Goal: Transaction & Acquisition: Purchase product/service

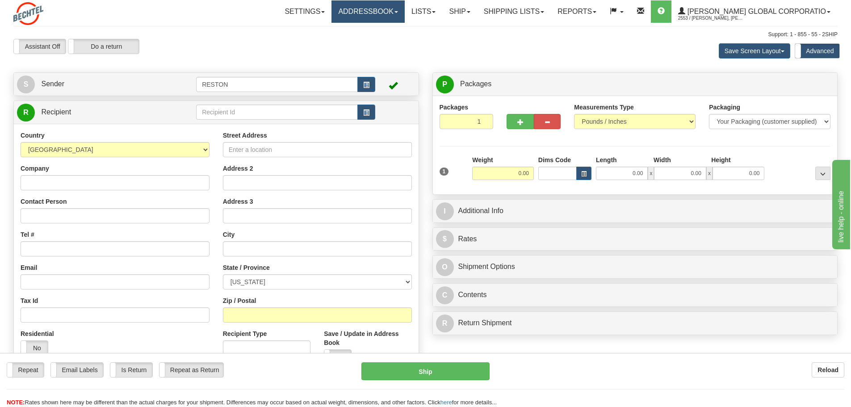
click at [405, 14] on link "Addressbook" at bounding box center [367, 11] width 73 height 22
click at [372, 32] on span "Recipients" at bounding box center [357, 31] width 29 height 7
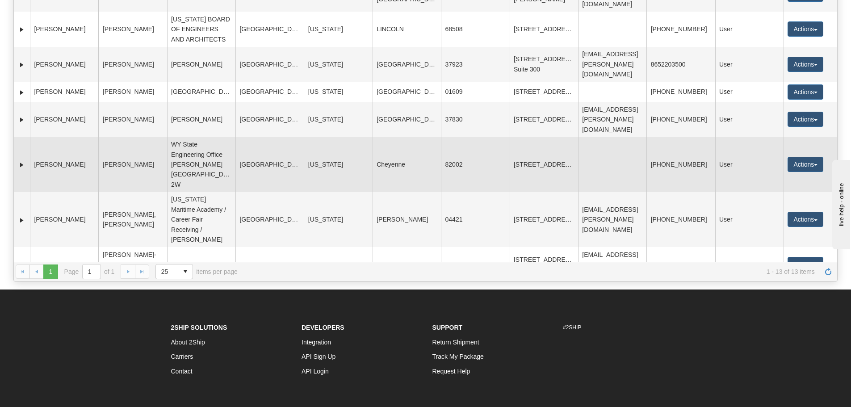
scroll to position [134, 0]
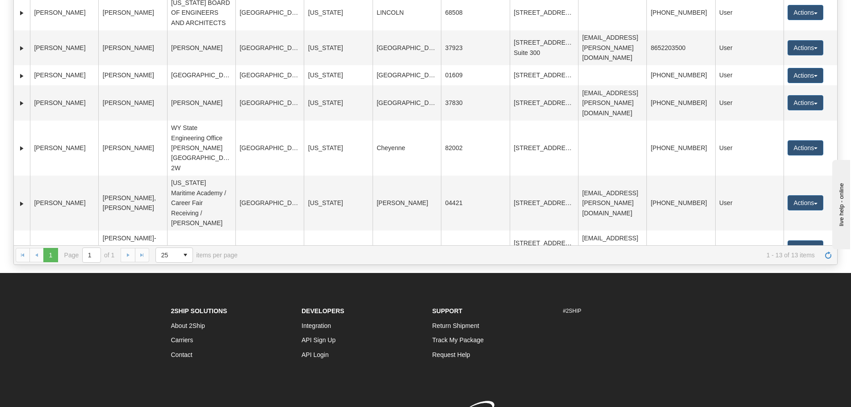
click at [813, 310] on button "Actions" at bounding box center [806, 317] width 36 height 15
click at [22, 314] on link "Expand" at bounding box center [21, 318] width 9 height 9
click at [22, 314] on link "Collapse" at bounding box center [21, 318] width 9 height 9
click at [138, 301] on td "Jan Leach, Career Fair Receiving" at bounding box center [132, 318] width 68 height 35
click at [811, 310] on button "Actions" at bounding box center [806, 317] width 36 height 15
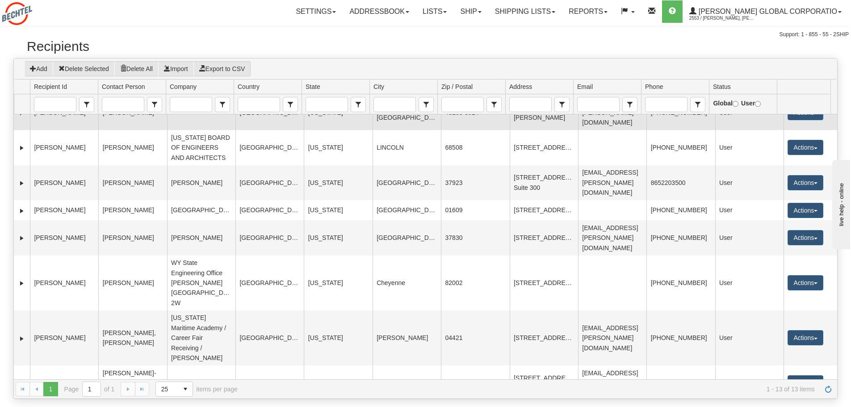
scroll to position [155, 0]
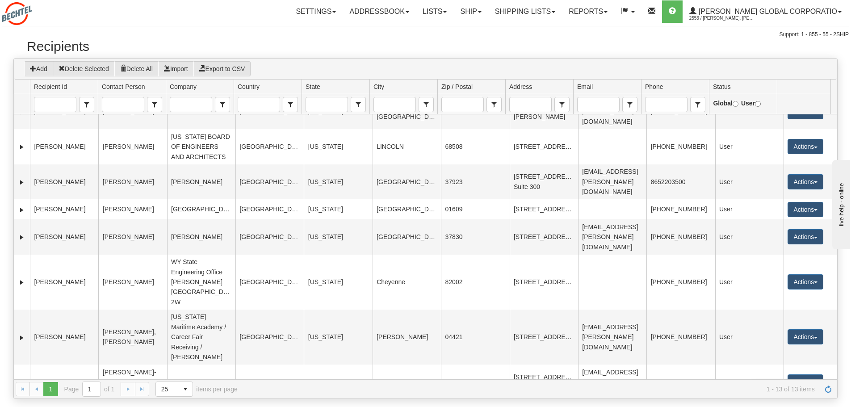
click at [848, 339] on div "× Error Cancel × Confirm Delete Delete Cancel × Create Save Cancel × Edit Save …" at bounding box center [425, 219] width 851 height 360
click at [488, 13] on link "Ship" at bounding box center [470, 11] width 34 height 22
click at [557, 42] on h2 "Recipients" at bounding box center [425, 46] width 797 height 15
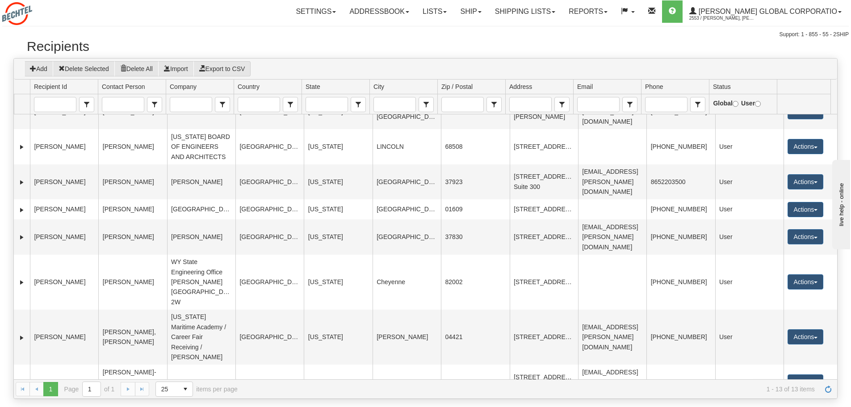
click at [774, 406] on link "Accounts" at bounding box center [786, 412] width 71 height 12
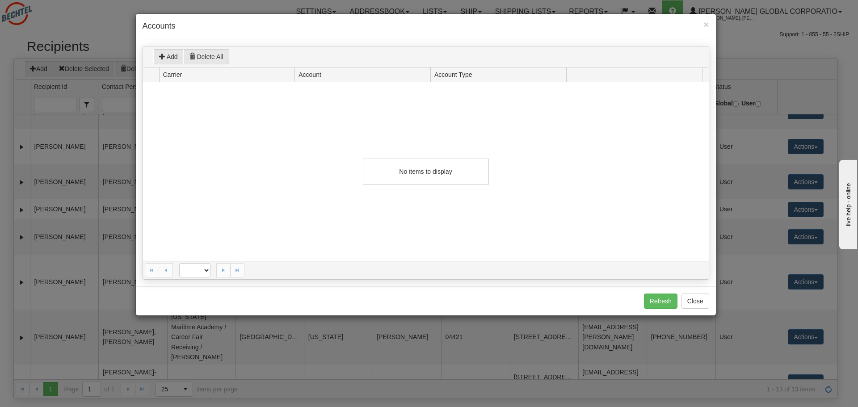
click at [331, 77] on span "Account" at bounding box center [363, 74] width 136 height 15
click at [229, 79] on span "Carrier" at bounding box center [227, 74] width 136 height 15
click at [696, 302] on button "Close" at bounding box center [695, 300] width 28 height 15
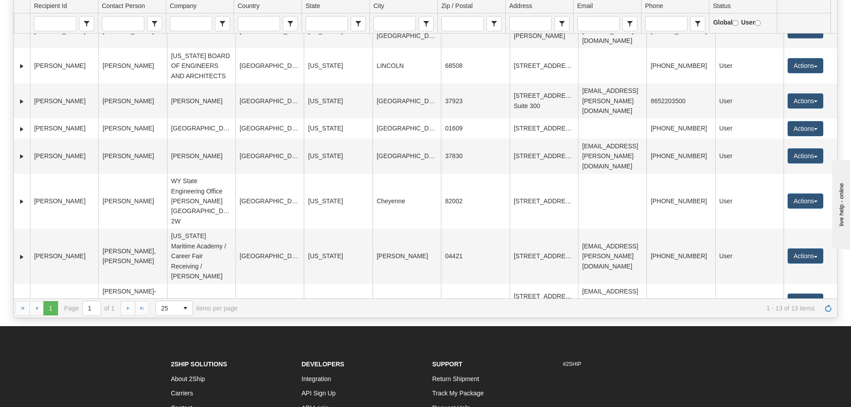
scroll to position [89, 0]
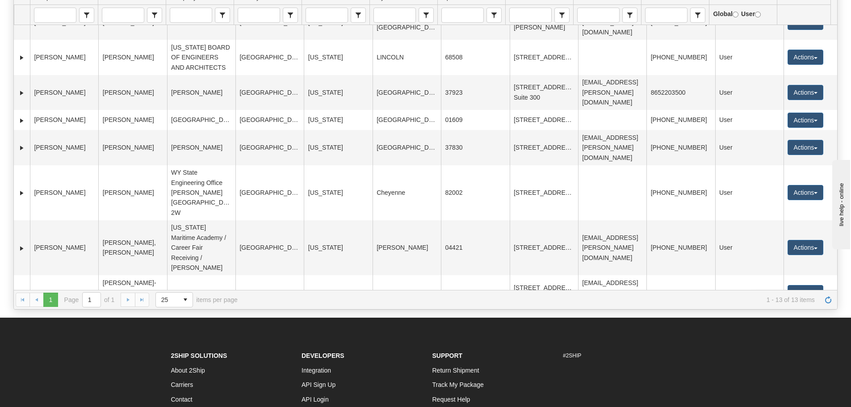
click at [760, 342] on span at bounding box center [763, 345] width 6 height 6
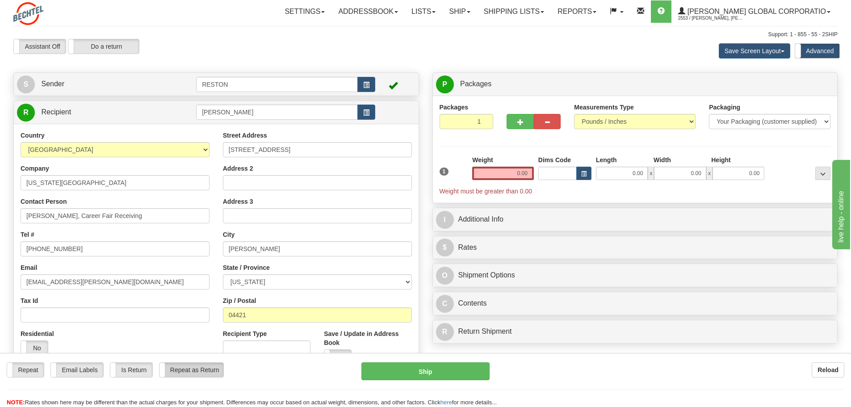
click at [201, 371] on label "Repeat as Return" at bounding box center [191, 370] width 64 height 14
click at [193, 370] on label "Repeat as Return" at bounding box center [191, 370] width 64 height 14
click at [128, 370] on label "Is Return" at bounding box center [131, 370] width 42 height 14
click at [108, 46] on label "Do a return" at bounding box center [103, 46] width 71 height 14
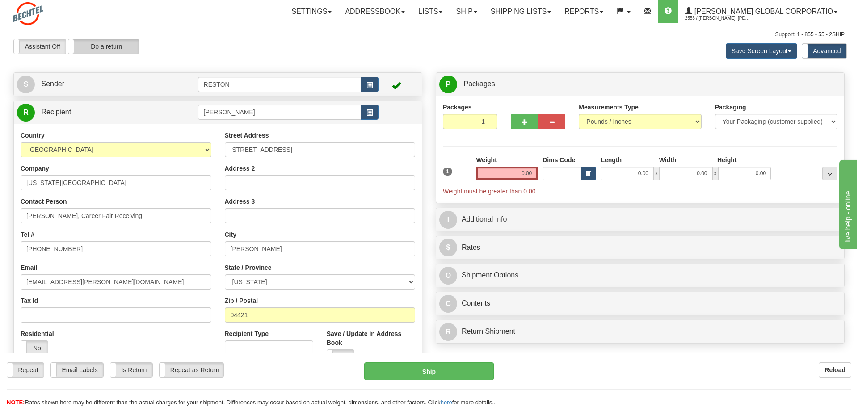
type input "RESTON"
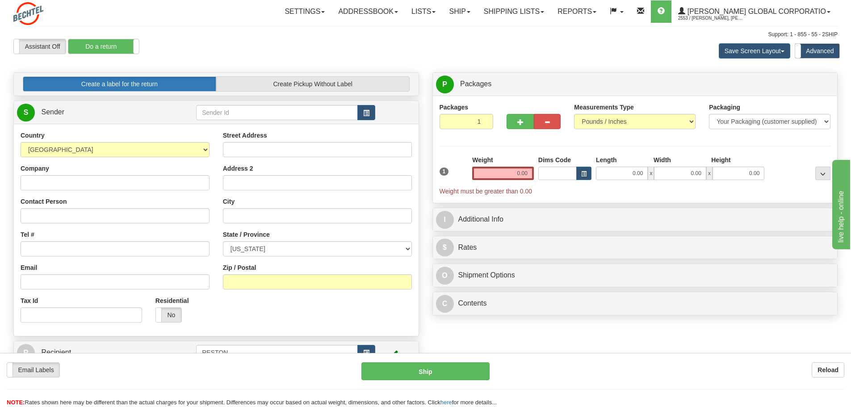
click at [123, 85] on label "Create a label for the return" at bounding box center [119, 83] width 193 height 15
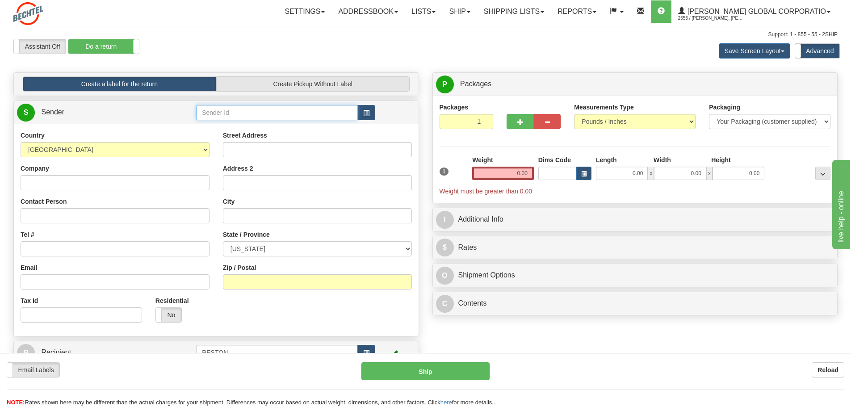
click at [299, 114] on input "text" at bounding box center [277, 112] width 162 height 15
click at [477, 9] on link "Ship" at bounding box center [459, 11] width 34 height 22
click at [449, 33] on span "Ship Screen" at bounding box center [432, 31] width 34 height 7
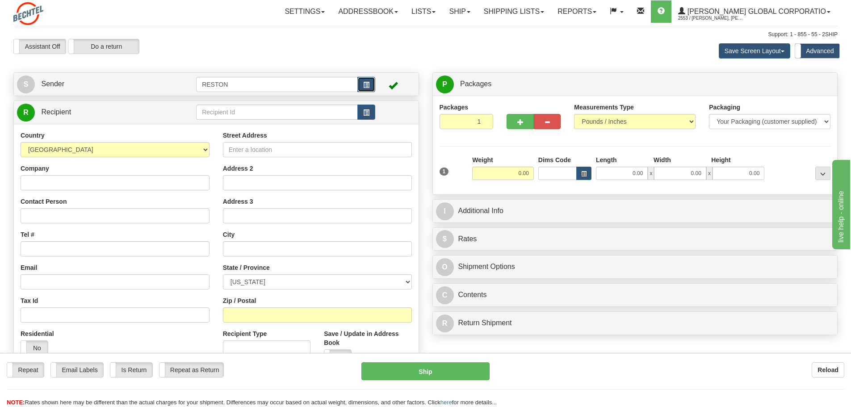
click at [367, 85] on span "button" at bounding box center [366, 85] width 6 height 6
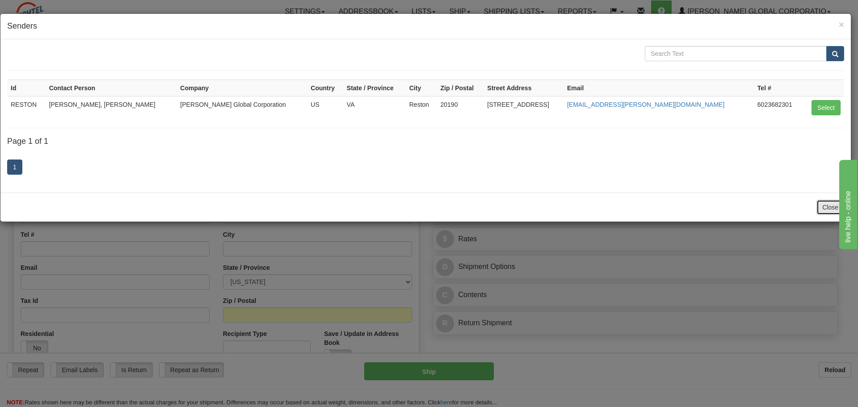
click at [828, 208] on button "Close" at bounding box center [830, 207] width 28 height 15
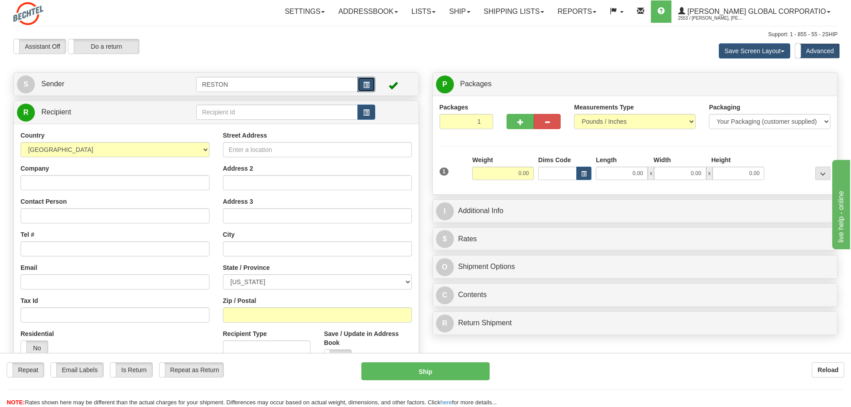
click at [365, 86] on span "button" at bounding box center [366, 85] width 6 height 6
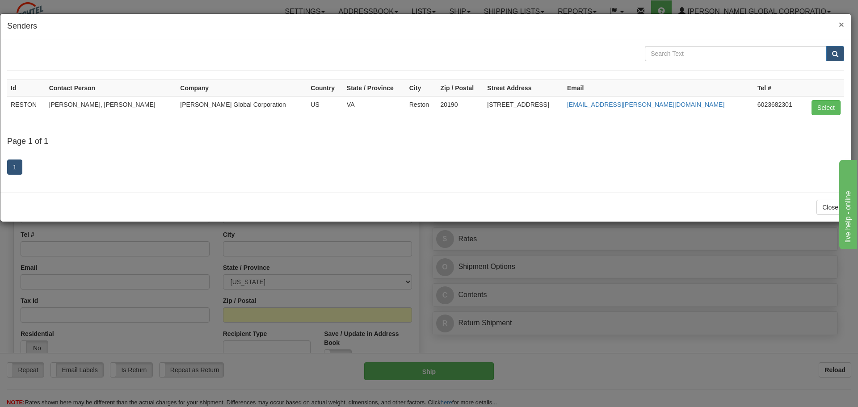
click at [840, 23] on span "×" at bounding box center [840, 24] width 5 height 10
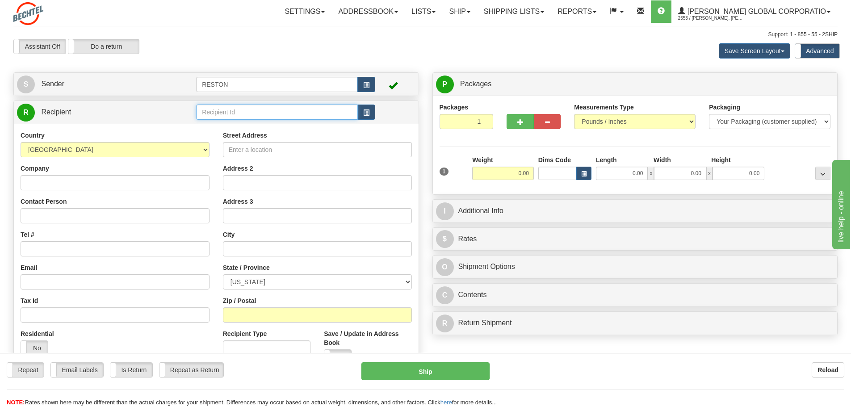
click at [243, 115] on input "text" at bounding box center [277, 112] width 162 height 15
click at [95, 46] on label "Do a return" at bounding box center [103, 46] width 71 height 14
type input "RESTON"
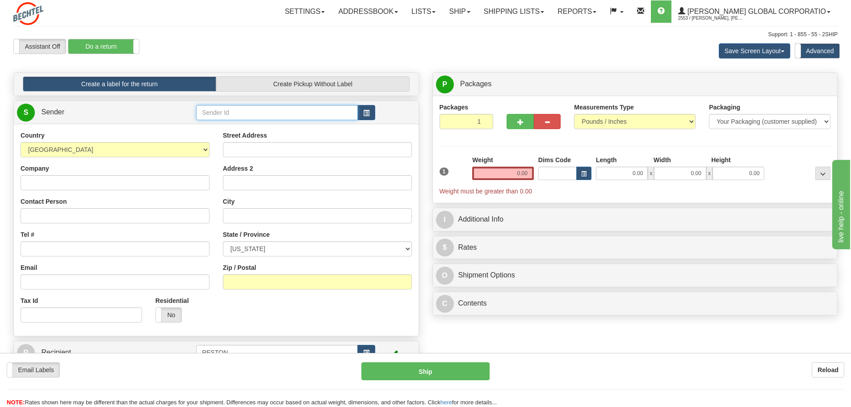
click at [219, 113] on input "text" at bounding box center [277, 112] width 162 height 15
drag, startPoint x: 217, startPoint y: 113, endPoint x: 198, endPoint y: 135, distance: 28.8
click at [215, 116] on input "Vinod Narayan" at bounding box center [277, 112] width 162 height 15
type input "Vin Narayan"
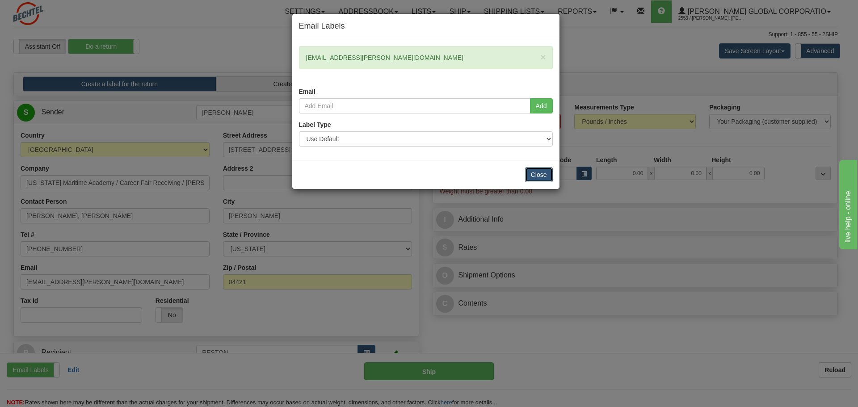
click at [539, 177] on button "Close" at bounding box center [539, 174] width 28 height 15
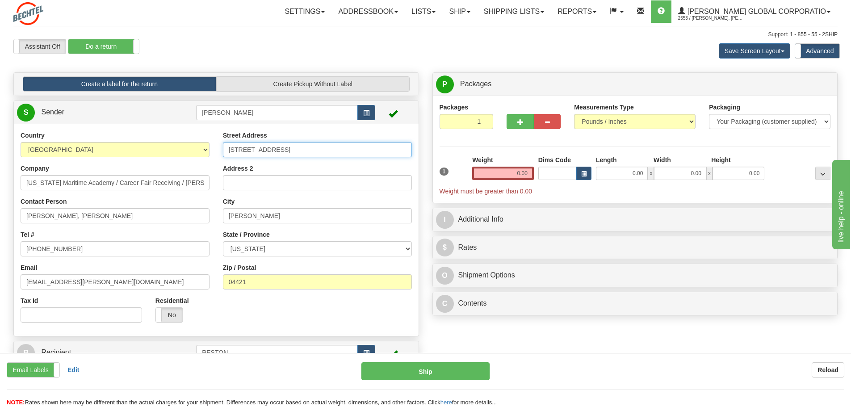
click at [275, 151] on input "[STREET_ADDRESS]" at bounding box center [317, 149] width 189 height 15
click at [247, 153] on input "[STREET_ADDRESS]" at bounding box center [317, 149] width 189 height 15
drag, startPoint x: 289, startPoint y: 148, endPoint x: 218, endPoint y: 139, distance: 71.1
click at [218, 139] on div "Street Address 70 Pleasant Street Address 2 City Castine State / Province ALABA…" at bounding box center [317, 213] width 202 height 165
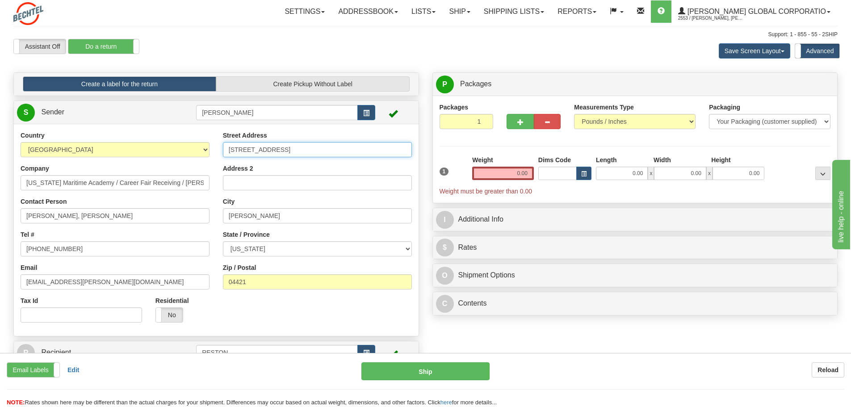
click at [291, 150] on input "70 Pleasant Street" at bounding box center [317, 149] width 189 height 15
drag, startPoint x: 291, startPoint y: 150, endPoint x: 215, endPoint y: 151, distance: 75.5
click at [215, 151] on div "Country AFGHANISTAN ALAND ISLANDS ALBANIA ALGERIA AMERICAN SAMOA ANDORRA ANGOLA…" at bounding box center [216, 230] width 405 height 198
paste input "12011 Sunset Hills Rd"
type input "12011 Sunset Hills Rd"
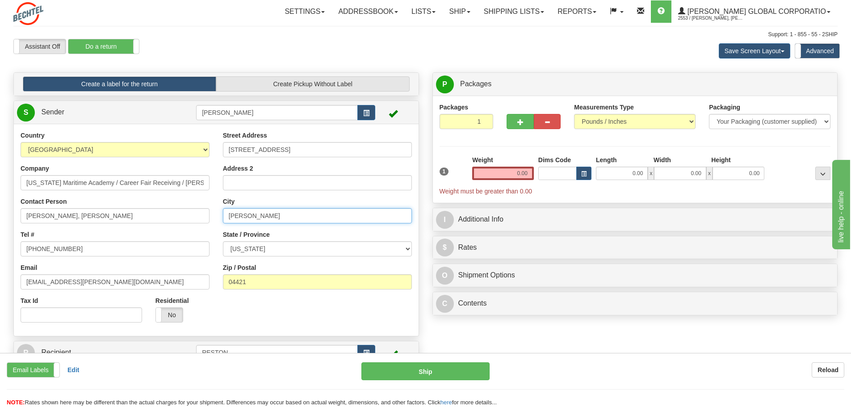
type input "Reston"
select select "VA"
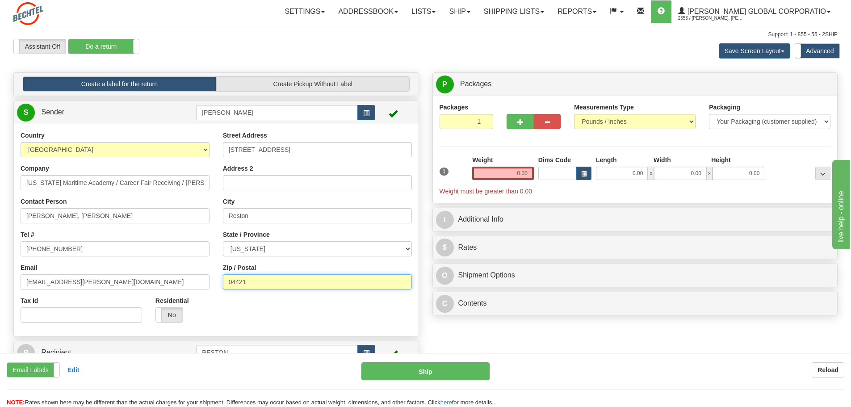
type input "20190"
type input "[STREET_ADDRESS]"
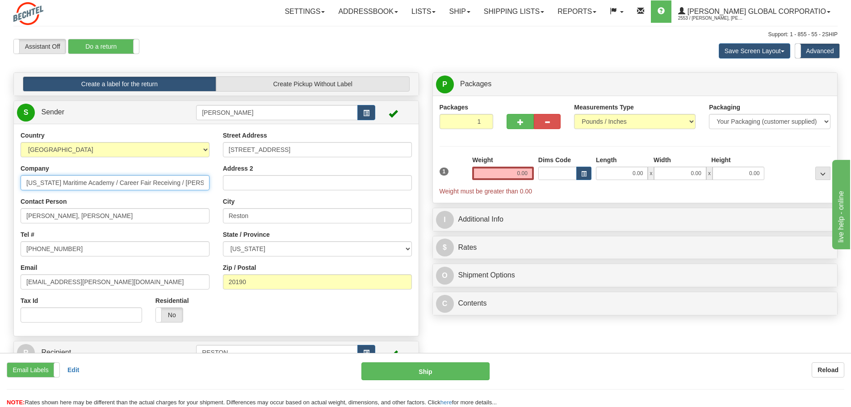
drag, startPoint x: 196, startPoint y: 182, endPoint x: 15, endPoint y: 176, distance: 181.0
click at [15, 176] on div "Country AFGHANISTAN ALAND ISLANDS ALBANIA ALGERIA AMERICAN SAMOA ANDORRA ANGOLA…" at bounding box center [115, 230] width 202 height 198
type input "Bechtel"
type input "Renee Van-Derpoel"
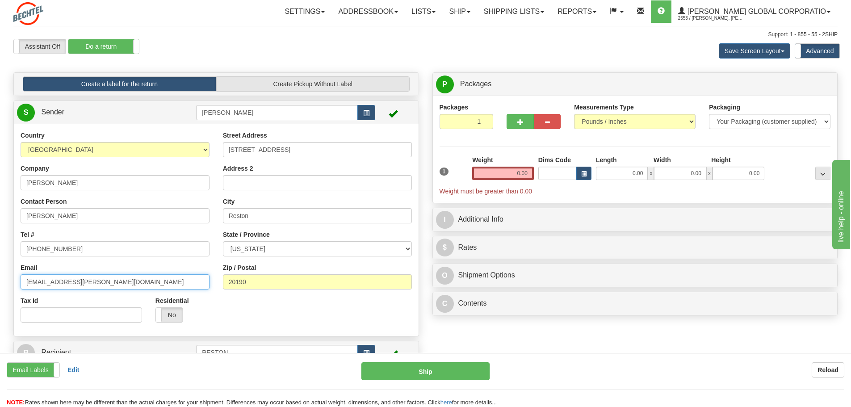
type input "crvander@bechtel.us"
type input "Suite 300"
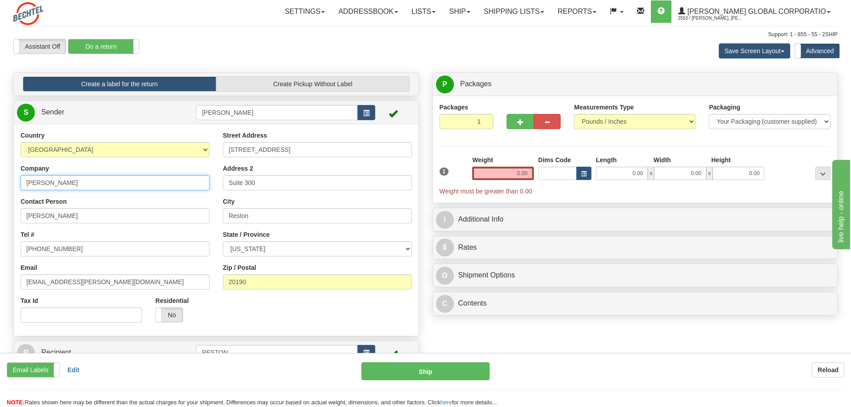
type input "Bechtel"
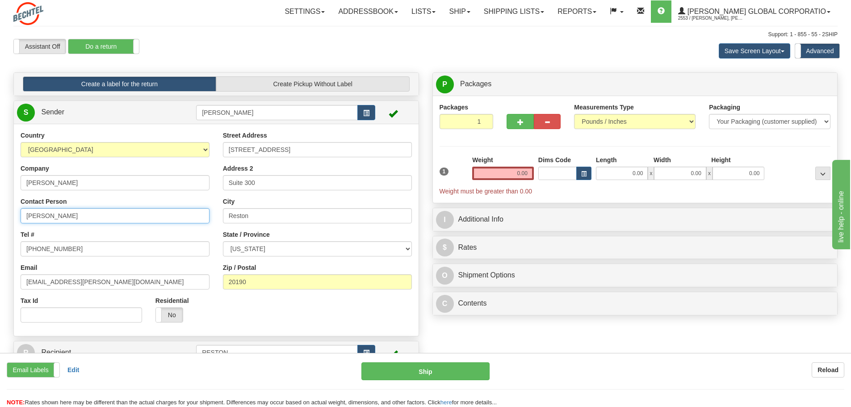
drag, startPoint x: 90, startPoint y: 217, endPoint x: -5, endPoint y: 205, distance: 95.9
click at [0, 205] on html "Training Course Close Toggle navigation Settings Shipping Preferences New Sende…" at bounding box center [425, 203] width 851 height 407
type input "Olga Peters"
click at [99, 242] on input "[PHONE_NUMBER]" at bounding box center [115, 248] width 189 height 15
click at [77, 252] on input "[PHONE_NUMBER]" at bounding box center [115, 248] width 189 height 15
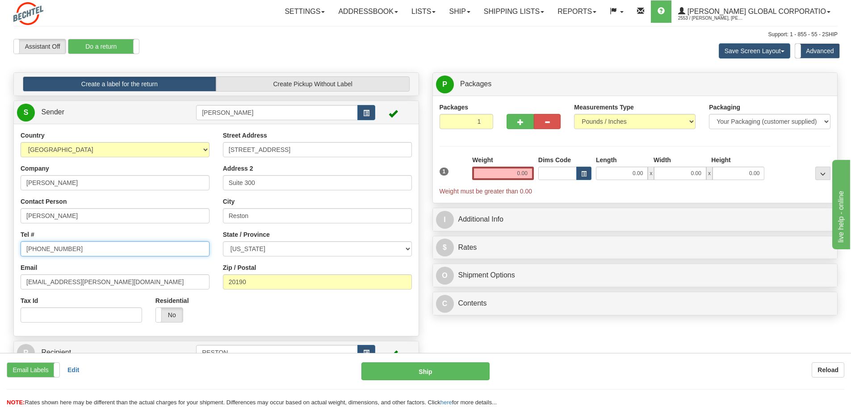
drag, startPoint x: 75, startPoint y: 250, endPoint x: 43, endPoint y: 253, distance: 32.3
click at [43, 253] on input "[PHONE_NUMBER]" at bounding box center [115, 248] width 189 height 15
type input "703-429-6478"
click at [102, 285] on input "[EMAIL_ADDRESS][PERSON_NAME][DOMAIN_NAME]" at bounding box center [115, 281] width 189 height 15
drag, startPoint x: 94, startPoint y: 284, endPoint x: 19, endPoint y: 282, distance: 74.6
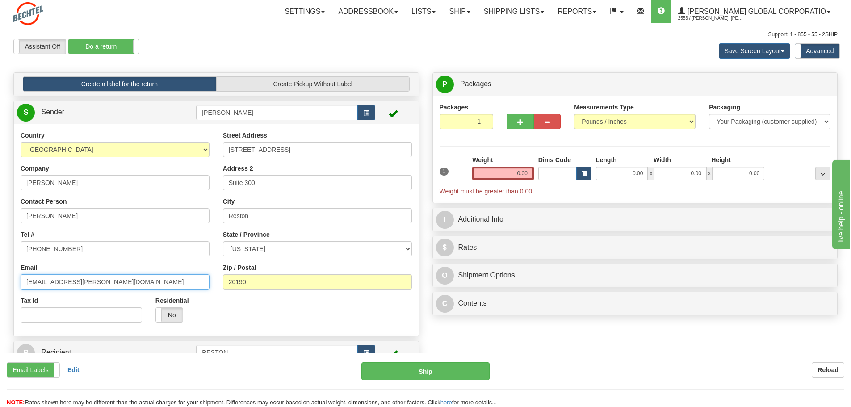
click at [21, 282] on input "[EMAIL_ADDRESS][PERSON_NAME][DOMAIN_NAME]" at bounding box center [115, 281] width 189 height 15
type input "[EMAIL_ADDRESS][PERSON_NAME][DOMAIN_NAME]"
drag, startPoint x: 484, startPoint y: 126, endPoint x: 465, endPoint y: 123, distance: 19.4
click at [465, 123] on input "1" at bounding box center [467, 121] width 54 height 15
type input "2"
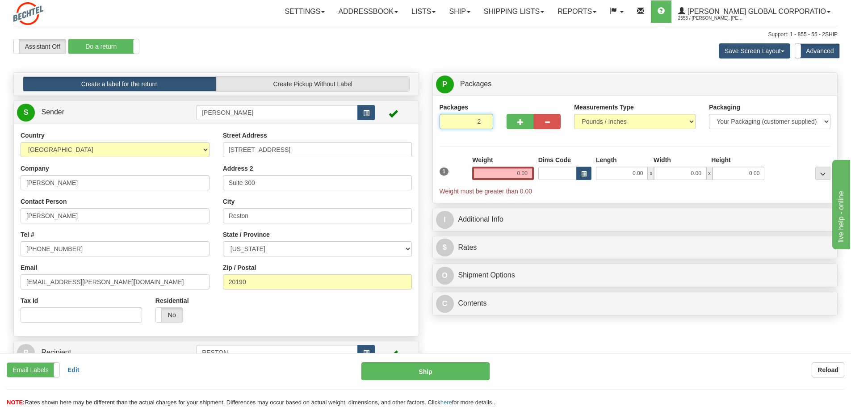
click at [485, 118] on input "2" at bounding box center [467, 121] width 54 height 15
click at [511, 173] on input "0.00" at bounding box center [503, 173] width 62 height 13
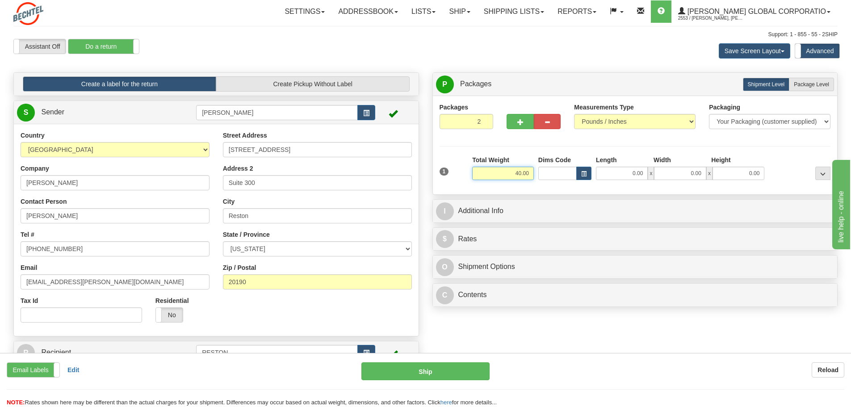
type input "40.00"
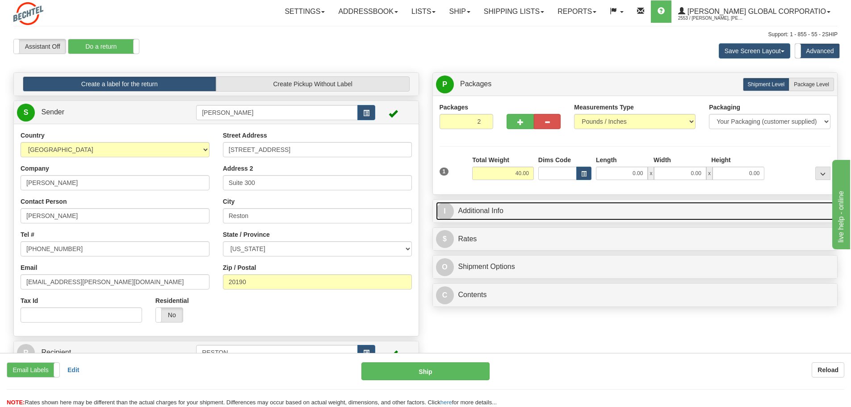
click at [490, 210] on link "I Additional Info" at bounding box center [635, 211] width 398 height 18
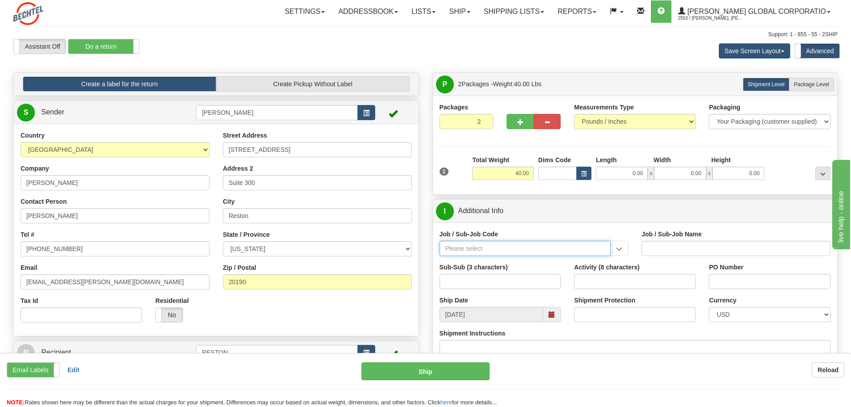
click at [582, 251] on input "Job / Sub-Job Code" at bounding box center [526, 248] width 172 height 15
click at [526, 247] on input "Job / Sub-Job Code" at bounding box center [526, 248] width 172 height 15
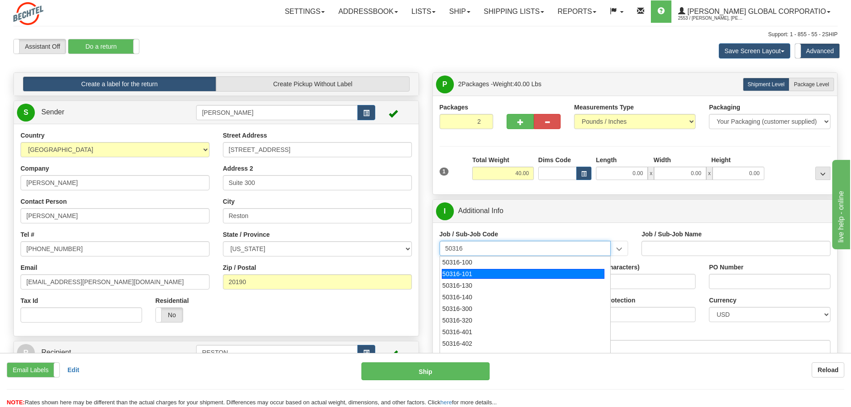
click at [500, 275] on div "50316-101" at bounding box center [523, 274] width 163 height 10
type input "50316-101"
type input "ENG MGMT - MANAGER OF ENGINEERING SUPPORT/ADMIN"
type input "50316-101"
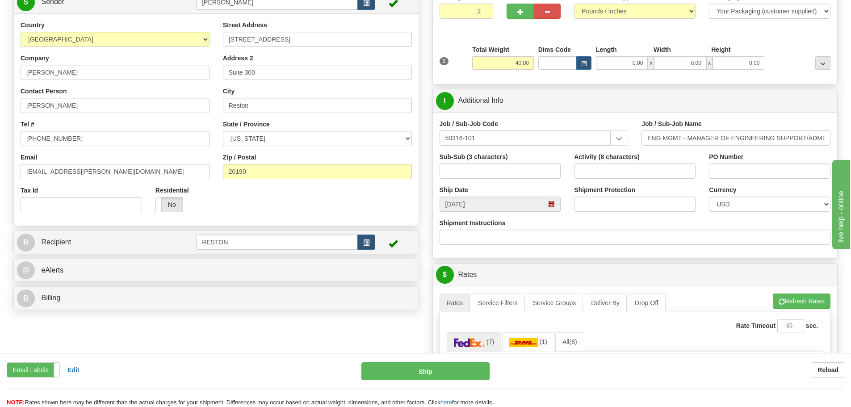
scroll to position [134, 0]
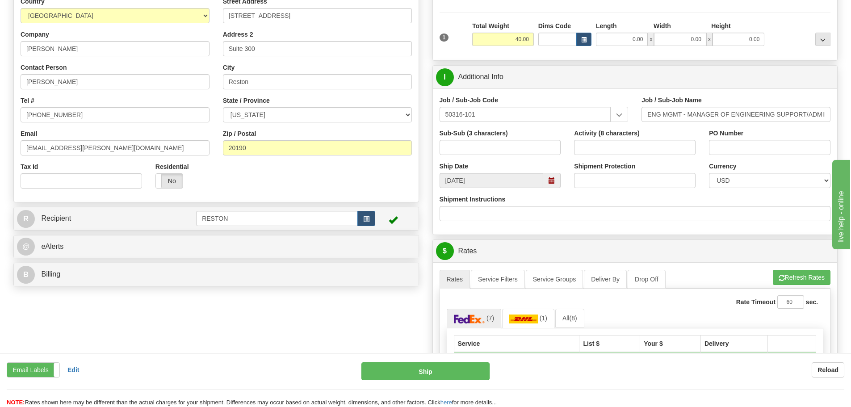
click at [552, 180] on span at bounding box center [552, 180] width 6 height 6
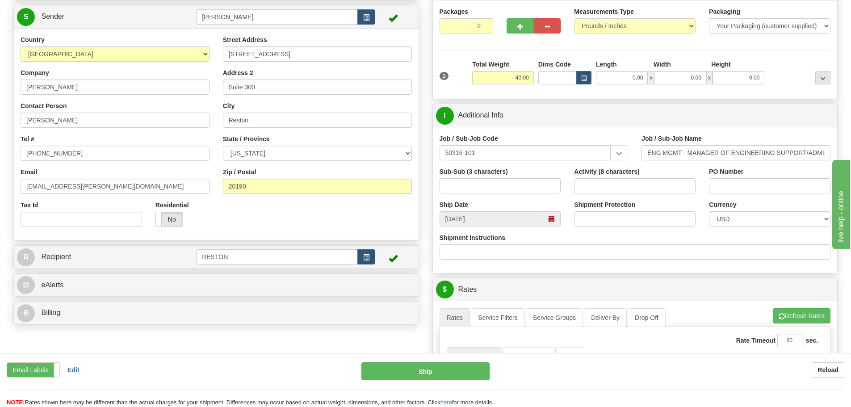
scroll to position [106, 0]
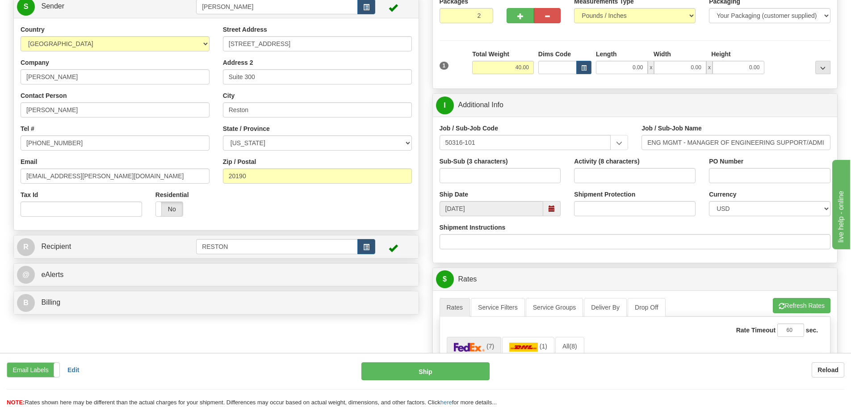
click at [552, 210] on span at bounding box center [552, 208] width 6 height 6
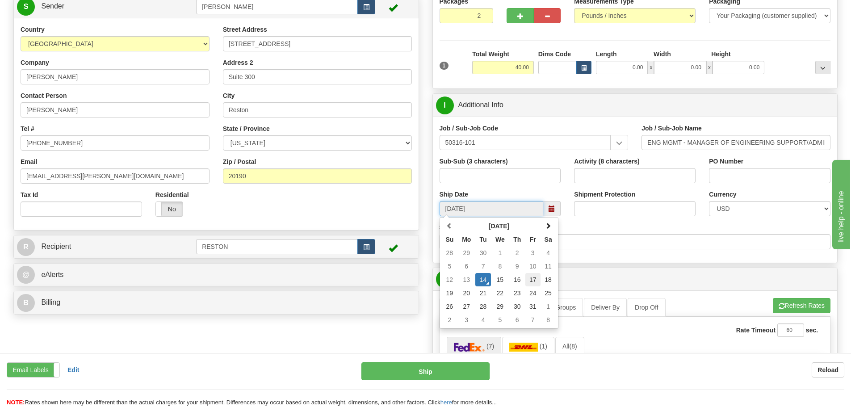
click at [536, 282] on td "17" at bounding box center [532, 279] width 15 height 13
type input "10/17/2025"
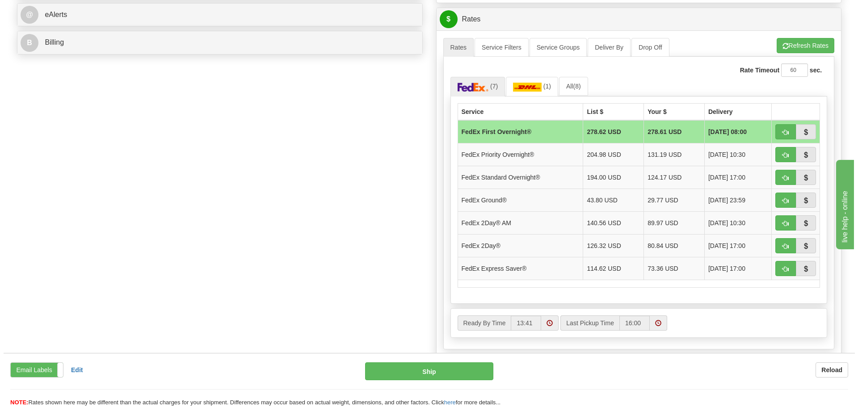
scroll to position [367, 0]
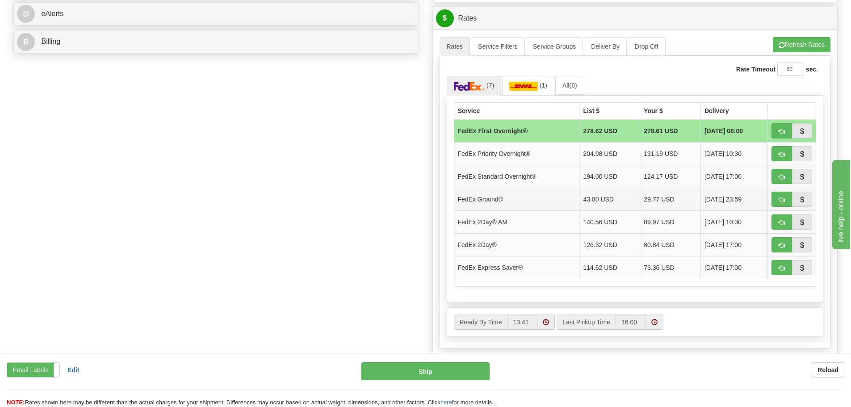
click at [653, 197] on td "29.77 USD" at bounding box center [670, 199] width 61 height 23
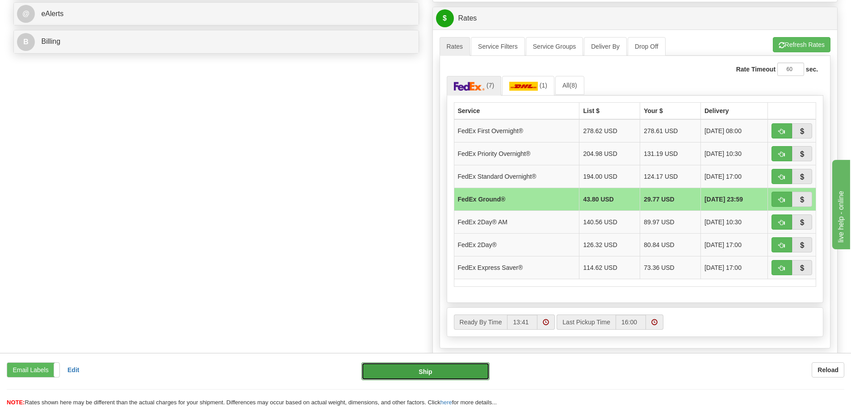
click at [442, 372] on button "Ship" at bounding box center [425, 371] width 128 height 18
type input "92"
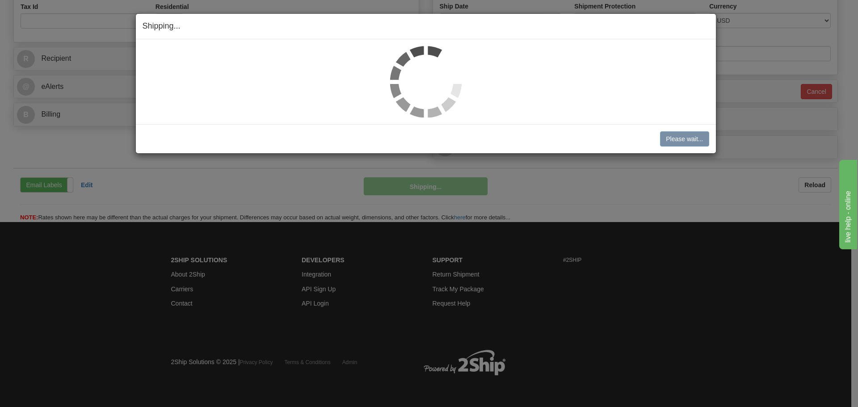
scroll to position [294, 0]
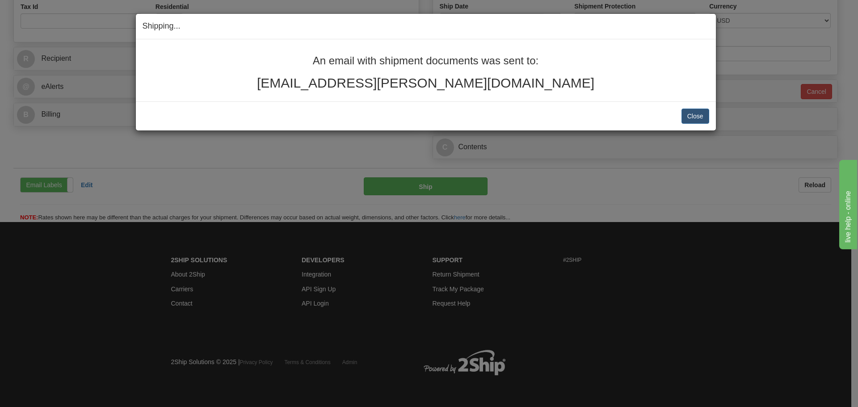
click at [442, 83] on h2 "vnaraya2@bechtel.us" at bounding box center [425, 82] width 566 height 15
click at [698, 118] on button "Close" at bounding box center [695, 116] width 28 height 15
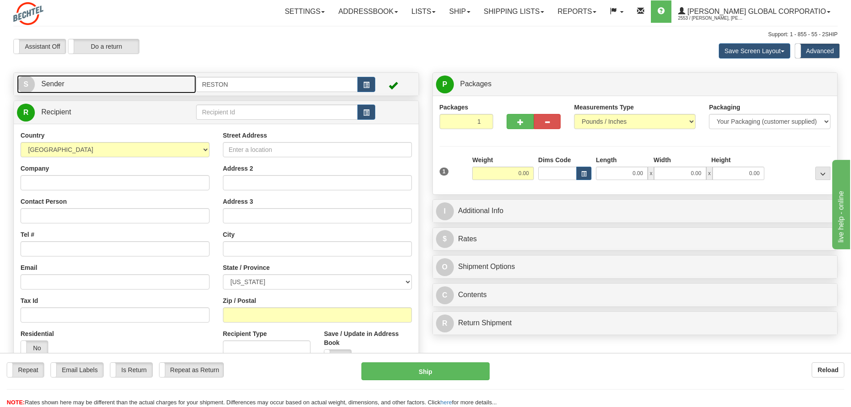
click at [104, 83] on link "S Sender" at bounding box center [106, 84] width 179 height 18
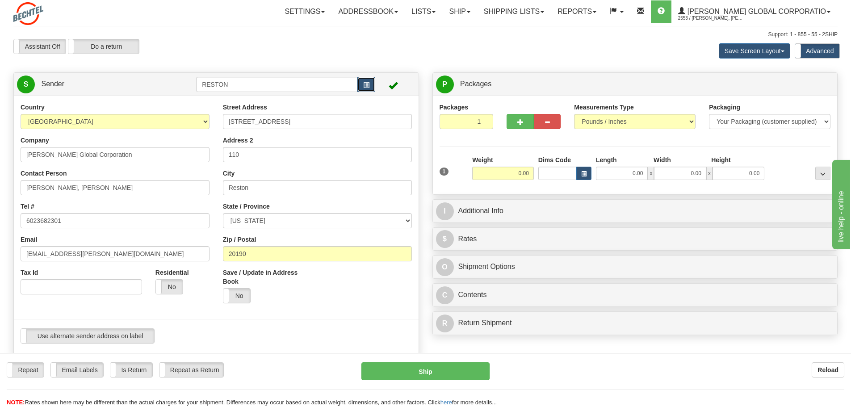
click at [365, 85] on span "button" at bounding box center [366, 85] width 6 height 6
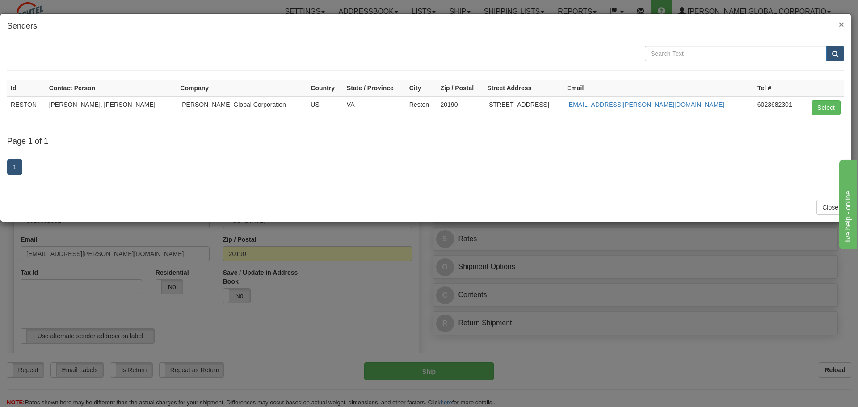
click at [842, 24] on span "×" at bounding box center [840, 24] width 5 height 10
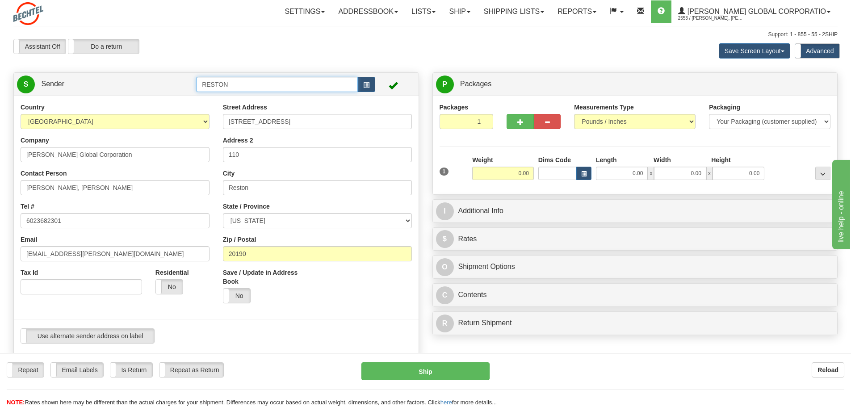
click at [235, 88] on input "RESTON" at bounding box center [277, 84] width 162 height 15
drag, startPoint x: 239, startPoint y: 87, endPoint x: 160, endPoint y: 86, distance: 79.1
click at [160, 86] on tr "S Sender RESTON" at bounding box center [216, 84] width 398 height 18
click at [470, 12] on span at bounding box center [469, 12] width 4 height 2
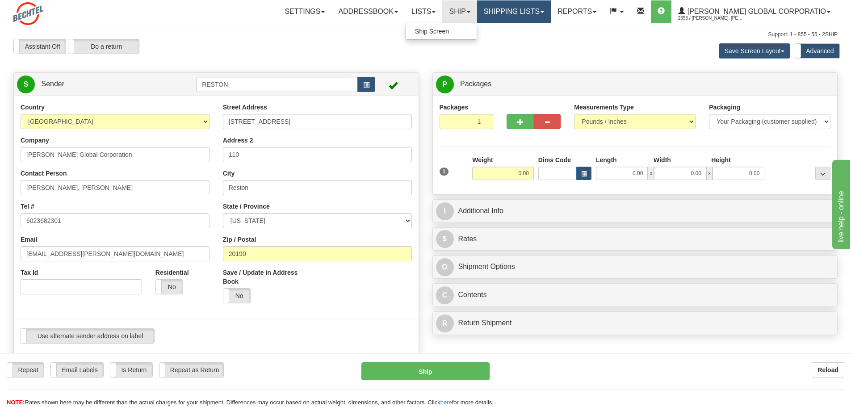
click at [544, 13] on span at bounding box center [543, 12] width 4 height 2
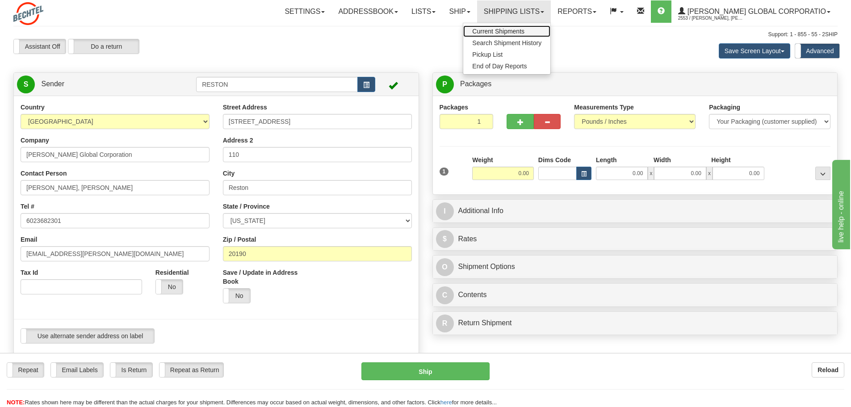
click at [511, 32] on span "Current Shipments" at bounding box center [498, 31] width 52 height 7
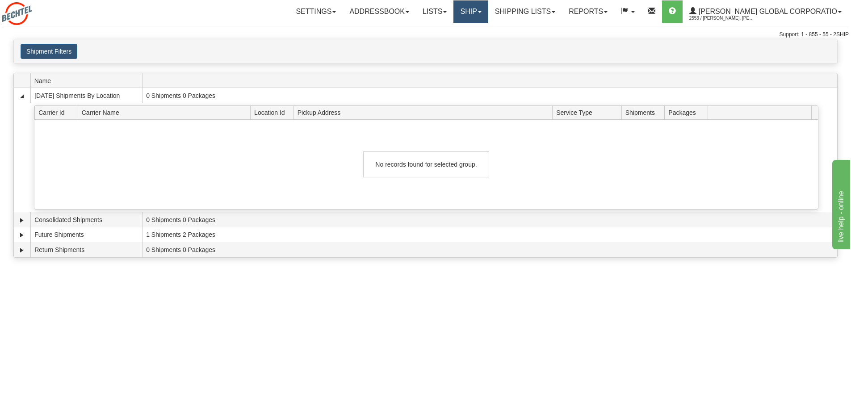
click at [488, 14] on link "Ship" at bounding box center [470, 11] width 34 height 22
click at [453, 14] on link "Lists" at bounding box center [435, 11] width 38 height 22
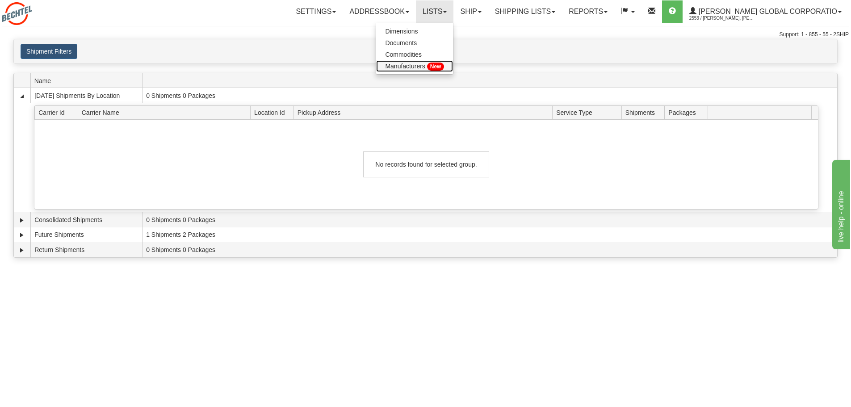
click at [444, 67] on span "New" at bounding box center [435, 67] width 17 height 8
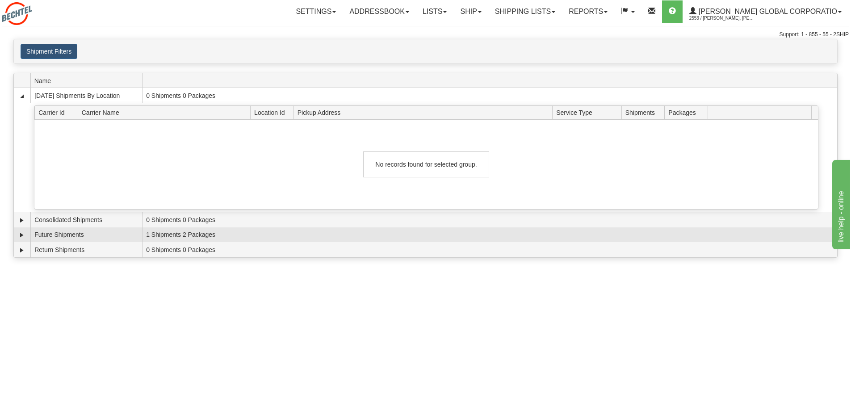
click at [161, 235] on td "1 Shipments 2 Packages" at bounding box center [489, 234] width 695 height 15
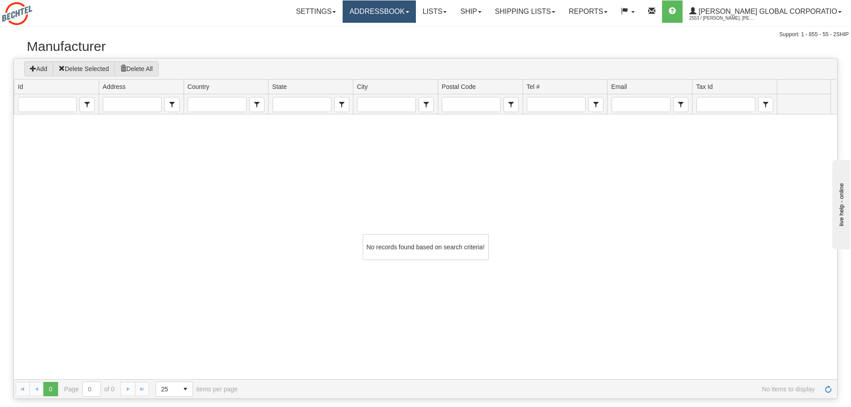
click at [416, 13] on link "Addressbook" at bounding box center [379, 11] width 73 height 22
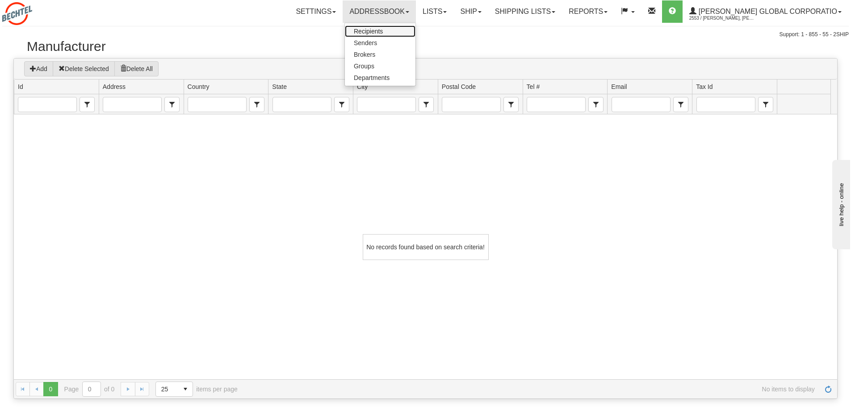
click at [383, 33] on span "Recipients" at bounding box center [368, 31] width 29 height 7
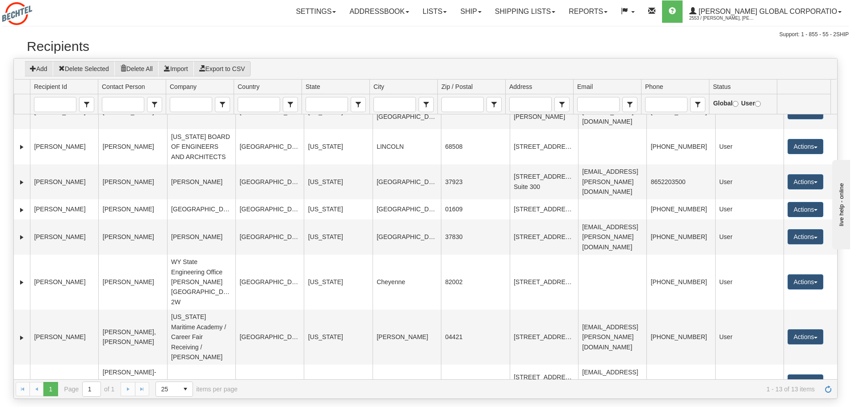
click at [441, 33] on div "Support: 1 - 855 - 55 - 2SHIP" at bounding box center [425, 35] width 846 height 8
click at [453, 13] on link "Lists" at bounding box center [435, 11] width 38 height 22
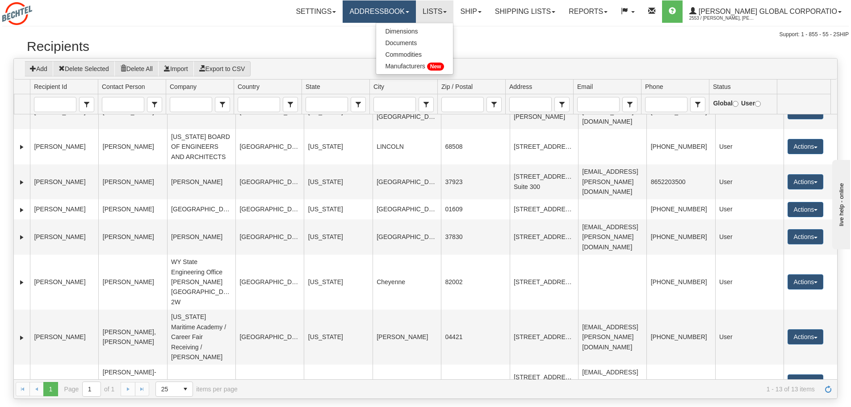
click at [416, 11] on link "Addressbook" at bounding box center [379, 11] width 73 height 22
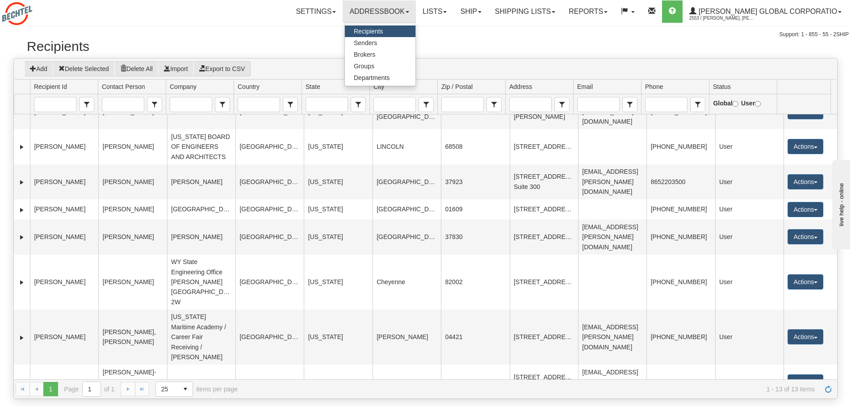
click at [383, 33] on span "Recipients" at bounding box center [368, 31] width 29 height 7
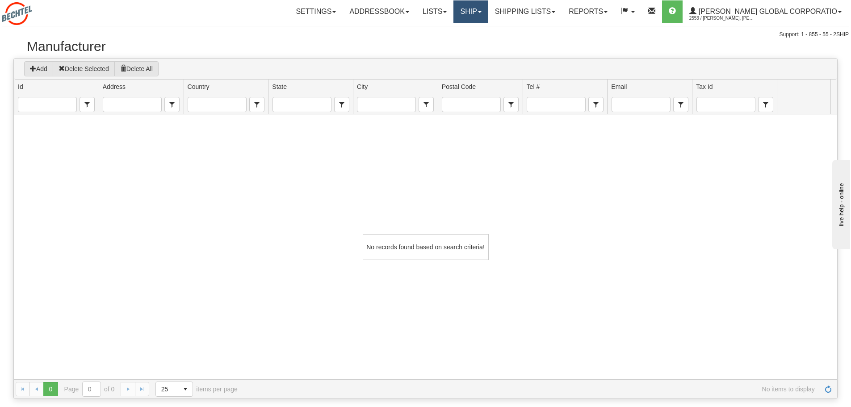
click at [482, 11] on span at bounding box center [480, 12] width 4 height 2
click at [460, 29] on span "Ship Screen" at bounding box center [443, 31] width 34 height 7
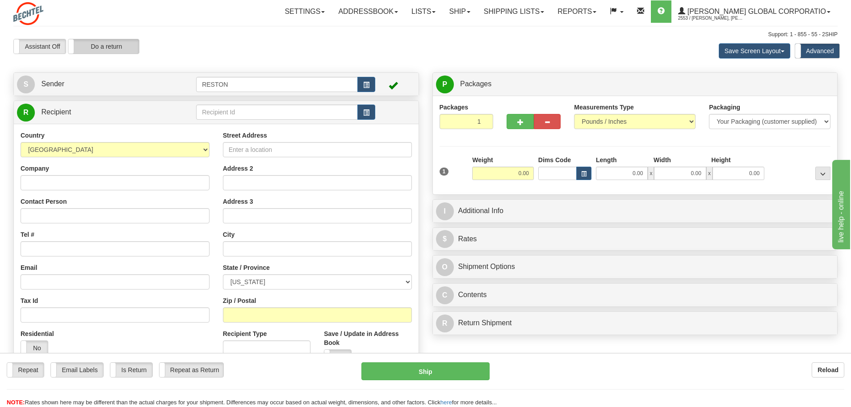
click at [103, 47] on label "Do a return" at bounding box center [103, 46] width 71 height 14
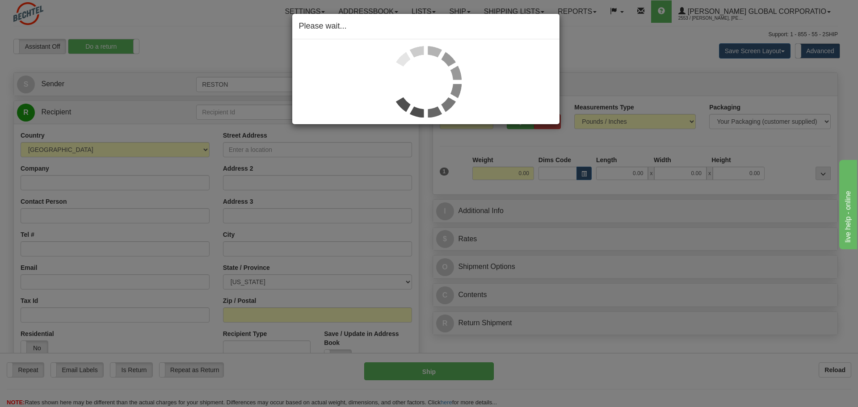
type input "RESTON"
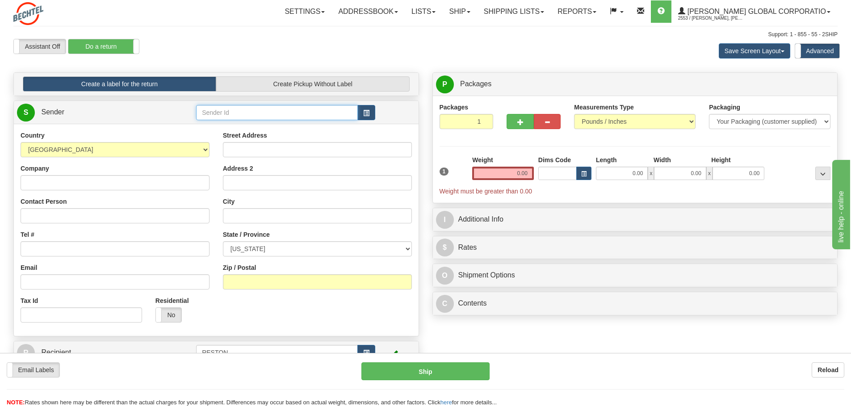
click at [220, 114] on input "text" at bounding box center [277, 112] width 162 height 15
click at [212, 111] on input "text" at bounding box center [277, 112] width 162 height 15
click at [212, 110] on input "text" at bounding box center [277, 112] width 162 height 15
click at [257, 114] on input "text" at bounding box center [277, 112] width 162 height 15
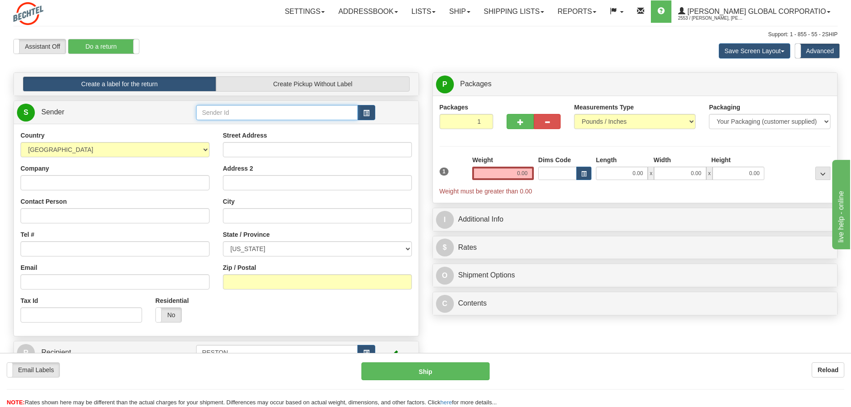
click at [257, 114] on input "text" at bounding box center [277, 112] width 162 height 15
type input "Vin Narayan"
click at [159, 127] on div "Country AFGHANISTAN ALAND ISLANDS ALBANIA ALGERIA AMERICAN SAMOA ANDORRA ANGOLA…" at bounding box center [216, 230] width 405 height 212
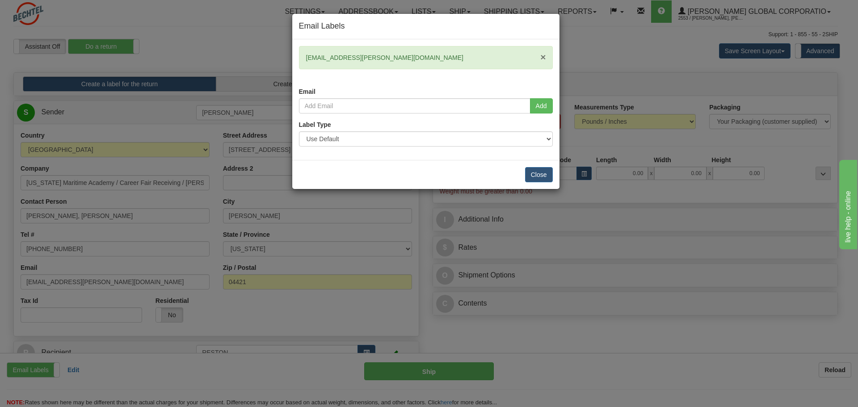
click at [542, 58] on span "×" at bounding box center [542, 57] width 5 height 10
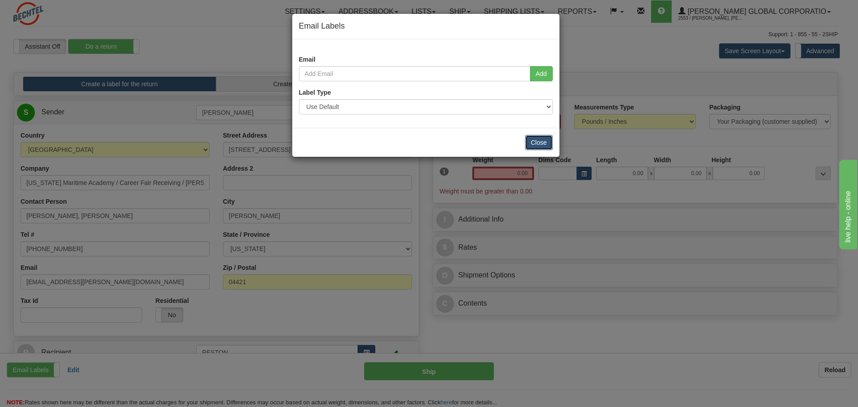
click at [542, 143] on button "Close" at bounding box center [539, 142] width 28 height 15
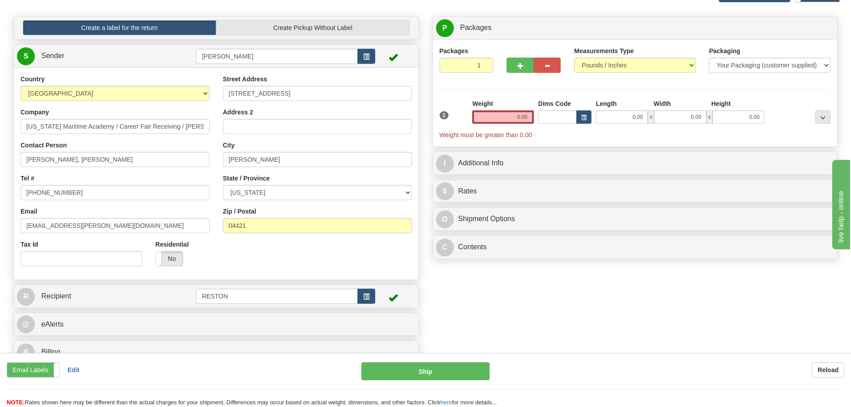
scroll to position [45, 0]
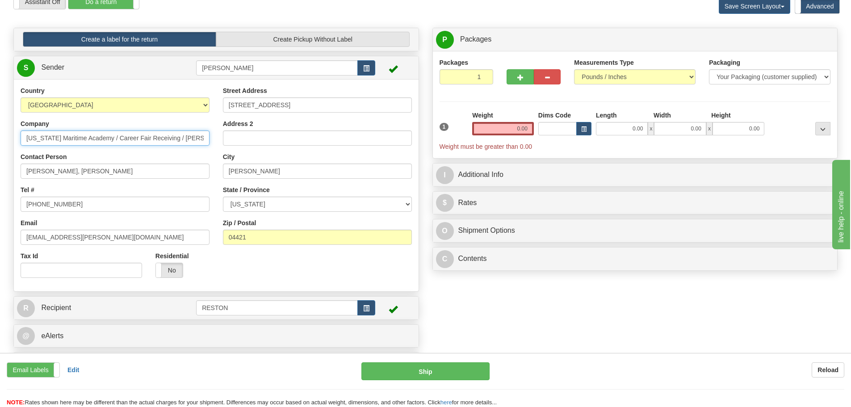
drag, startPoint x: 196, startPoint y: 139, endPoint x: 16, endPoint y: 136, distance: 179.6
click at [16, 136] on div "Country AFGHANISTAN ALAND ISLANDS ALBANIA ALGERIA AMERICAN SAMOA ANDORRA ANGOLA…" at bounding box center [115, 185] width 202 height 198
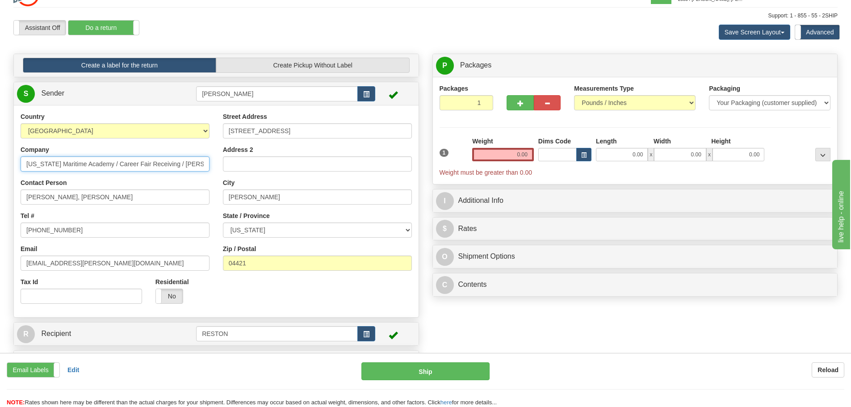
scroll to position [0, 0]
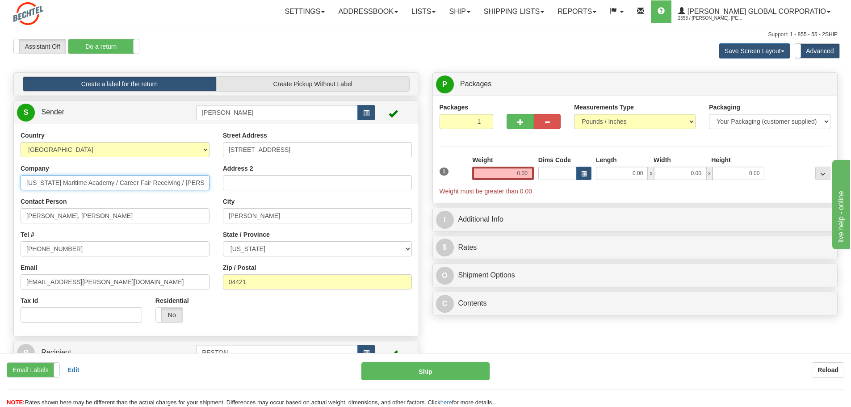
click at [199, 184] on input "[US_STATE] Maritime Academy / Career Fair Receiving / [PERSON_NAME]" at bounding box center [115, 182] width 189 height 15
drag, startPoint x: 168, startPoint y: 184, endPoint x: -4, endPoint y: 186, distance: 172.4
click at [0, 186] on html "Training Course Close Toggle navigation Settings Shipping Preferences New Sende…" at bounding box center [425, 203] width 851 height 407
type input "[PERSON_NAME]"
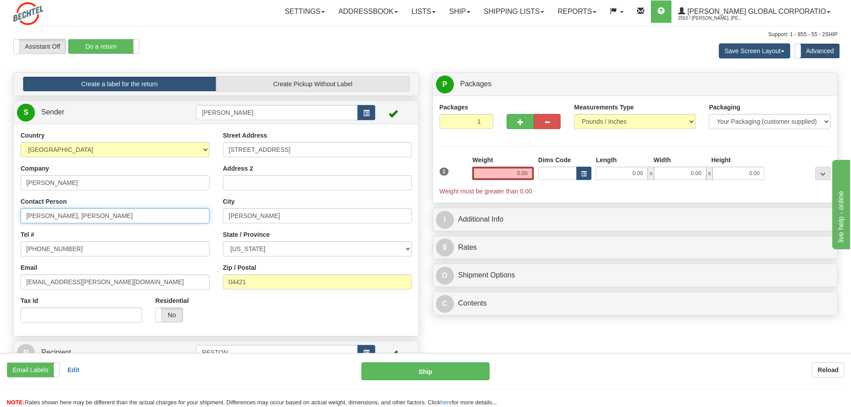
drag, startPoint x: 100, startPoint y: 215, endPoint x: -27, endPoint y: 209, distance: 127.0
click at [0, 209] on html "Training Course Close Toggle navigation Settings Shipping Preferences New Sende…" at bounding box center [425, 203] width 851 height 407
type input "Olga Peters"
drag, startPoint x: 298, startPoint y: 151, endPoint x: 160, endPoint y: 132, distance: 139.3
click at [160, 132] on div "Country AFGHANISTAN ALAND ISLANDS ALBANIA ALGERIA AMERICAN SAMOA ANDORRA ANGOLA…" at bounding box center [216, 230] width 405 height 198
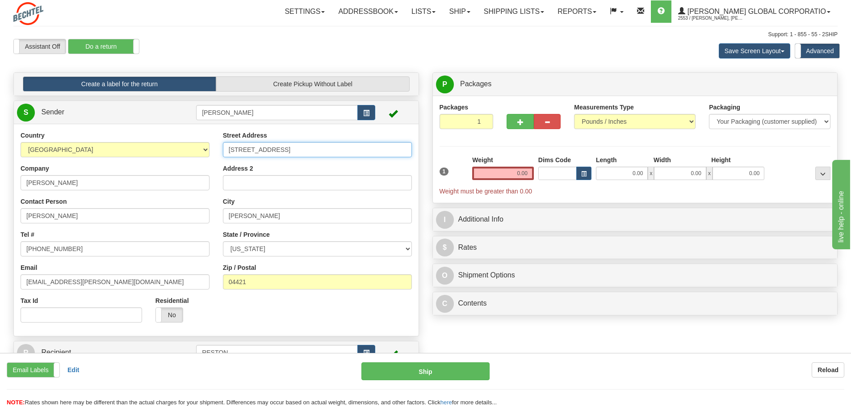
paste input "12011 Sunset Hills Rd"
type input "12011 Sunset Hills Rd"
type input "[EMAIL_ADDRESS][PERSON_NAME][DOMAIN_NAME]"
type input "110"
type input "Reston"
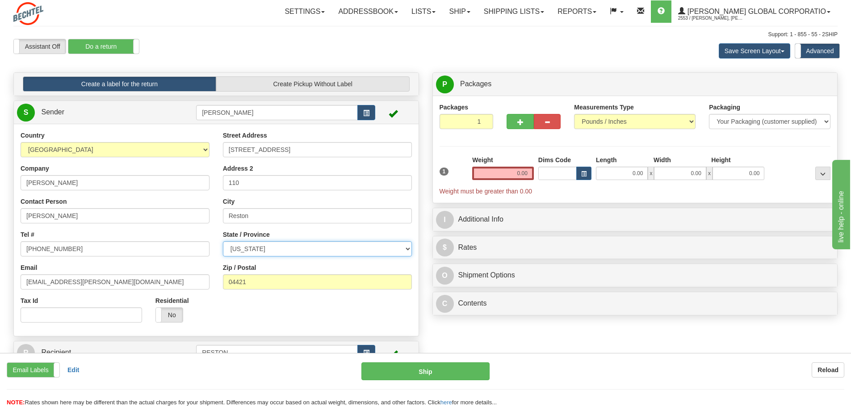
select select "VA"
type input "20190"
type input "12011 Sunset Hills Rd"
drag, startPoint x: 76, startPoint y: 251, endPoint x: -32, endPoint y: 251, distance: 108.1
click at [0, 251] on html "Training Course Close Toggle navigation Settings Shipping Preferences New Sende…" at bounding box center [425, 203] width 851 height 407
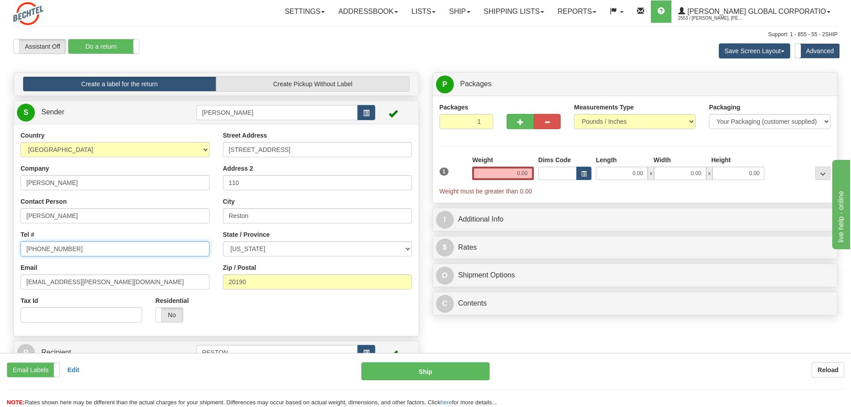
click at [72, 250] on input "[PHONE_NUMBER]" at bounding box center [115, 248] width 189 height 15
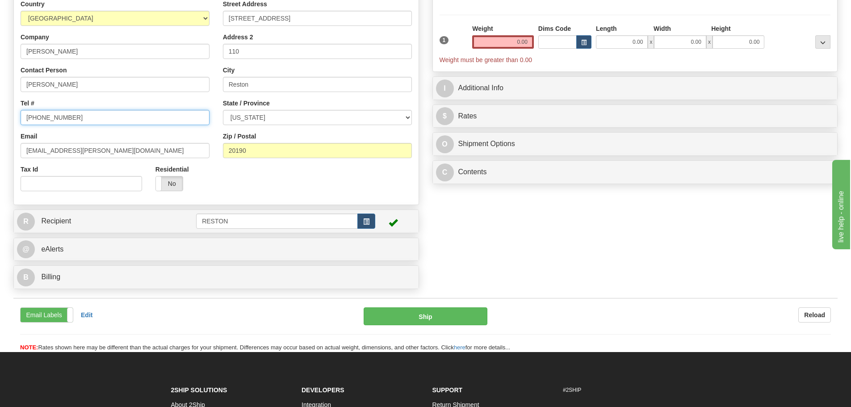
scroll to position [134, 0]
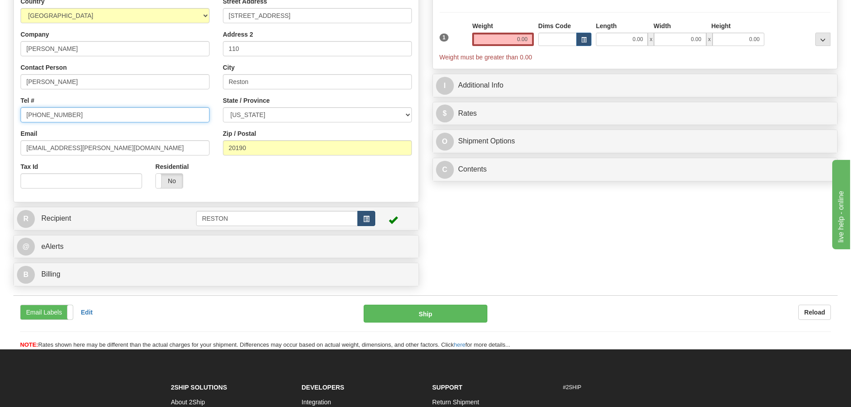
type input "703-429-6478"
click at [366, 220] on span "button" at bounding box center [366, 219] width 6 height 6
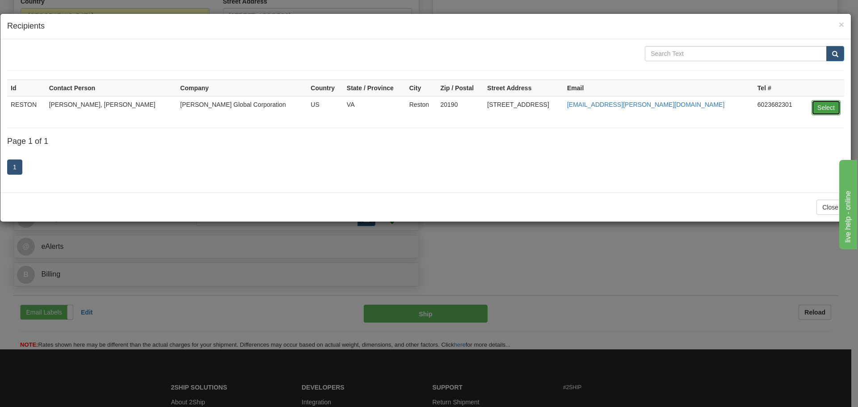
click at [825, 109] on button "Select" at bounding box center [825, 107] width 29 height 15
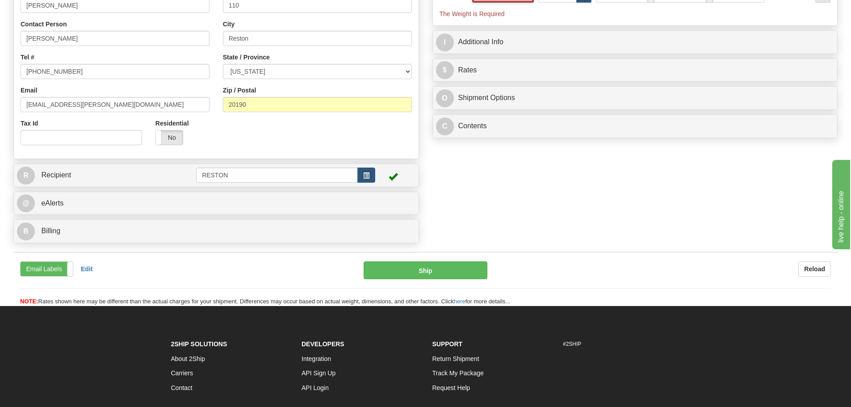
scroll to position [179, 0]
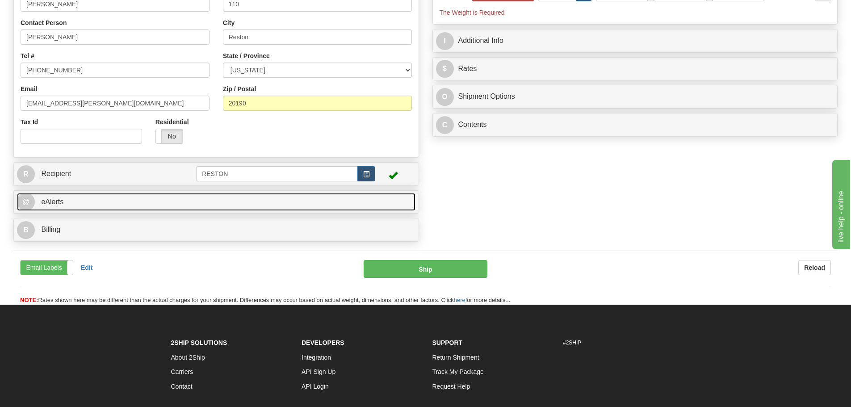
type input "0.00"
click at [203, 204] on link "@ eAlerts" at bounding box center [216, 202] width 398 height 18
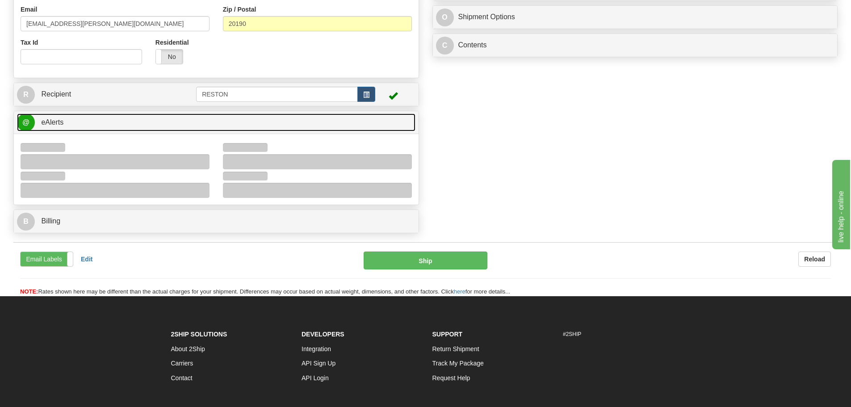
scroll to position [268, 0]
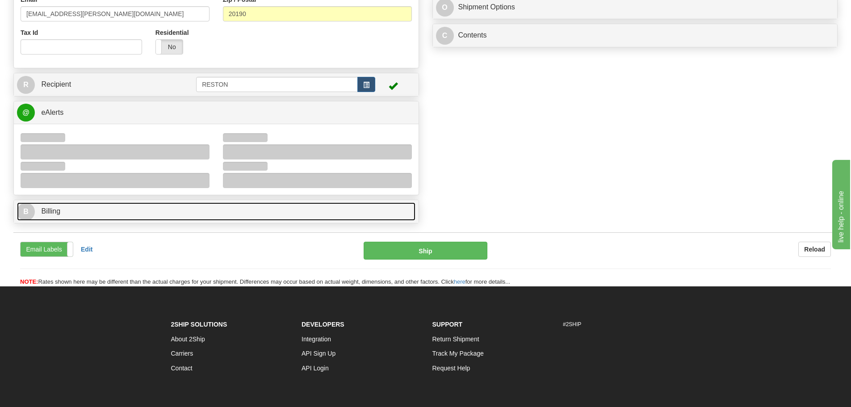
click at [300, 213] on link "B Billing" at bounding box center [216, 211] width 398 height 18
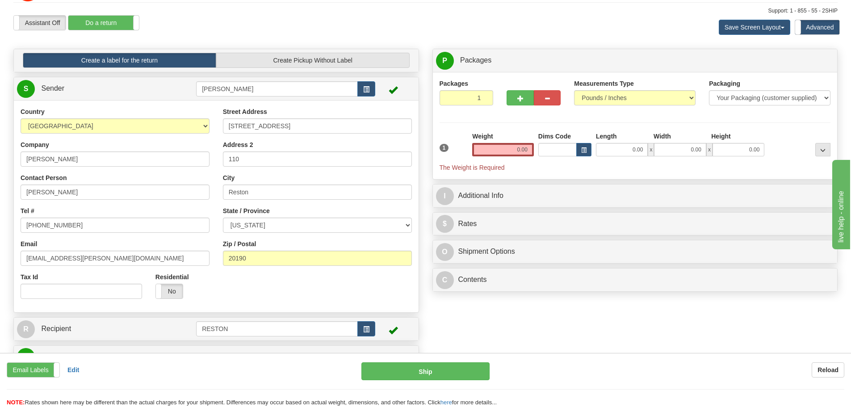
scroll to position [0, 0]
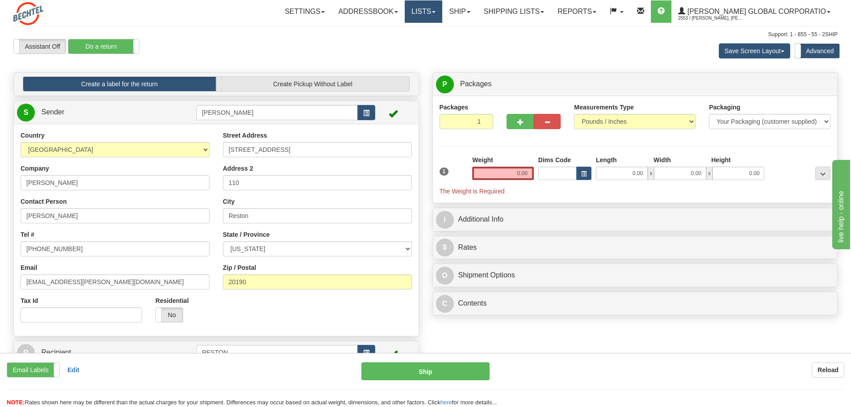
click at [442, 13] on link "Lists" at bounding box center [424, 11] width 38 height 22
click at [423, 27] on link "Dimensions" at bounding box center [403, 31] width 77 height 12
click at [405, 14] on link "Addressbook" at bounding box center [367, 11] width 73 height 22
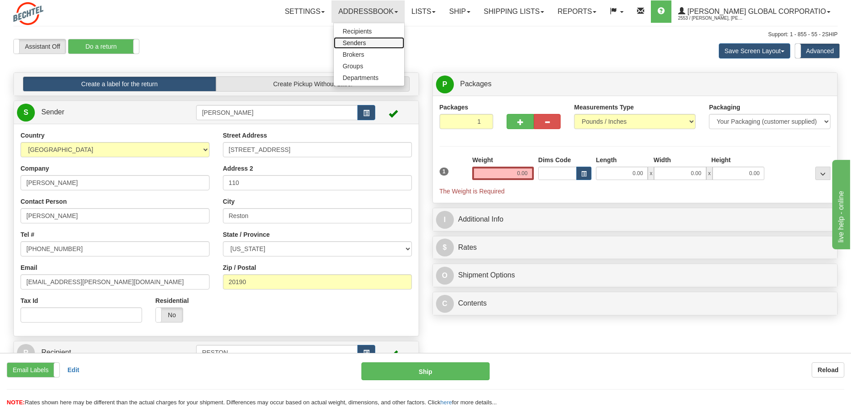
click at [386, 42] on link "Senders" at bounding box center [369, 43] width 71 height 12
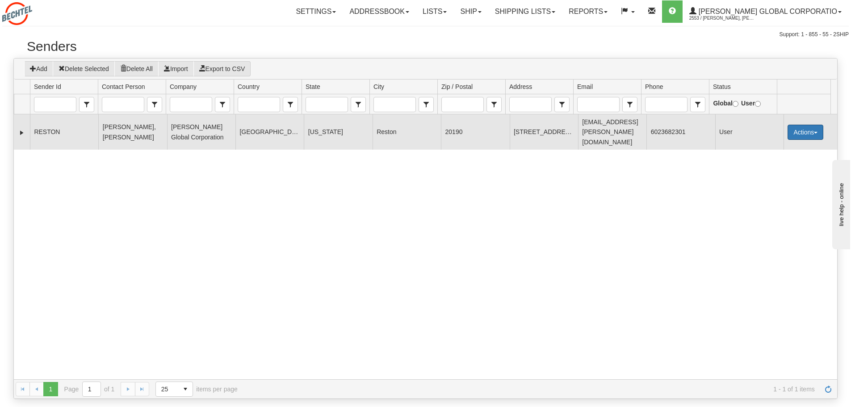
click at [813, 127] on button "Actions" at bounding box center [806, 132] width 36 height 15
click at [769, 155] on link "Delete" at bounding box center [786, 161] width 71 height 12
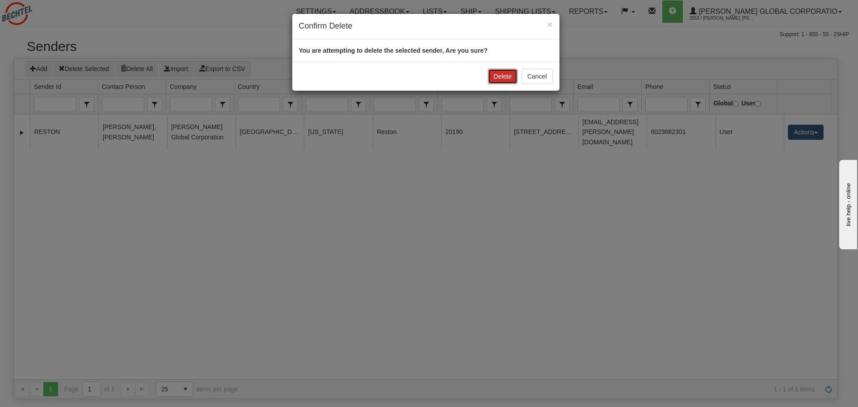
click at [498, 78] on button "Delete" at bounding box center [502, 76] width 29 height 15
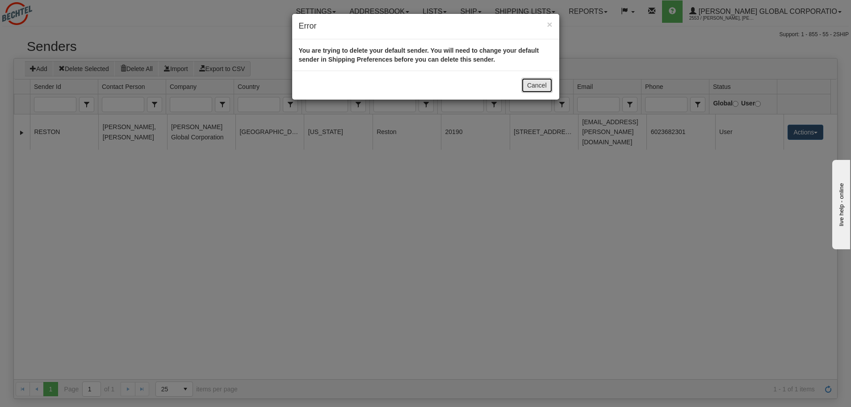
click at [540, 85] on button "Cancel" at bounding box center [536, 85] width 31 height 15
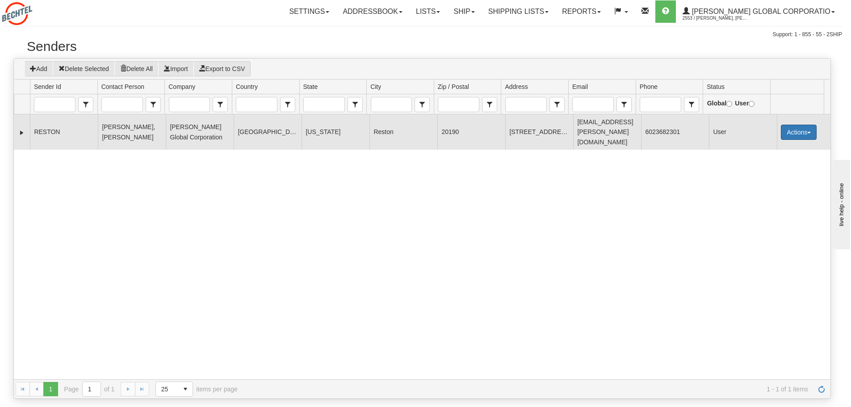
click at [802, 130] on button "Actions" at bounding box center [799, 132] width 36 height 15
click at [770, 155] on link "Delete" at bounding box center [780, 161] width 71 height 12
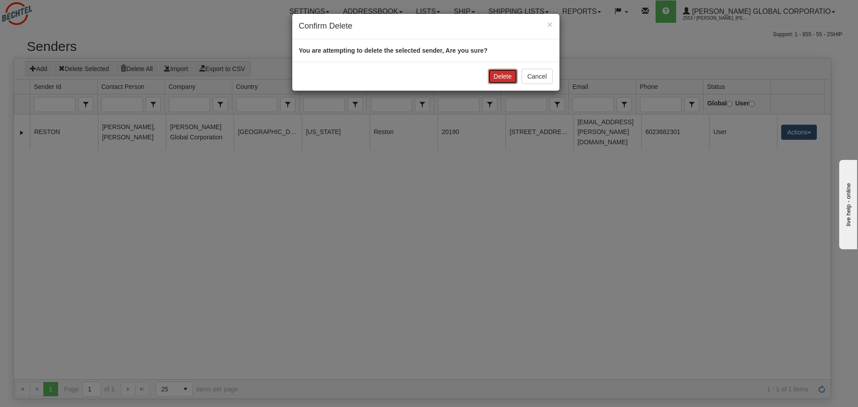
click at [504, 75] on button "Delete" at bounding box center [502, 76] width 29 height 15
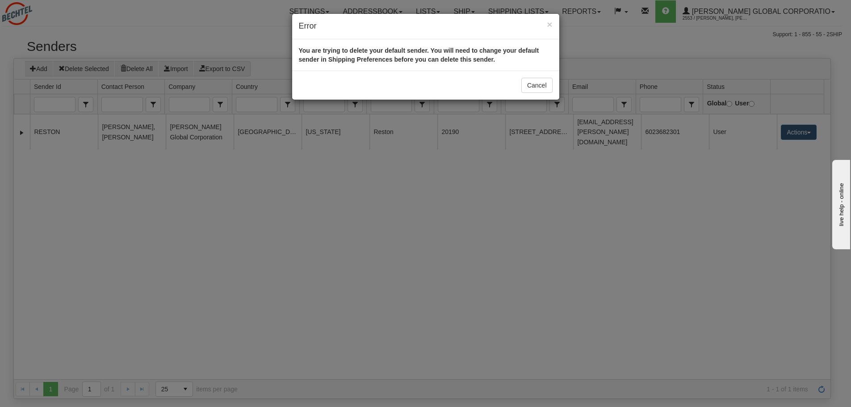
click at [601, 36] on div "× Error You are trying to delete your default sender. You will need to change y…" at bounding box center [425, 203] width 851 height 407
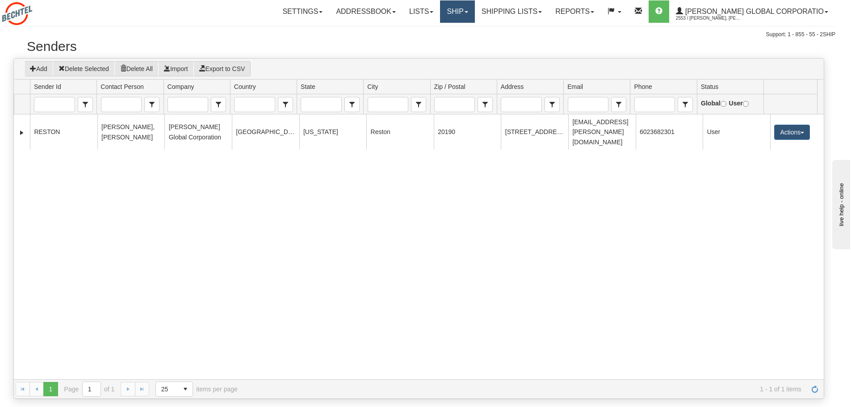
click at [474, 12] on link "Ship" at bounding box center [457, 11] width 34 height 22
click at [549, 10] on link "Shipping lists" at bounding box center [512, 11] width 74 height 22
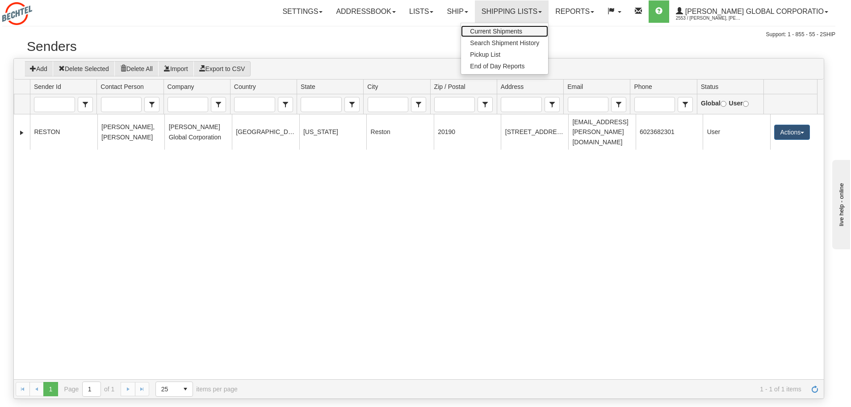
click at [522, 33] on span "Current Shipments" at bounding box center [496, 31] width 52 height 7
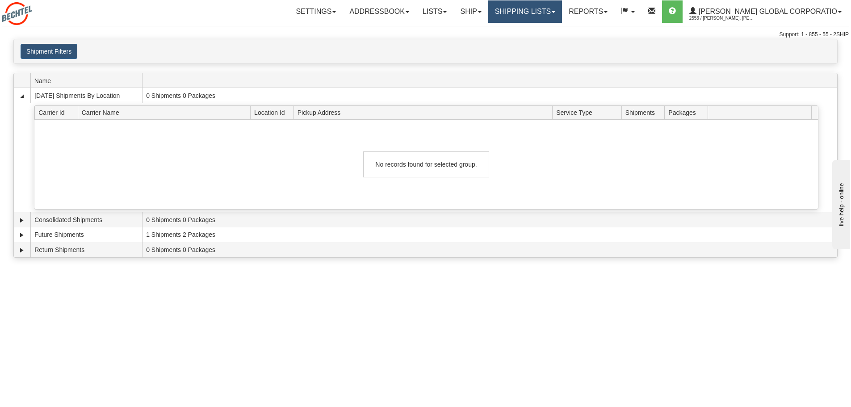
click at [555, 12] on span at bounding box center [554, 12] width 4 height 2
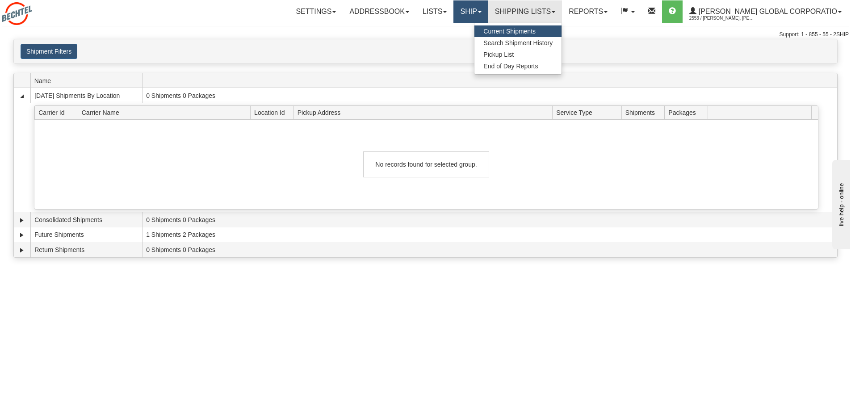
click at [488, 13] on link "Ship" at bounding box center [470, 11] width 34 height 22
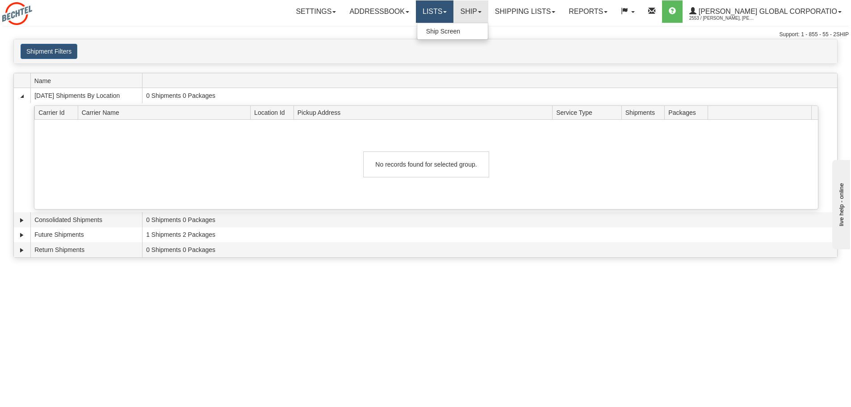
click at [453, 13] on link "Lists" at bounding box center [435, 11] width 38 height 22
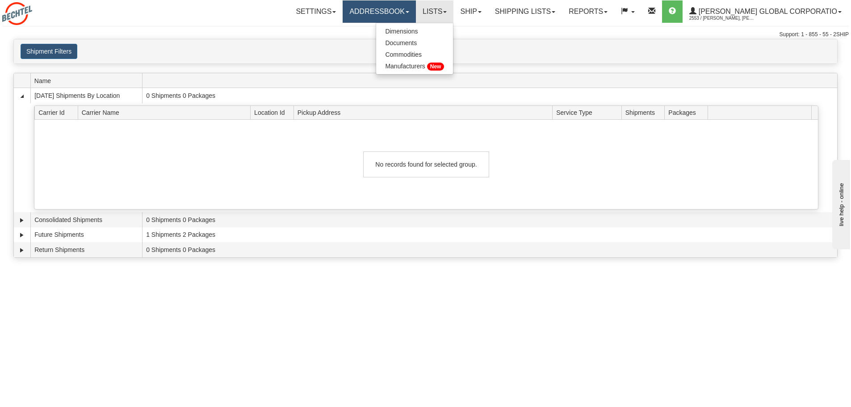
click at [416, 16] on link "Addressbook" at bounding box center [379, 11] width 73 height 22
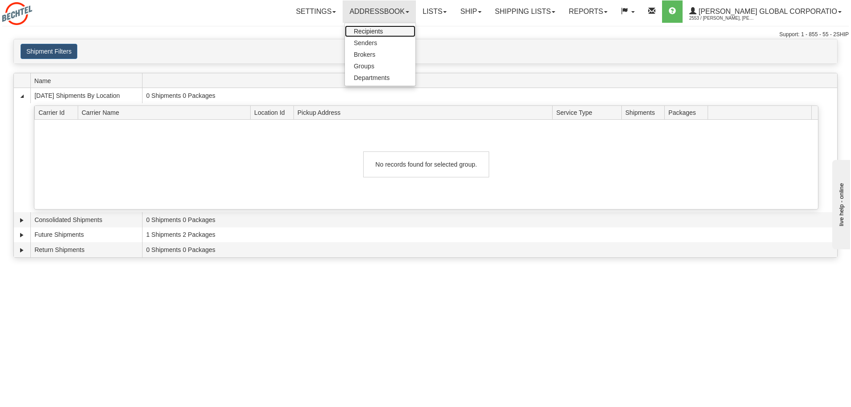
click at [383, 31] on span "Recipients" at bounding box center [368, 31] width 29 height 7
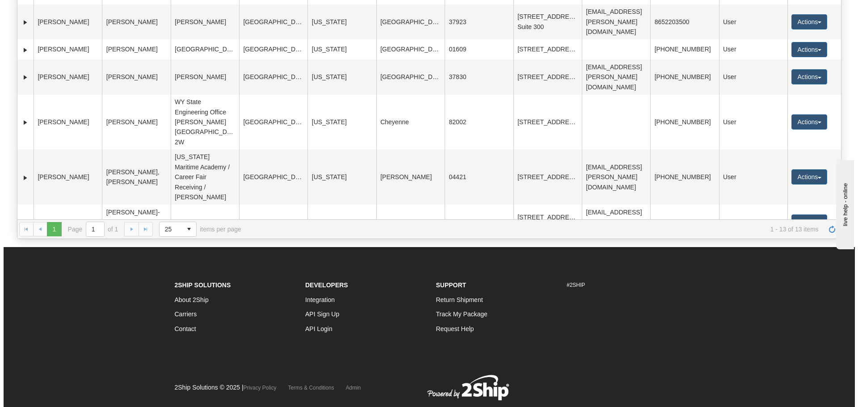
scroll to position [179, 0]
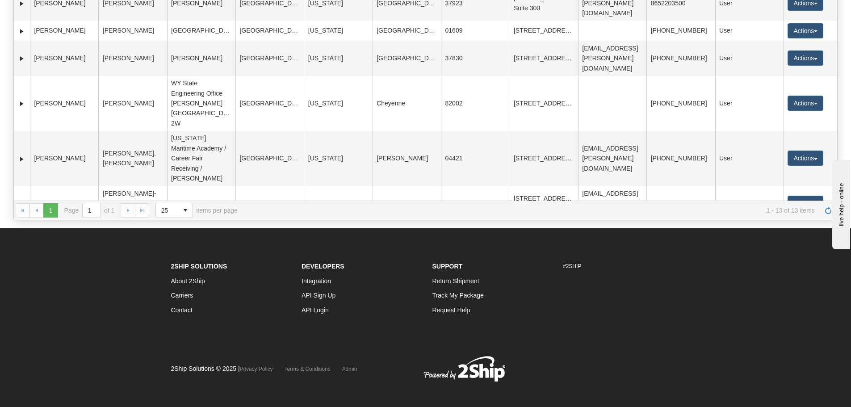
click at [813, 266] on button "Actions" at bounding box center [806, 273] width 36 height 15
click at [766, 204] on link "Edit" at bounding box center [786, 210] width 71 height 12
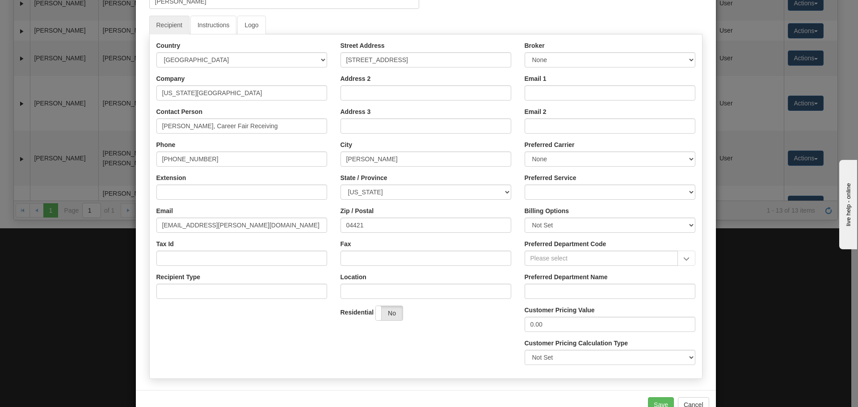
scroll to position [89, 0]
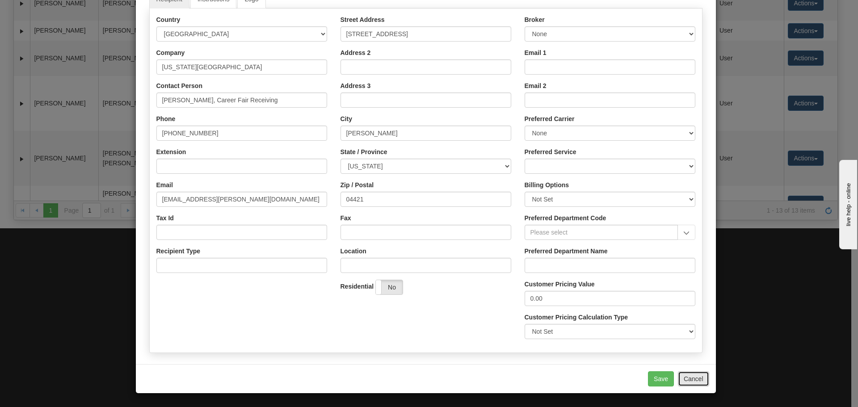
click at [690, 380] on button "Cancel" at bounding box center [693, 378] width 31 height 15
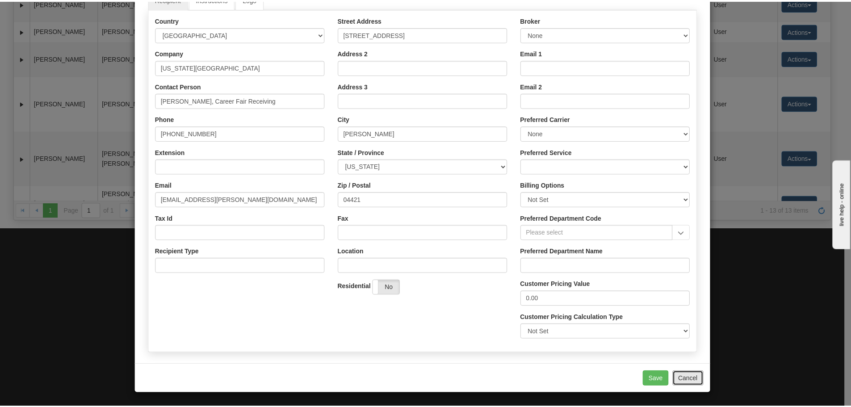
scroll to position [0, 0]
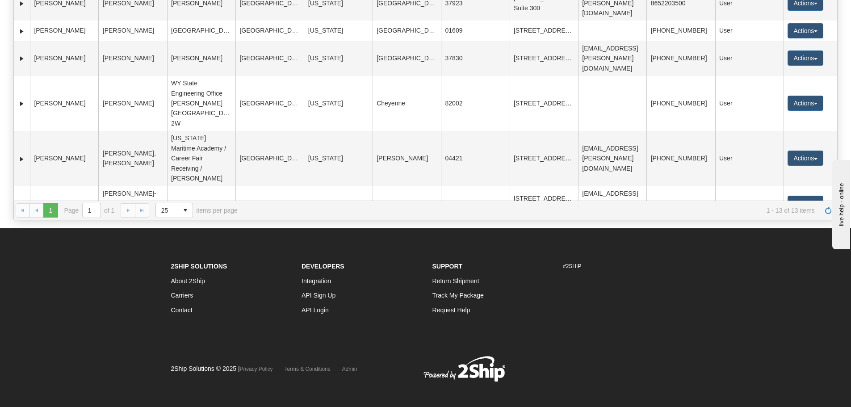
click at [733, 285] on footer "2Ship Solutions About 2Ship Carriers Contact Developers Integration API Sign Up…" at bounding box center [425, 320] width 851 height 185
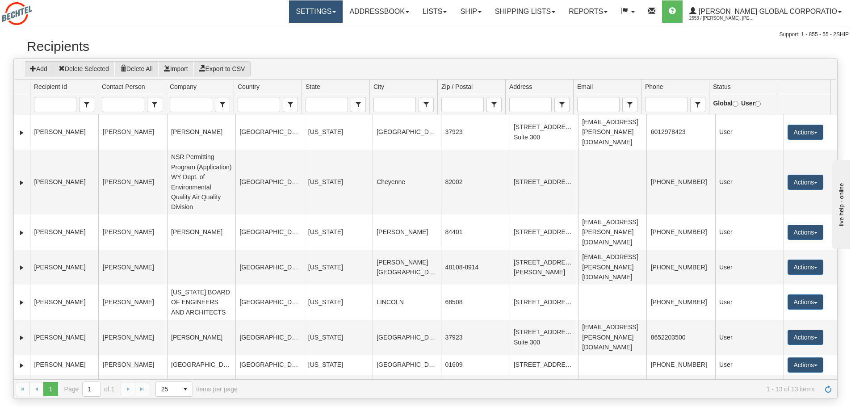
click at [343, 13] on link "Settings" at bounding box center [316, 11] width 54 height 22
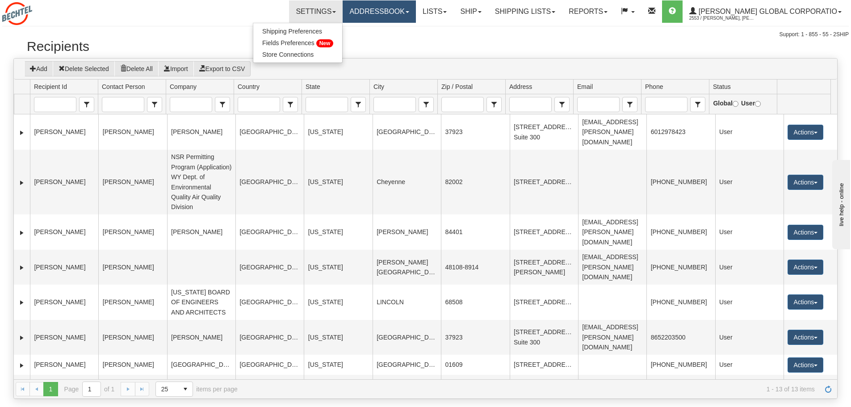
click at [409, 12] on span at bounding box center [408, 12] width 4 height 2
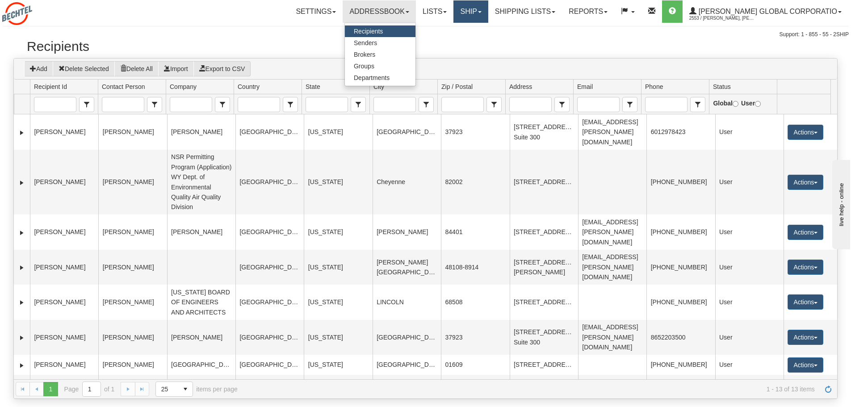
click at [488, 10] on link "Ship" at bounding box center [470, 11] width 34 height 22
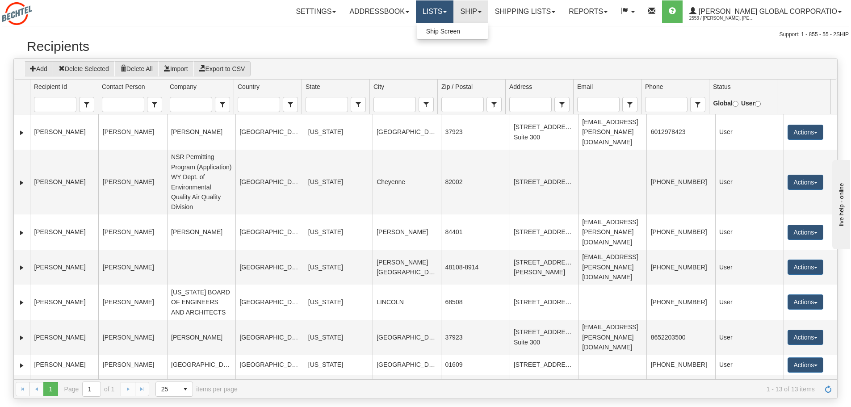
click at [453, 13] on link "Lists" at bounding box center [435, 11] width 38 height 22
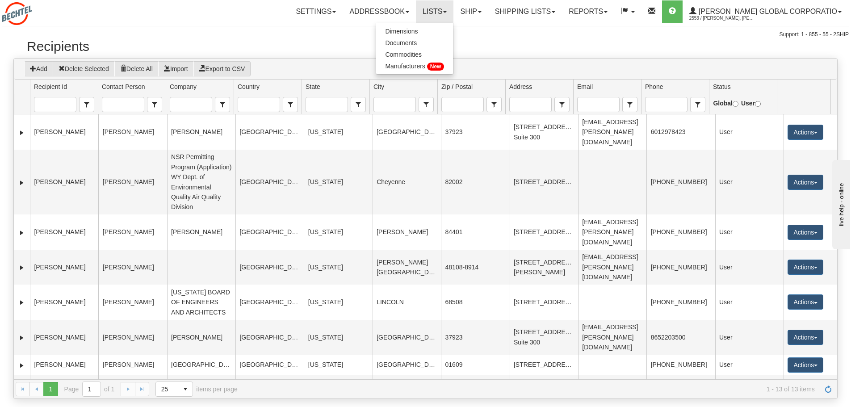
click at [604, 49] on h2 "Recipients" at bounding box center [425, 46] width 797 height 15
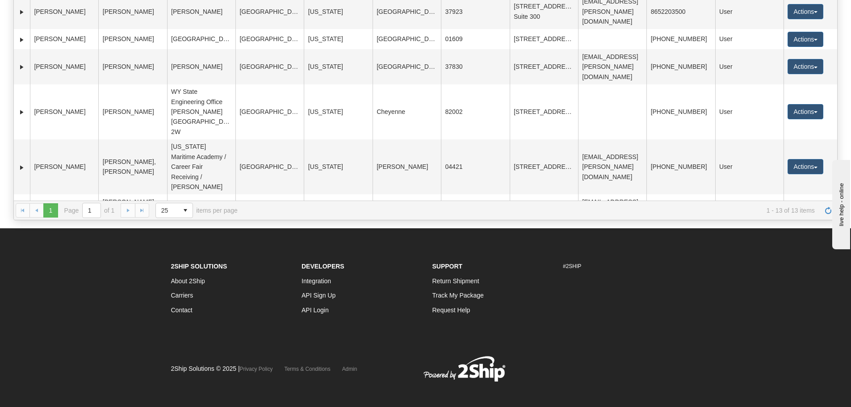
scroll to position [155, 0]
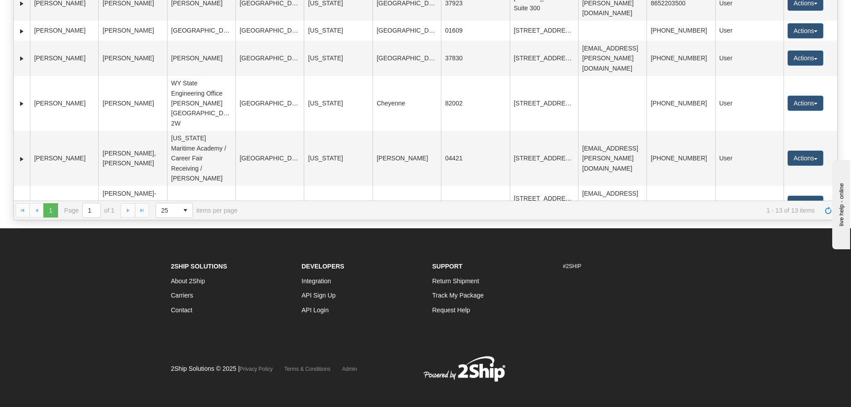
click at [813, 266] on button "Actions" at bounding box center [806, 273] width 36 height 15
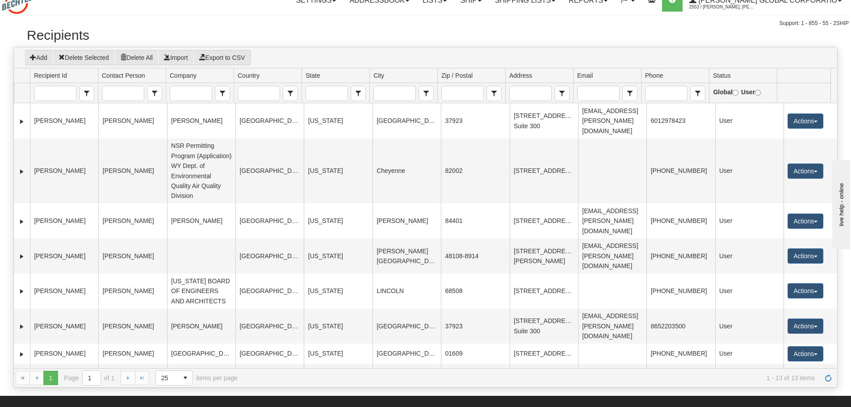
scroll to position [0, 0]
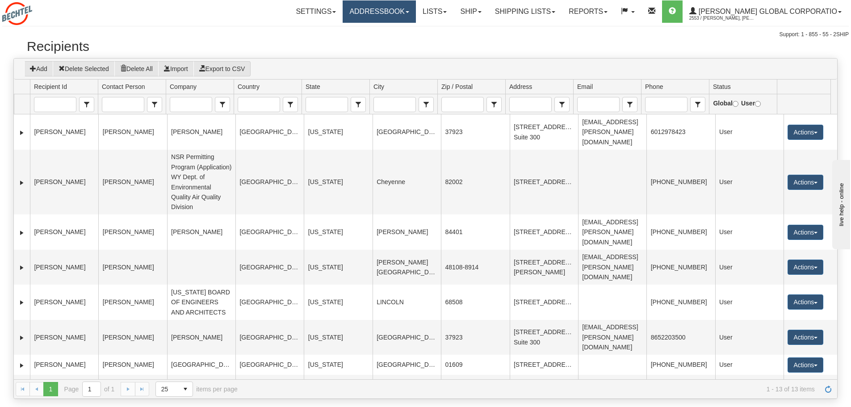
click at [409, 12] on span at bounding box center [408, 12] width 4 height 2
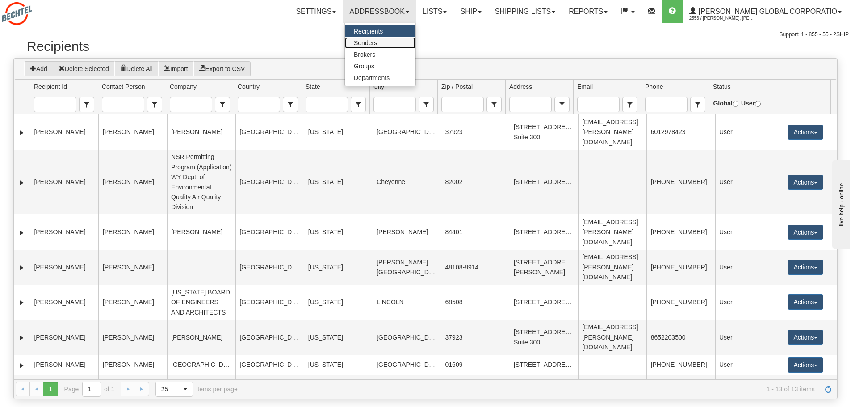
click at [396, 44] on link "Senders" at bounding box center [380, 43] width 71 height 12
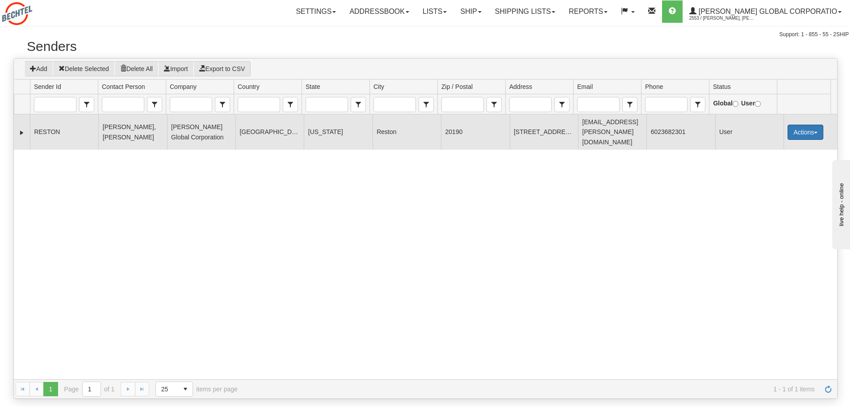
click at [813, 125] on button "Actions" at bounding box center [806, 132] width 36 height 15
click at [775, 143] on link "Edit" at bounding box center [786, 149] width 71 height 12
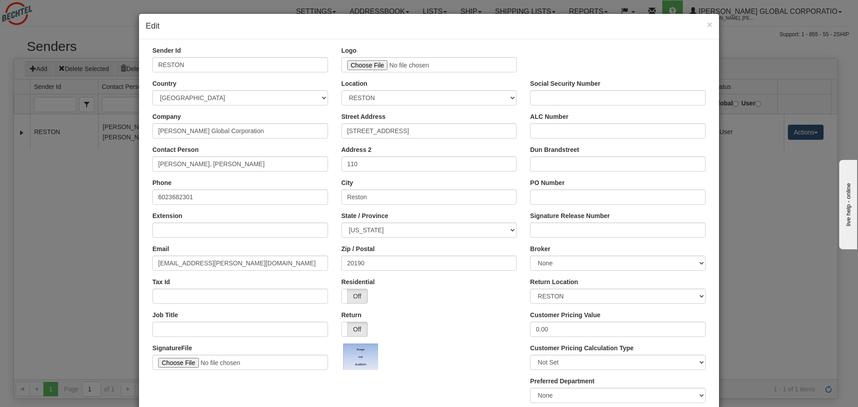
click at [92, 21] on div "× Edit Sender Id RESTON Logo Logo size must be less than 50KB. Country AFGHANIS…" at bounding box center [429, 203] width 858 height 407
click at [707, 24] on span "×" at bounding box center [709, 24] width 5 height 10
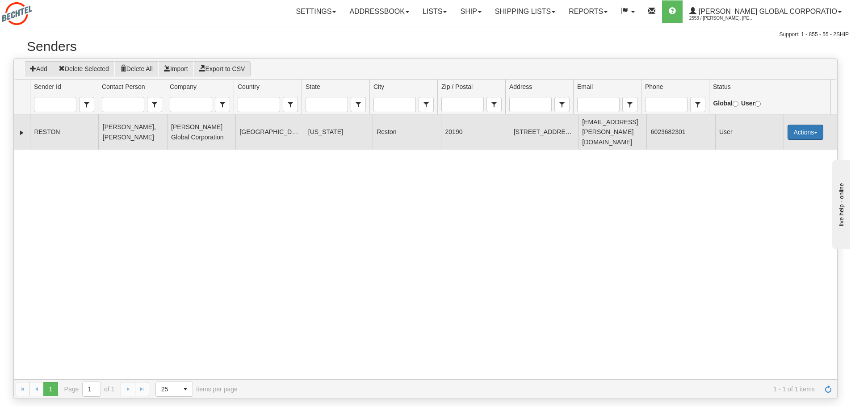
click at [814, 132] on span "button" at bounding box center [816, 133] width 4 height 2
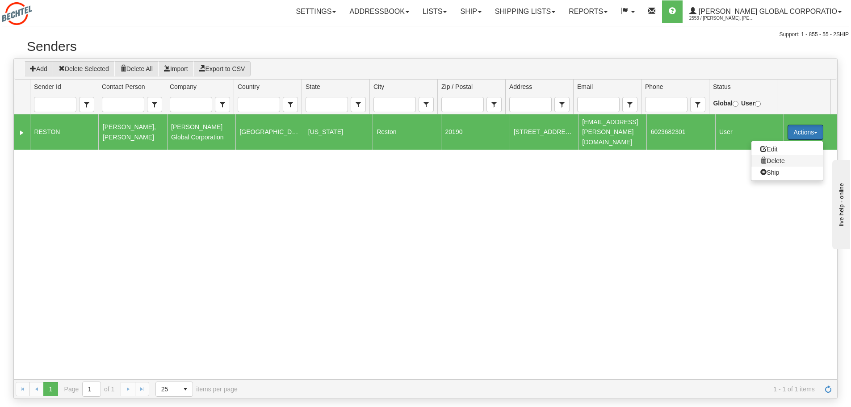
click at [760, 157] on span at bounding box center [763, 160] width 6 height 6
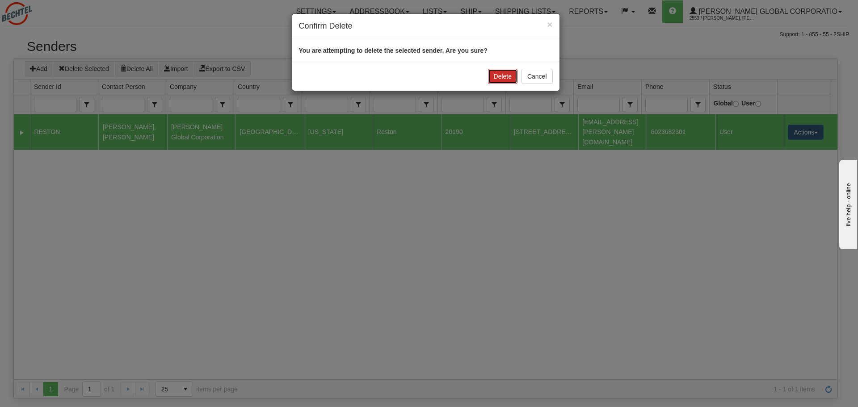
click at [504, 77] on button "Delete" at bounding box center [502, 76] width 29 height 15
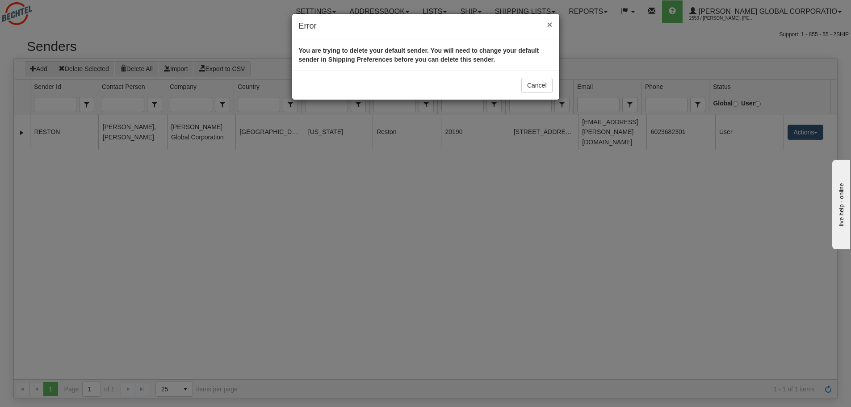
click at [549, 25] on span "×" at bounding box center [549, 24] width 5 height 10
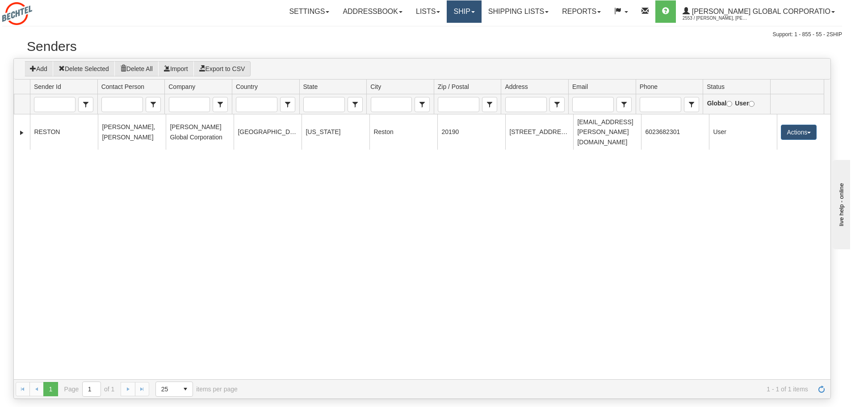
click at [481, 9] on link "Ship" at bounding box center [464, 11] width 34 height 22
click at [555, 13] on link "Shipping lists" at bounding box center [519, 11] width 74 height 22
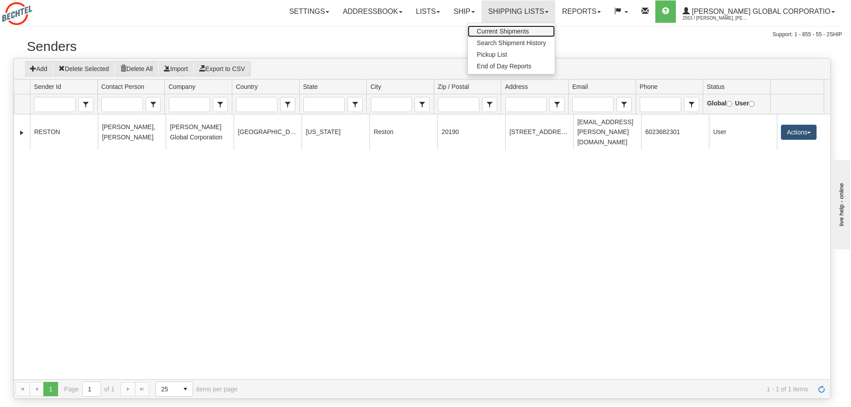
click at [529, 31] on span "Current Shipments" at bounding box center [503, 31] width 52 height 7
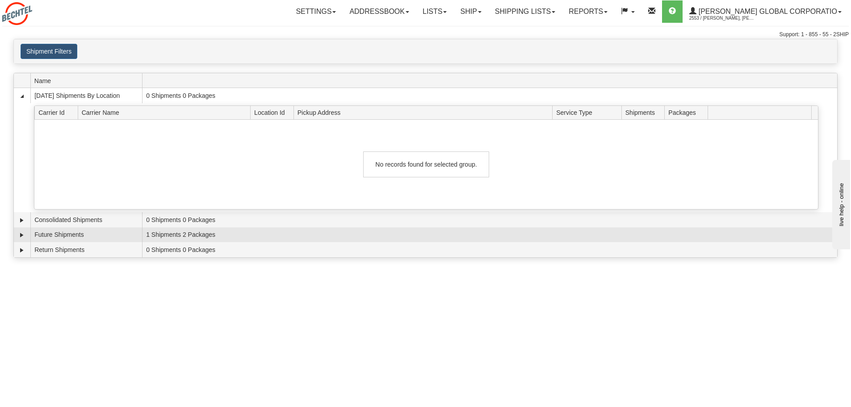
click at [167, 238] on td "1 Shipments 2 Packages" at bounding box center [489, 234] width 695 height 15
click at [21, 235] on link "Expand" at bounding box center [21, 234] width 9 height 9
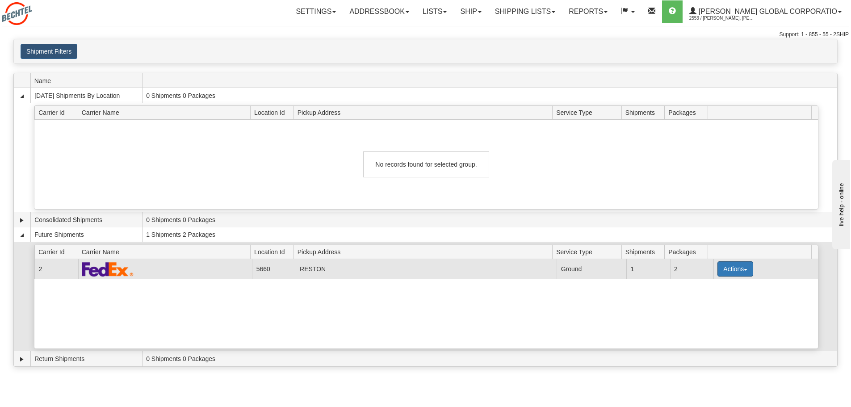
click at [744, 270] on span "button" at bounding box center [746, 270] width 4 height 2
click at [712, 286] on span "Details" at bounding box center [702, 285] width 24 height 6
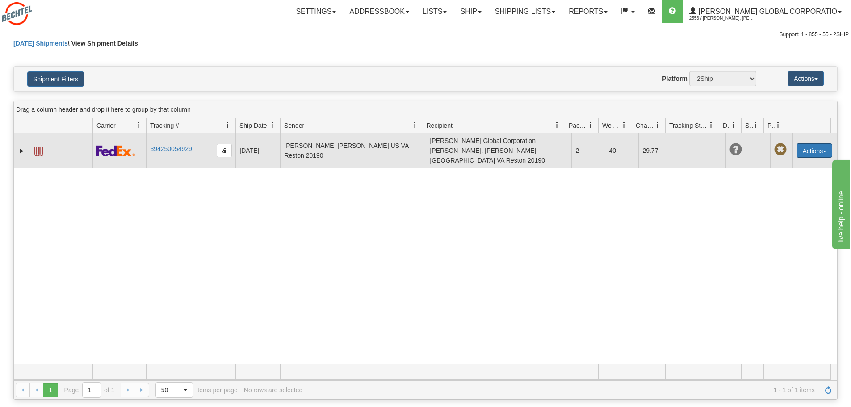
click at [823, 151] on span "button" at bounding box center [825, 152] width 4 height 2
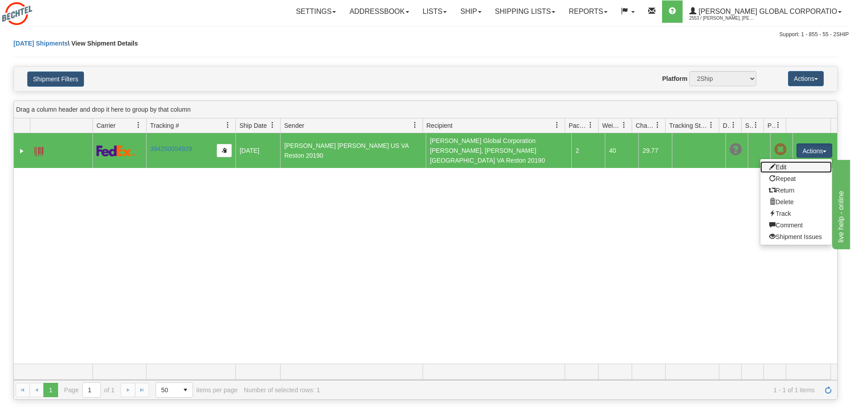
click at [779, 163] on link "Edit" at bounding box center [795, 167] width 71 height 12
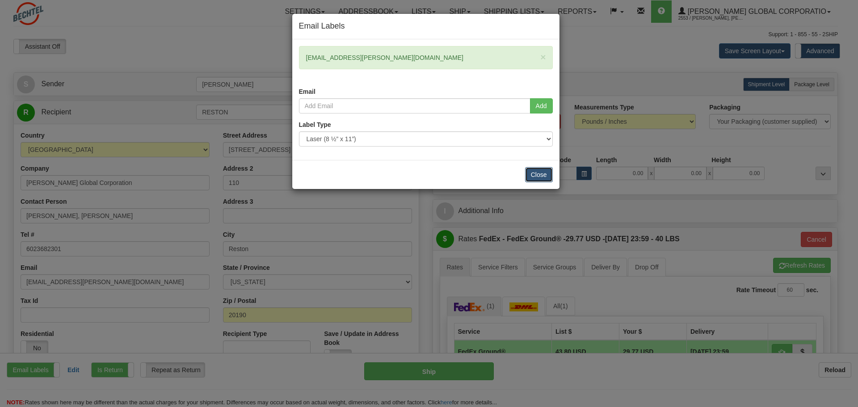
click at [530, 172] on button "Close" at bounding box center [539, 174] width 28 height 15
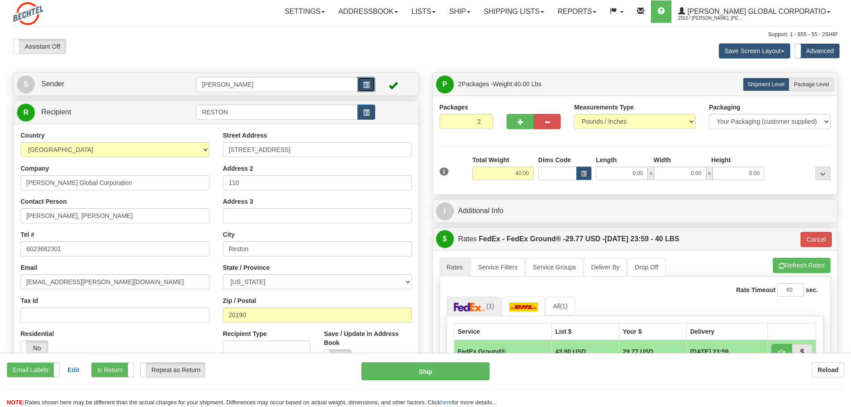
click at [366, 83] on span "button" at bounding box center [366, 85] width 6 height 6
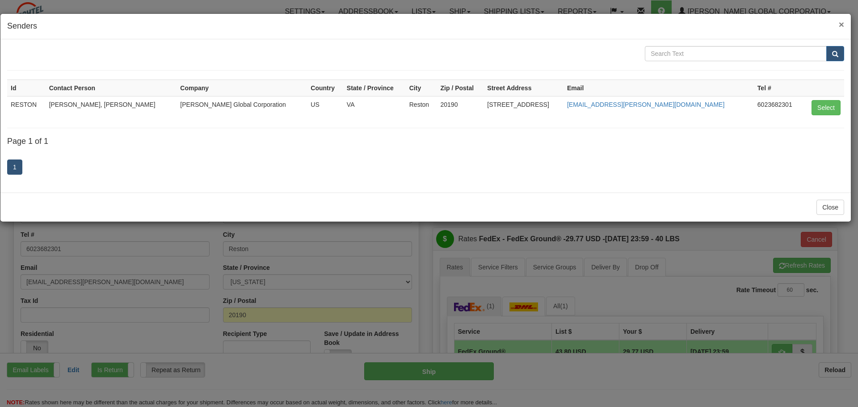
click at [842, 23] on span "×" at bounding box center [840, 24] width 5 height 10
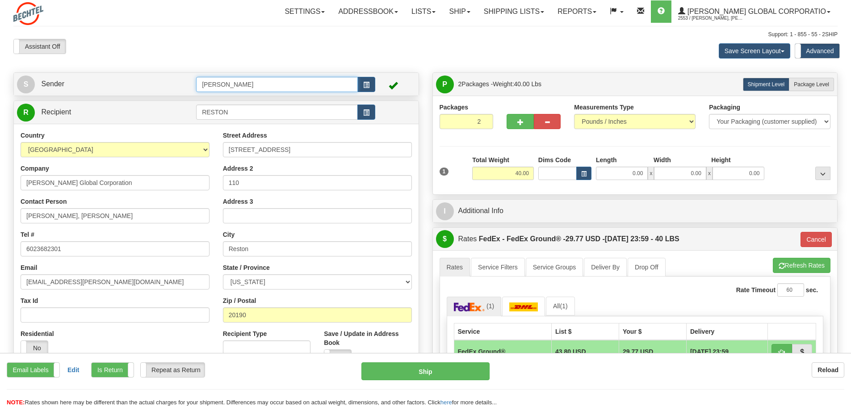
click at [242, 86] on input "[PERSON_NAME]" at bounding box center [277, 84] width 162 height 15
click at [260, 86] on input "[PERSON_NAME]" at bounding box center [277, 84] width 162 height 15
click at [290, 86] on input "[PERSON_NAME]" at bounding box center [277, 84] width 162 height 15
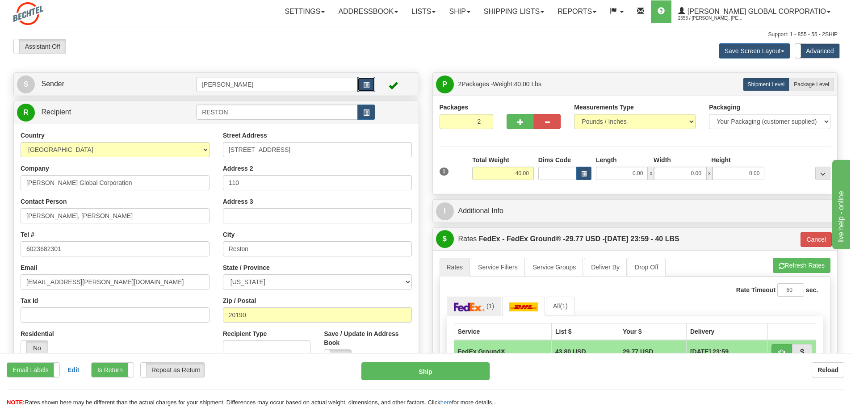
click at [369, 85] on span "button" at bounding box center [366, 85] width 6 height 6
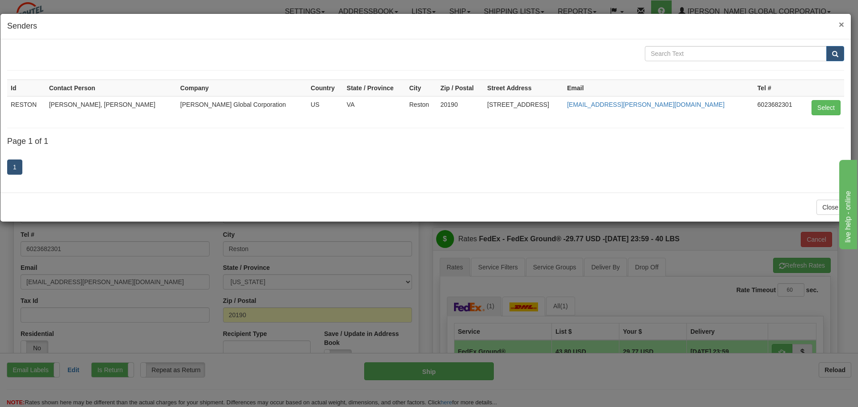
click at [843, 25] on span "×" at bounding box center [840, 24] width 5 height 10
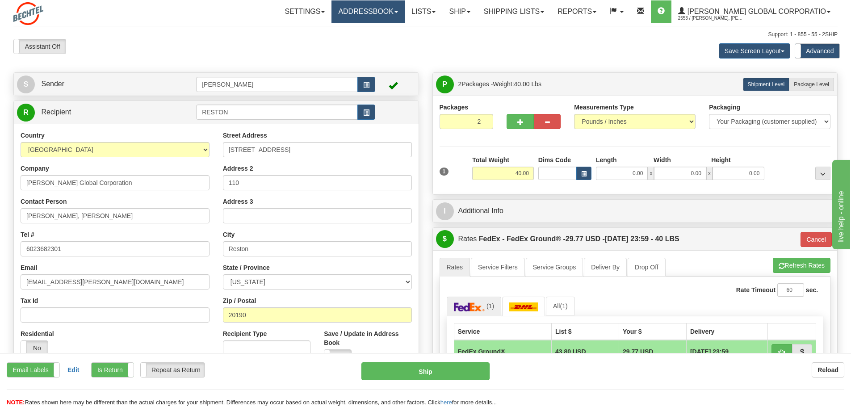
click at [405, 11] on link "Addressbook" at bounding box center [367, 11] width 73 height 22
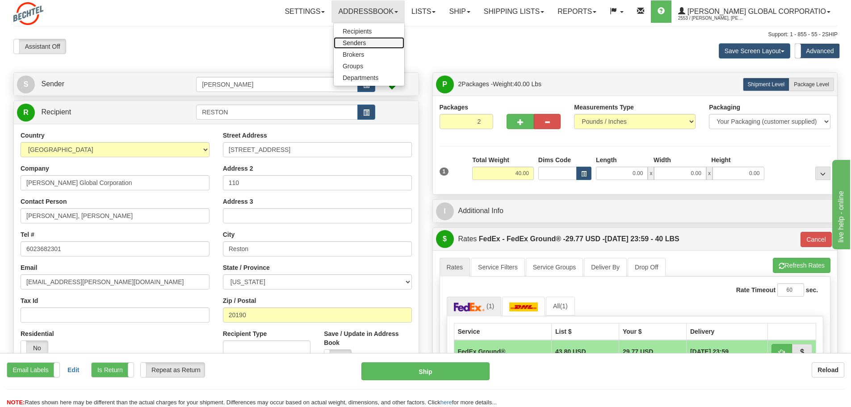
click at [366, 42] on span "Senders" at bounding box center [354, 42] width 23 height 7
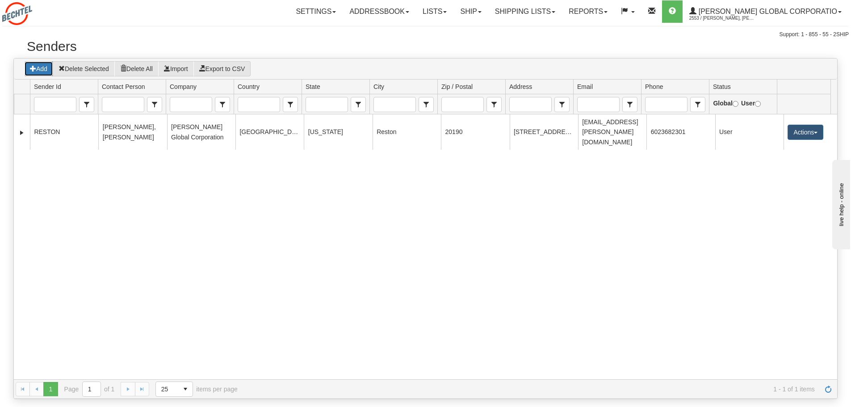
click at [40, 69] on button "Add" at bounding box center [38, 68] width 29 height 15
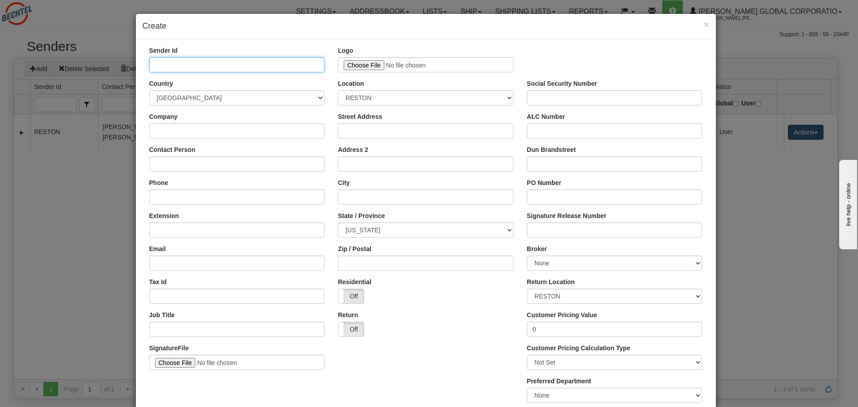
click at [184, 70] on input "Sender Id" at bounding box center [237, 64] width 176 height 15
click at [180, 63] on input "Sender Id" at bounding box center [237, 64] width 176 height 15
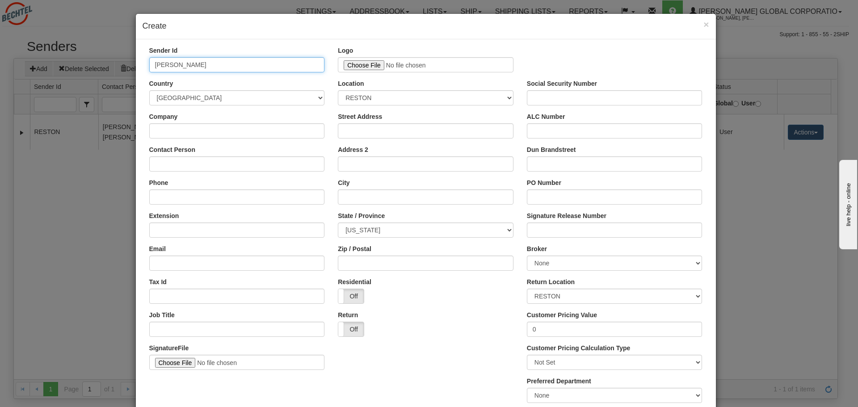
type input "Vin Narayan"
click at [393, 83] on div "Location RESTON" at bounding box center [426, 92] width 176 height 26
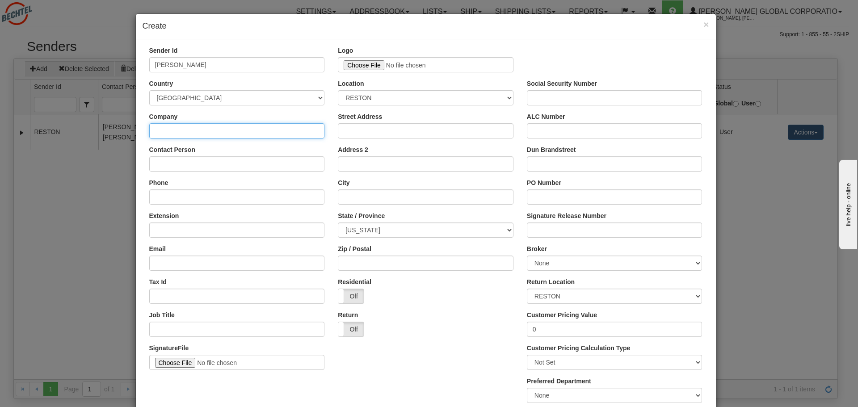
click at [191, 134] on input "Company" at bounding box center [237, 130] width 176 height 15
type input "Maine Maritime Academy"
type input "70 Pleasant Street"
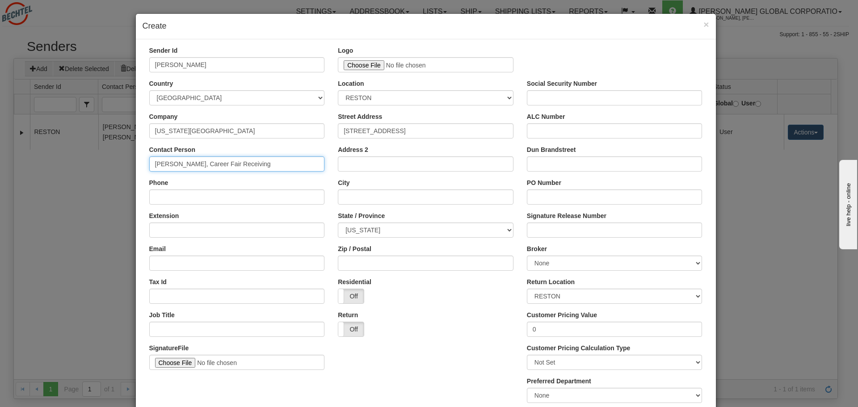
click at [256, 164] on input "Jan Leach, Career Fair Receiving" at bounding box center [237, 163] width 176 height 15
drag, startPoint x: 256, startPoint y: 164, endPoint x: 108, endPoint y: 159, distance: 148.8
click at [108, 159] on div "× Create Sender Id Vin Narayan Logo Logo size must be less than 50KB. Country A…" at bounding box center [429, 203] width 858 height 407
type input "Vin Narayan"
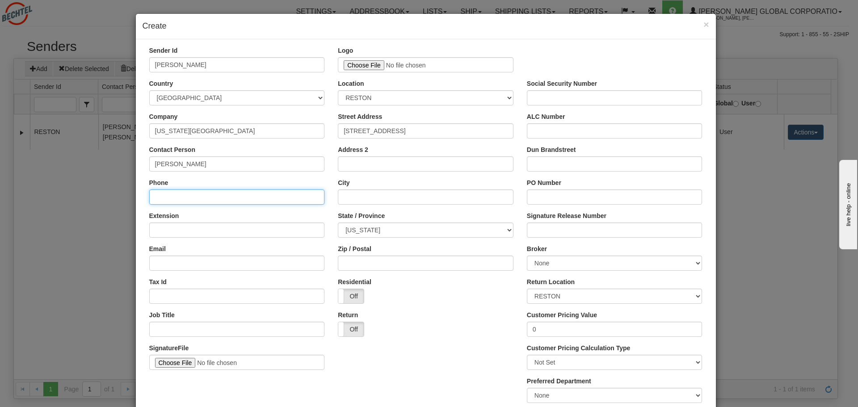
click at [171, 201] on input "Phone" at bounding box center [237, 196] width 176 height 15
click at [181, 196] on input "Phone" at bounding box center [237, 196] width 176 height 15
type input "703-409-5769"
click at [212, 214] on div "Extension" at bounding box center [237, 224] width 176 height 26
click at [185, 233] on input "Extension" at bounding box center [237, 229] width 176 height 15
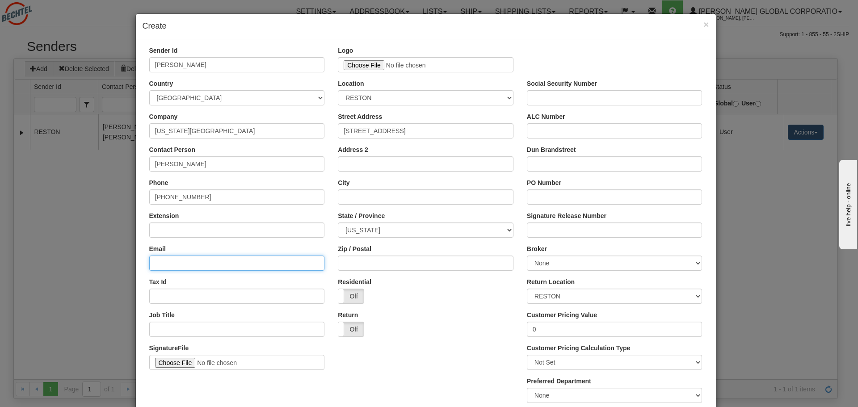
click at [184, 256] on input "Email" at bounding box center [237, 263] width 176 height 15
type input "vnaraya2@bechtel.us"
type input "70 Pleasant Street"
type input "Castine"
select select "ME"
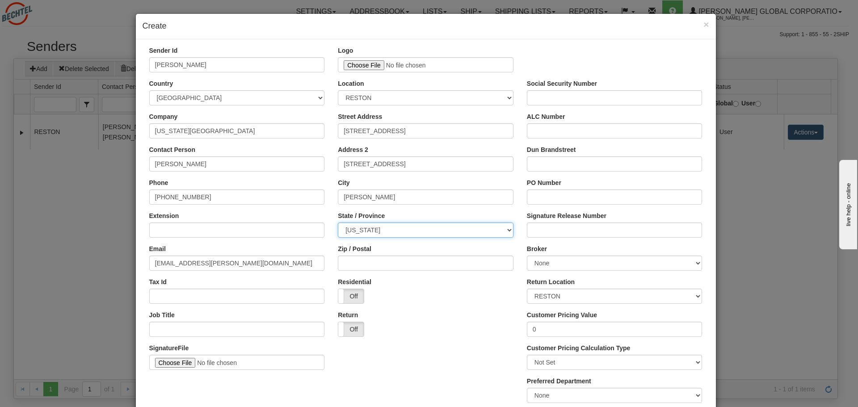
type input "04421"
click at [392, 80] on div "Location RESTON" at bounding box center [426, 92] width 176 height 26
drag, startPoint x: 401, startPoint y: 132, endPoint x: 326, endPoint y: 132, distance: 75.0
click at [326, 132] on div "Company Maine Maritime Academy Street Address 70 Pleasant Street ALC Number" at bounding box center [425, 128] width 566 height 33
click at [420, 112] on div "Street Address 70 Pleasant Street" at bounding box center [426, 125] width 176 height 26
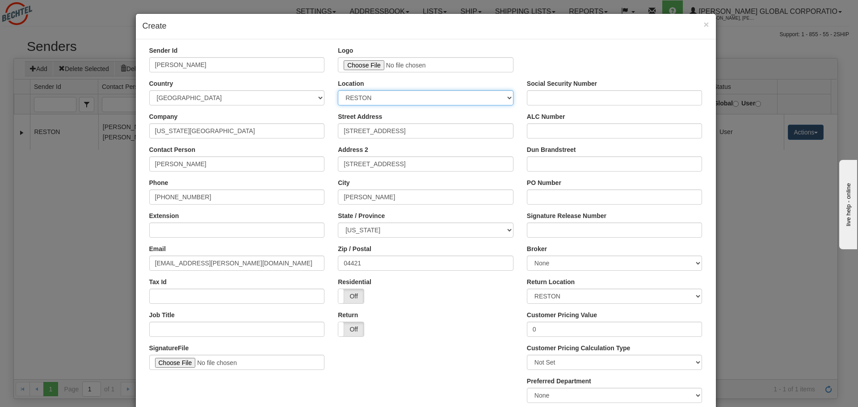
click at [506, 99] on select "RESTON" at bounding box center [426, 97] width 176 height 15
click at [413, 101] on select "RESTON" at bounding box center [426, 97] width 176 height 15
click at [390, 98] on select "RESTON" at bounding box center [426, 97] width 176 height 15
click at [389, 98] on select "RESTON" at bounding box center [426, 97] width 176 height 15
drag, startPoint x: 389, startPoint y: 98, endPoint x: 378, endPoint y: 96, distance: 11.2
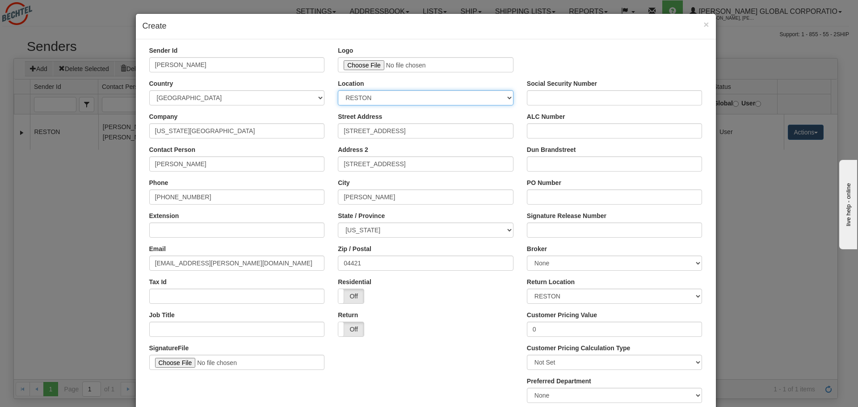
click at [386, 98] on select "RESTON" at bounding box center [426, 97] width 176 height 15
drag, startPoint x: 359, startPoint y: 95, endPoint x: 352, endPoint y: 95, distance: 7.1
click at [352, 95] on select "RESTON" at bounding box center [426, 97] width 176 height 15
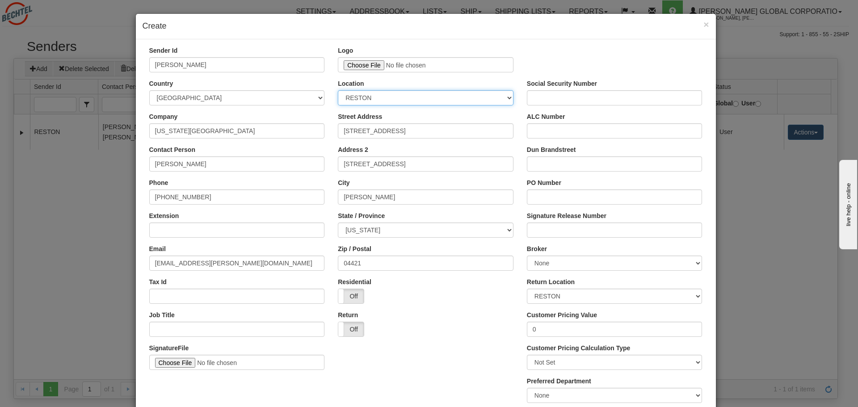
click at [384, 94] on select "RESTON" at bounding box center [426, 97] width 176 height 15
click at [408, 99] on select "RESTON" at bounding box center [426, 97] width 176 height 15
click at [208, 149] on div "Contact Person Vin Narayan" at bounding box center [237, 158] width 176 height 26
click at [221, 151] on div "Contact Person Vin Narayan" at bounding box center [237, 158] width 176 height 26
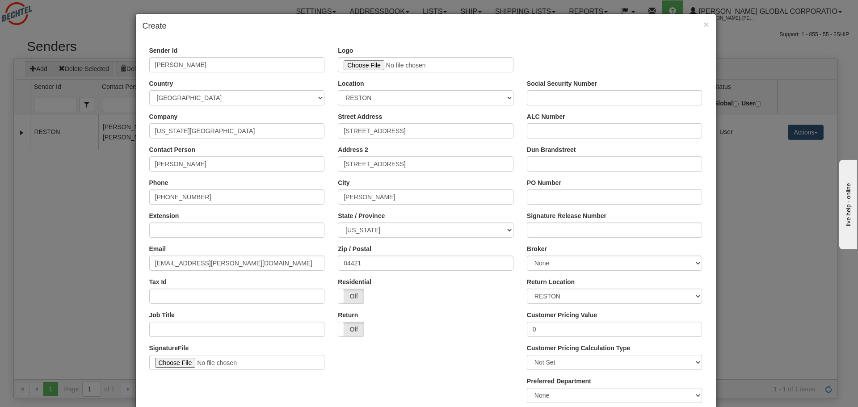
click at [228, 151] on div "Contact Person Vin Narayan" at bounding box center [237, 158] width 176 height 26
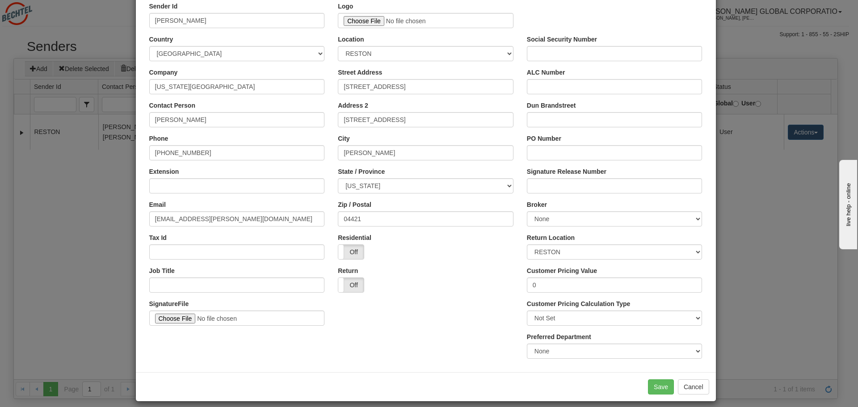
scroll to position [45, 0]
click at [695, 253] on select "RESTON" at bounding box center [615, 251] width 176 height 15
click at [527, 244] on select "RESTON" at bounding box center [615, 251] width 176 height 15
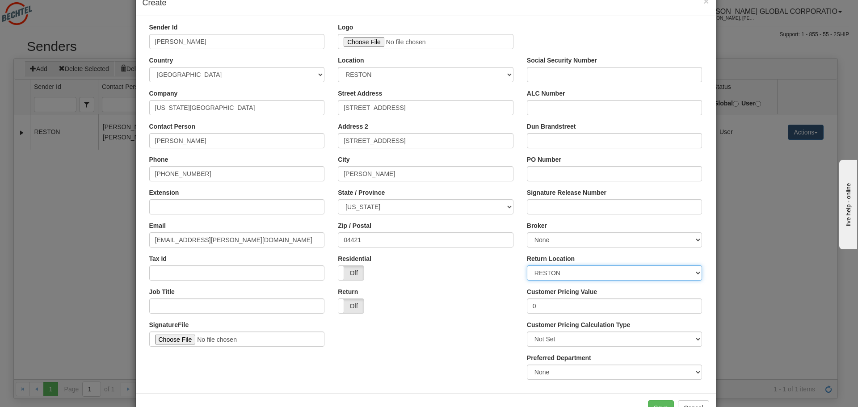
scroll to position [0, 0]
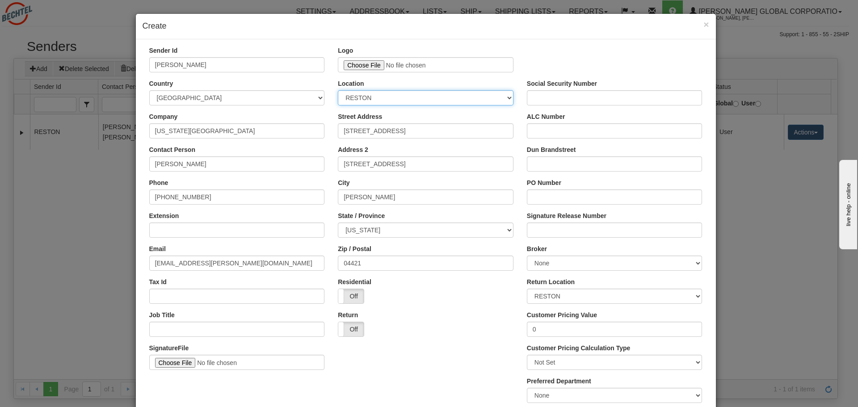
click at [507, 99] on select "RESTON" at bounding box center [426, 97] width 176 height 15
click at [338, 90] on select "RESTON" at bounding box center [426, 97] width 176 height 15
click at [410, 97] on select "RESTON" at bounding box center [426, 97] width 176 height 15
click at [388, 95] on select "RESTON" at bounding box center [426, 97] width 176 height 15
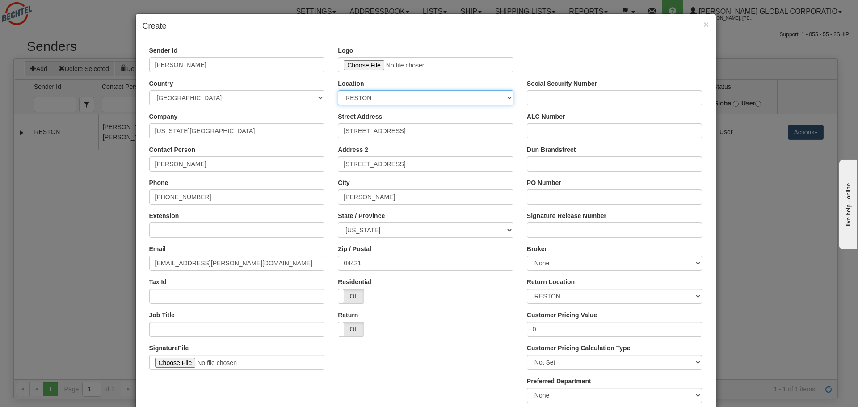
click at [375, 96] on select "RESTON" at bounding box center [426, 97] width 176 height 15
drag, startPoint x: 375, startPoint y: 96, endPoint x: 323, endPoint y: 88, distance: 52.5
click at [323, 88] on div "Country AFGHANISTAN ALAND ISLANDS ALBANIA ALGERIA AMERICAN SAMOA ANDORRA ANGOLA…" at bounding box center [425, 95] width 566 height 33
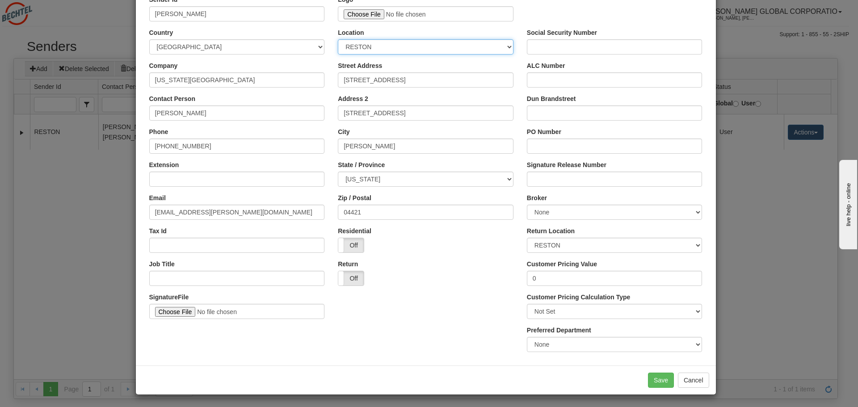
scroll to position [52, 0]
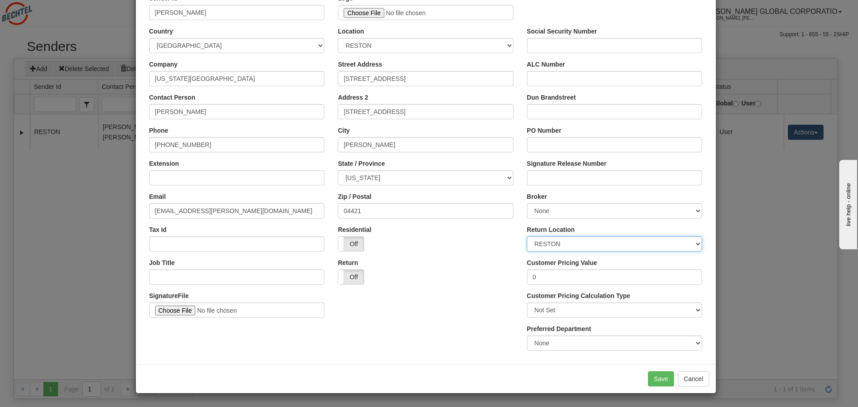
click at [695, 243] on select "RESTON" at bounding box center [615, 243] width 176 height 15
click at [600, 245] on select "RESTON" at bounding box center [615, 243] width 176 height 15
click at [566, 246] on select "RESTON" at bounding box center [615, 243] width 176 height 15
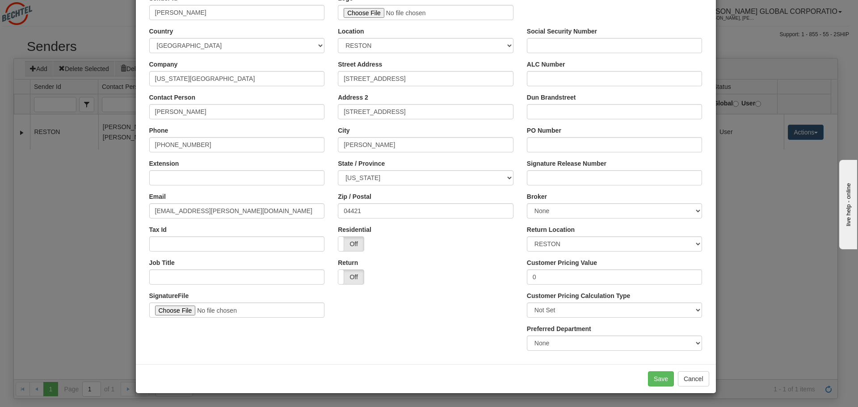
click at [758, 264] on div "× Create Sender Id Vin Narayan Logo Logo size must be less than 50KB. Country A…" at bounding box center [429, 203] width 858 height 407
click at [654, 380] on button "Save" at bounding box center [661, 378] width 26 height 15
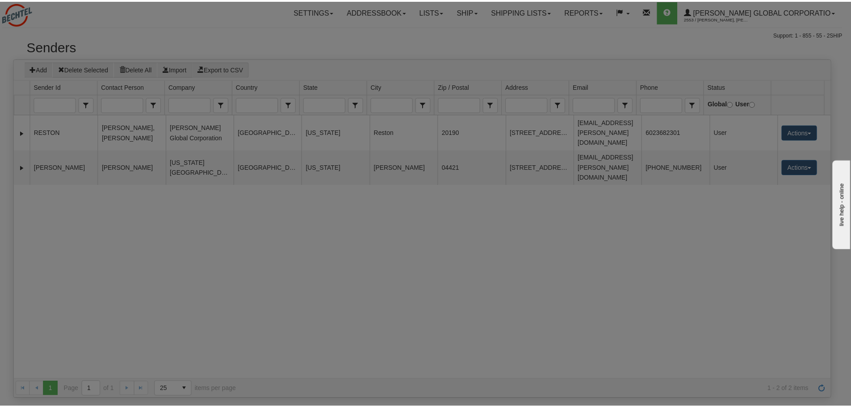
scroll to position [0, 0]
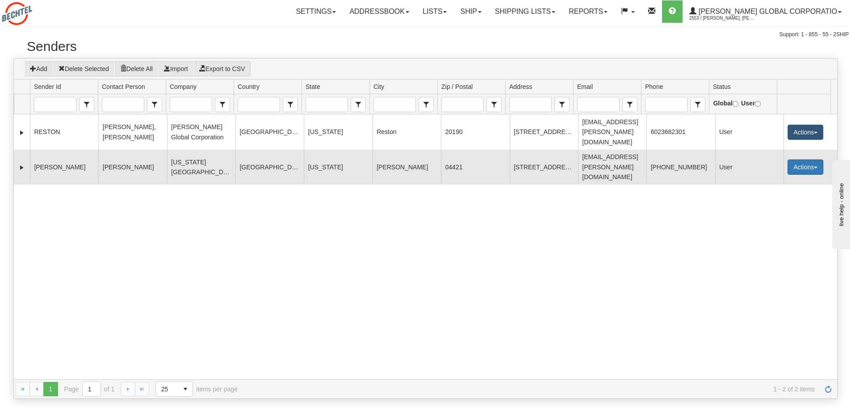
click at [808, 159] on button "Actions" at bounding box center [806, 166] width 36 height 15
click at [765, 201] on link "Ship" at bounding box center [786, 207] width 71 height 12
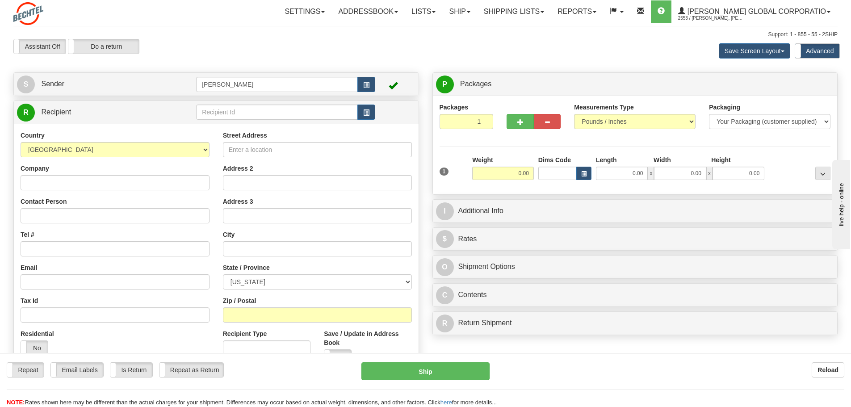
click at [107, 131] on div "Country [GEOGRAPHIC_DATA] [GEOGRAPHIC_DATA] [GEOGRAPHIC_DATA] [GEOGRAPHIC_DATA]…" at bounding box center [115, 144] width 189 height 26
click at [107, 132] on div "Country AFGHANISTAN ALAND ISLANDS ALBANIA ALGERIA AMERICAN SAMOA ANDORRA ANGOLA…" at bounding box center [115, 144] width 189 height 26
click at [109, 135] on div "Country AFGHANISTAN ALAND ISLANDS ALBANIA ALGERIA AMERICAN SAMOA ANDORRA ANGOLA…" at bounding box center [115, 144] width 189 height 26
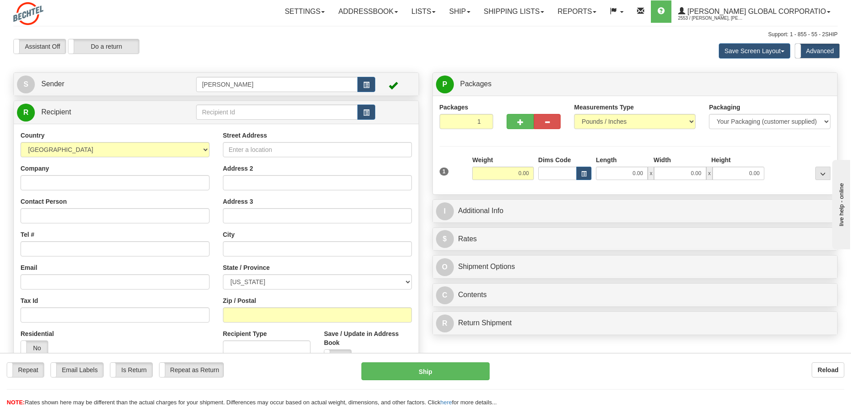
click at [109, 135] on div "Country AFGHANISTAN ALAND ISLANDS ALBANIA ALGERIA AMERICAN SAMOA ANDORRA ANGOLA…" at bounding box center [115, 144] width 189 height 26
click at [110, 135] on div "Country AFGHANISTAN ALAND ISLANDS ALBANIA ALGERIA AMERICAN SAMOA ANDORRA ANGOLA…" at bounding box center [115, 144] width 189 height 26
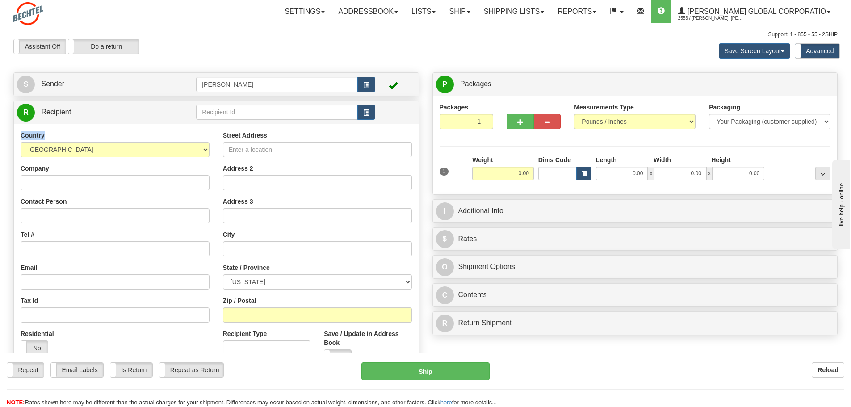
click at [147, 134] on div "Country AFGHANISTAN ALAND ISLANDS ALBANIA ALGERIA AMERICAN SAMOA ANDORRA ANGOLA…" at bounding box center [115, 144] width 189 height 26
click at [121, 86] on link "S Sender" at bounding box center [106, 84] width 179 height 18
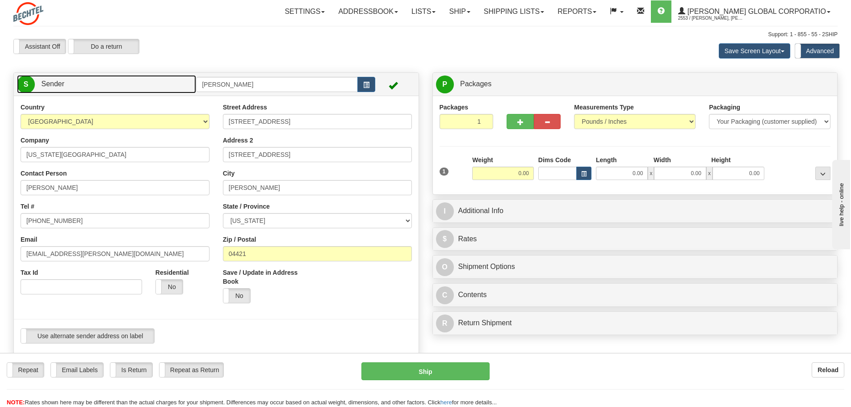
click at [121, 86] on link "S Sender" at bounding box center [106, 84] width 179 height 18
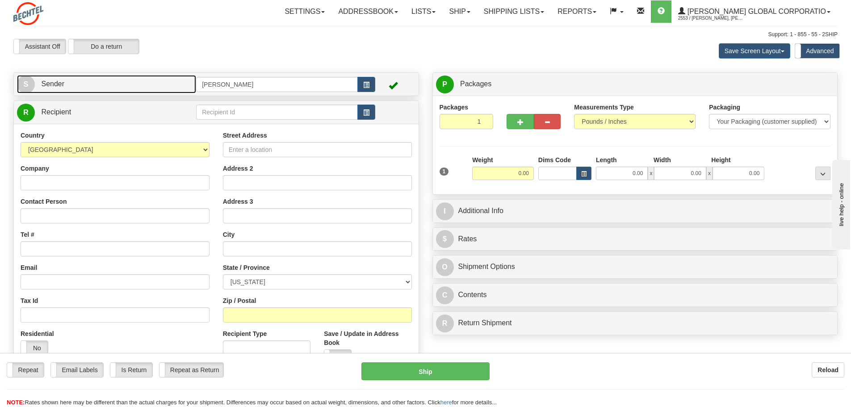
click at [121, 86] on link "S Sender" at bounding box center [106, 84] width 179 height 18
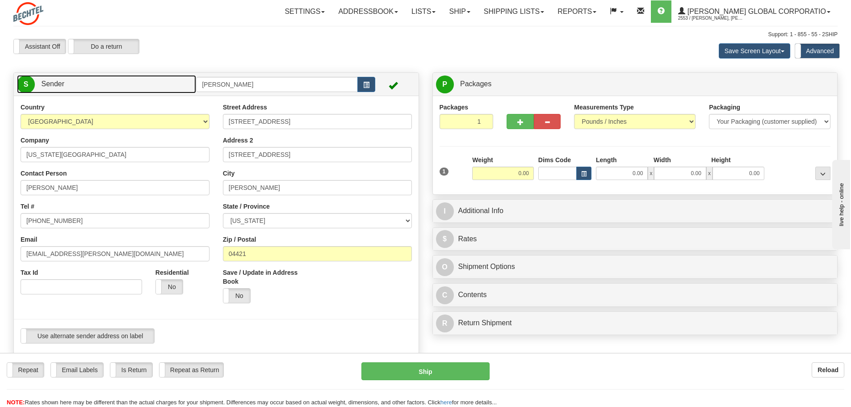
click at [121, 86] on link "S Sender" at bounding box center [106, 84] width 179 height 18
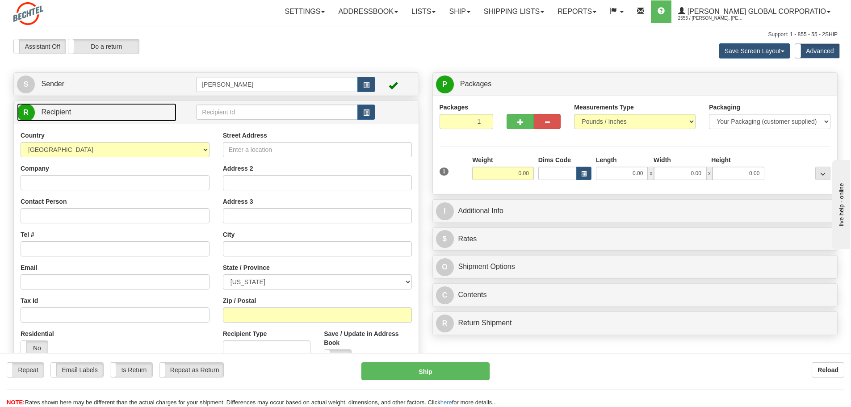
click at [115, 113] on link "R Recipient" at bounding box center [96, 112] width 159 height 18
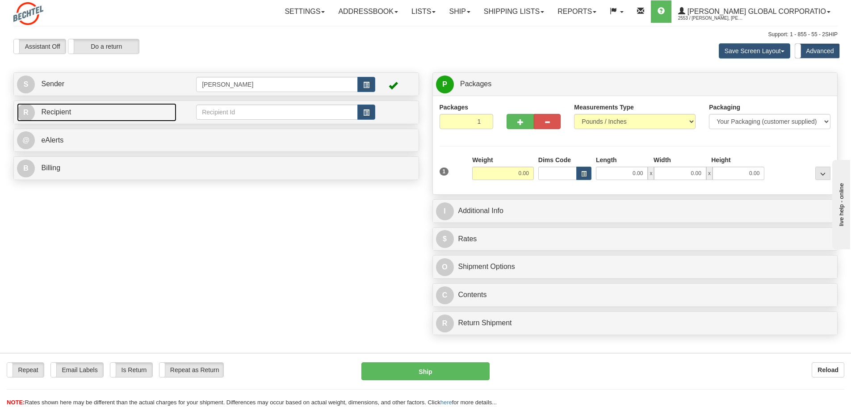
click at [115, 113] on link "R Recipient" at bounding box center [96, 112] width 159 height 18
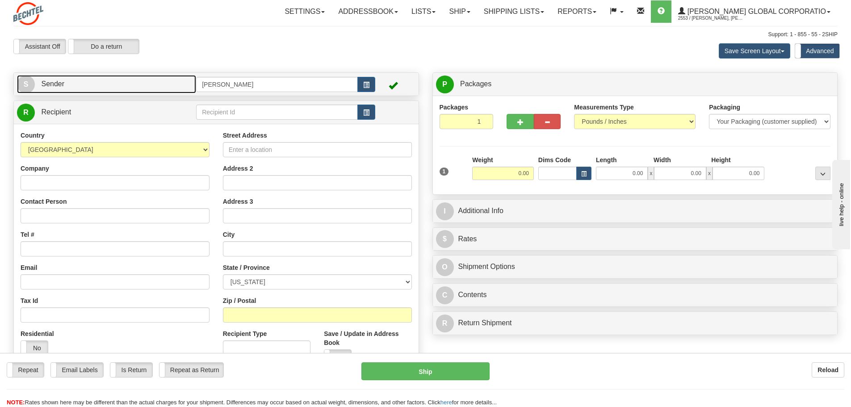
click at [111, 87] on link "S Sender" at bounding box center [106, 84] width 179 height 18
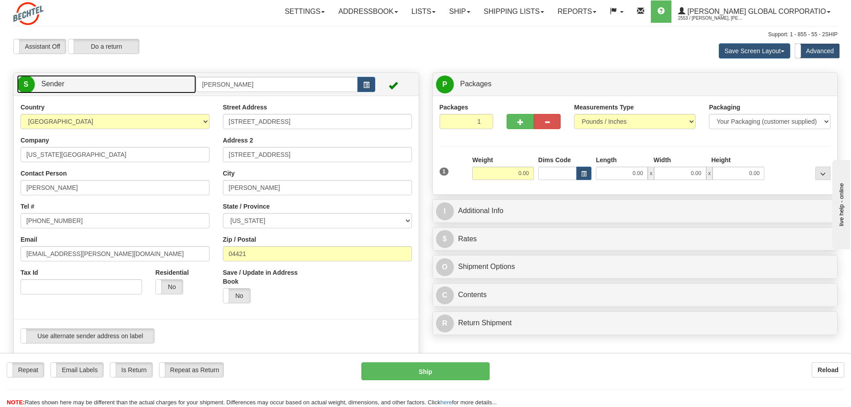
click at [74, 85] on link "S Sender" at bounding box center [106, 84] width 179 height 18
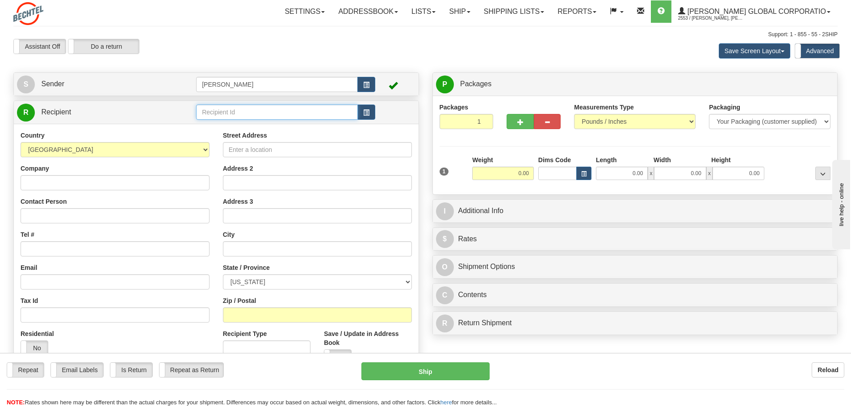
click at [306, 120] on input "text" at bounding box center [277, 112] width 162 height 15
click at [305, 120] on input "text" at bounding box center [277, 112] width 162 height 15
click at [366, 114] on span "button" at bounding box center [366, 113] width 6 height 6
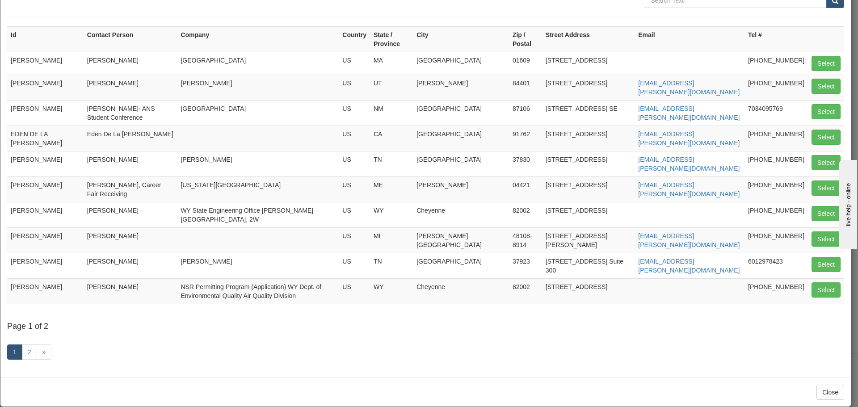
scroll to position [59, 0]
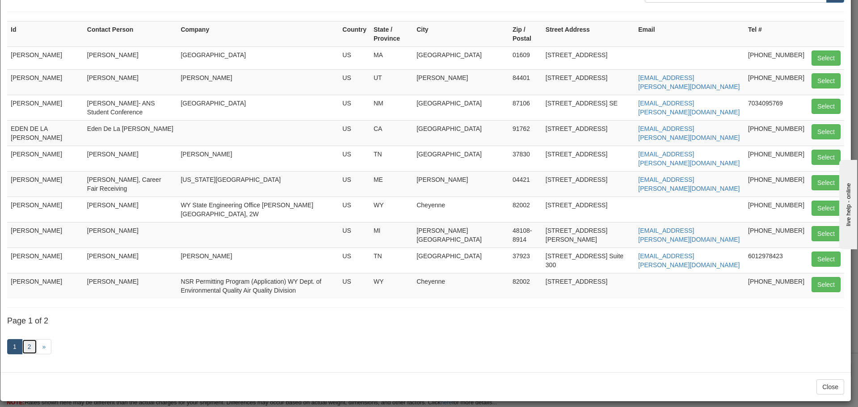
click at [30, 339] on link "2" at bounding box center [29, 346] width 15 height 15
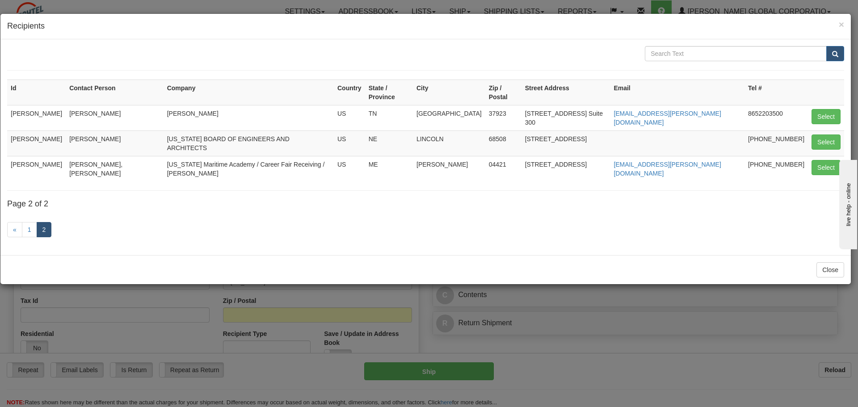
scroll to position [0, 0]
click at [29, 222] on link "1" at bounding box center [29, 229] width 15 height 15
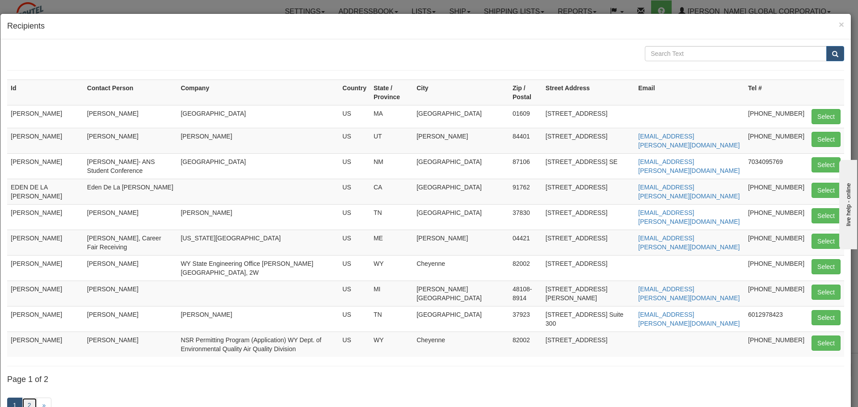
click at [31, 398] on link "2" at bounding box center [29, 405] width 15 height 15
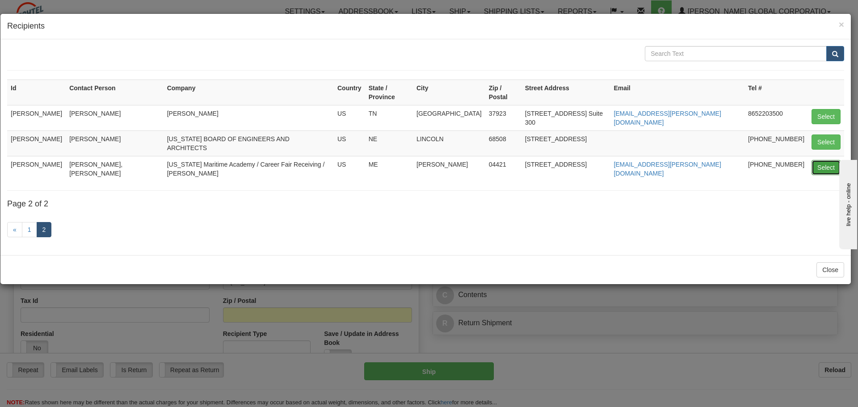
click at [830, 160] on button "Select" at bounding box center [825, 167] width 29 height 15
type input "VIN NARAYAN"
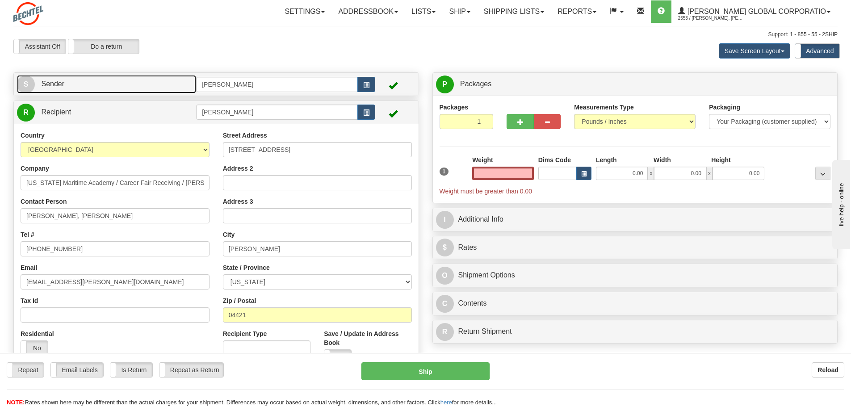
type input "0.00"
click at [99, 86] on link "S Sender" at bounding box center [106, 84] width 179 height 18
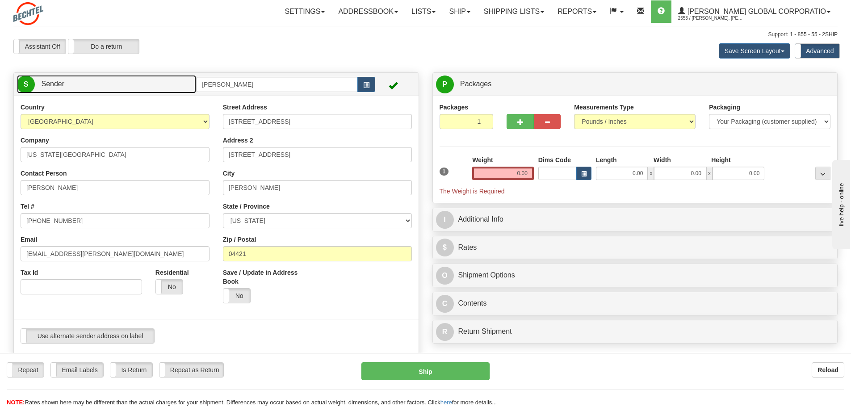
click at [96, 92] on link "S Sender" at bounding box center [106, 84] width 179 height 18
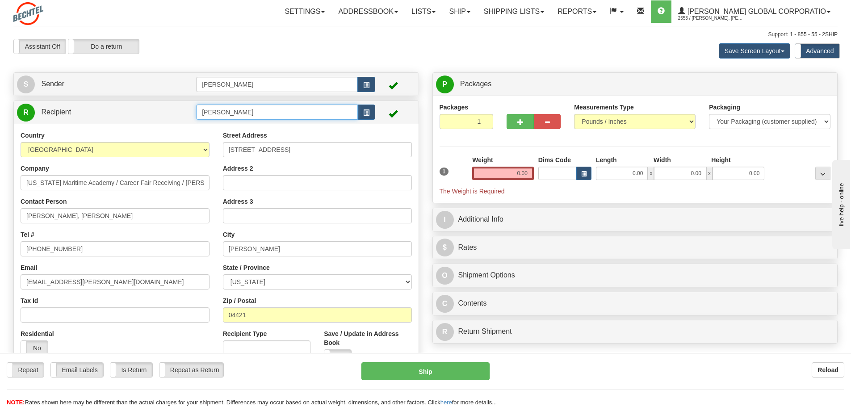
click at [267, 114] on input "VIN NARAYAN" at bounding box center [277, 112] width 162 height 15
drag, startPoint x: 267, startPoint y: 114, endPoint x: 159, endPoint y: 103, distance: 108.2
click at [159, 103] on tr "R Recipient VIN NARAYAN" at bounding box center [216, 112] width 398 height 18
type input "Olga Peters"
click at [293, 151] on input "70 Pleasant Street" at bounding box center [317, 149] width 189 height 15
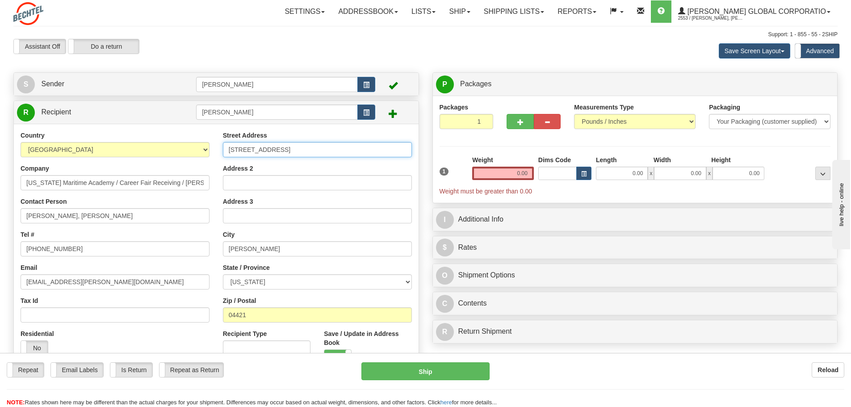
drag, startPoint x: 292, startPoint y: 156, endPoint x: 190, endPoint y: 144, distance: 102.5
click at [190, 144] on div "Country AFGHANISTAN ALAND ISLANDS ALBANIA ALGERIA AMERICAN SAMOA ANDORRA ANGOLA…" at bounding box center [216, 251] width 405 height 240
paste input "text"
type input "70 Pleasant Street"
drag, startPoint x: 292, startPoint y: 151, endPoint x: 194, endPoint y: 151, distance: 97.8
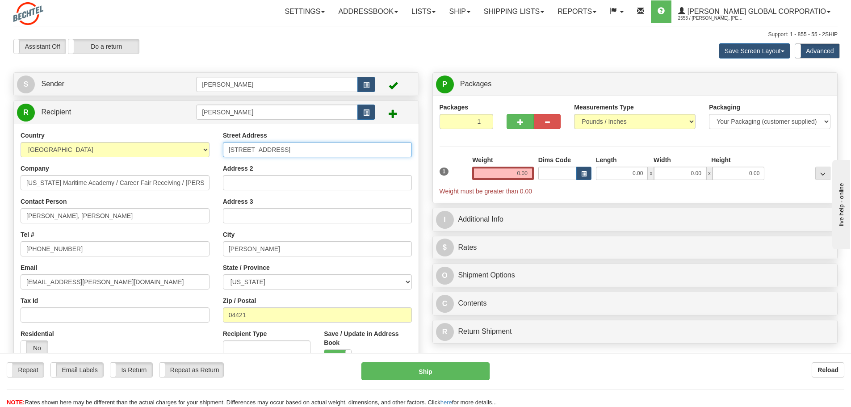
click at [194, 151] on div "Country AFGHANISTAN ALAND ISLANDS ALBANIA ALGERIA AMERICAN SAMOA ANDORRA ANGOLA…" at bounding box center [216, 251] width 405 height 240
click at [272, 147] on input "Street Address" at bounding box center [317, 149] width 189 height 15
type input "12011 Sunset Hills Rd"
type input "Bechtel Global Corporation"
type input "Peters, Olga Peters"
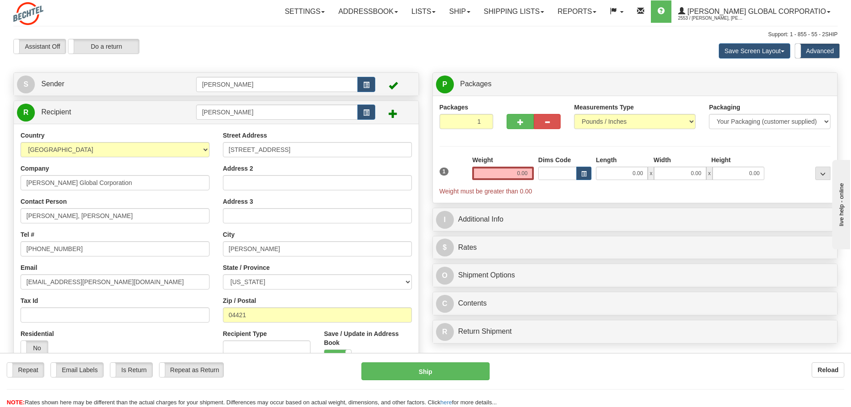
type input "ofpeters@bechtel.us"
type input "110"
type input "Reston"
select select "VA"
type input "20190"
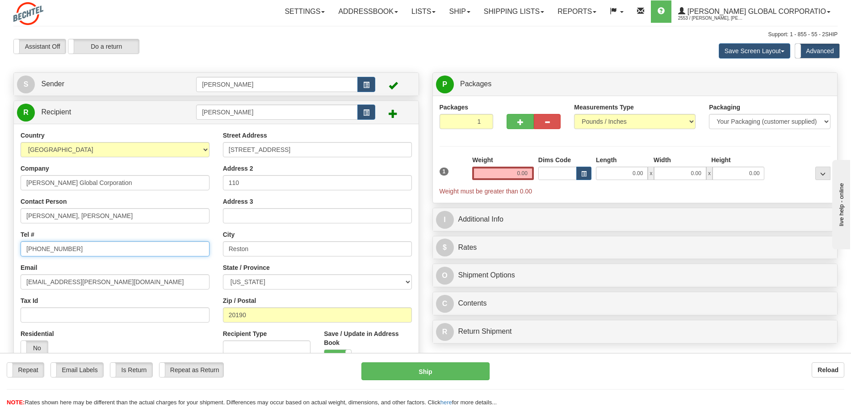
click at [76, 248] on input "703-409-5769" at bounding box center [115, 248] width 189 height 15
type input "703-429-6478"
click at [117, 85] on link "S Sender" at bounding box center [106, 84] width 179 height 18
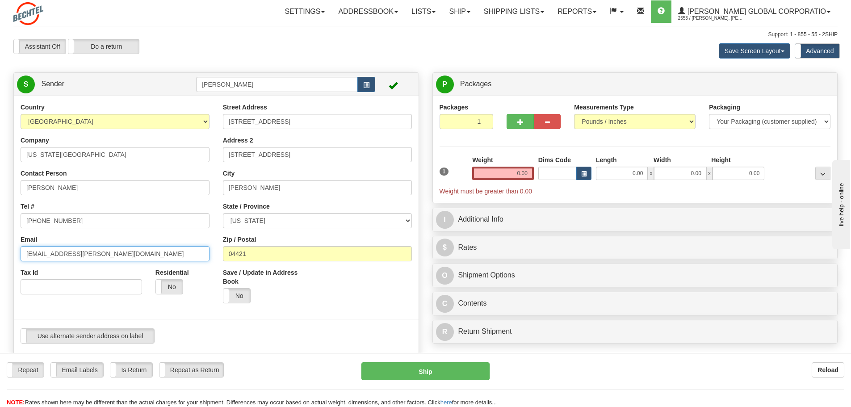
click at [92, 254] on input "vnaraya2@bechtel.us" at bounding box center [115, 253] width 189 height 15
drag, startPoint x: 92, startPoint y: 254, endPoint x: -8, endPoint y: 247, distance: 100.3
click at [0, 247] on html "Training Course Close Toggle navigation Settings Shipping Preferences New Sende…" at bounding box center [425, 203] width 851 height 407
type input "ofpeters@bechtel.us"
select select "VA"
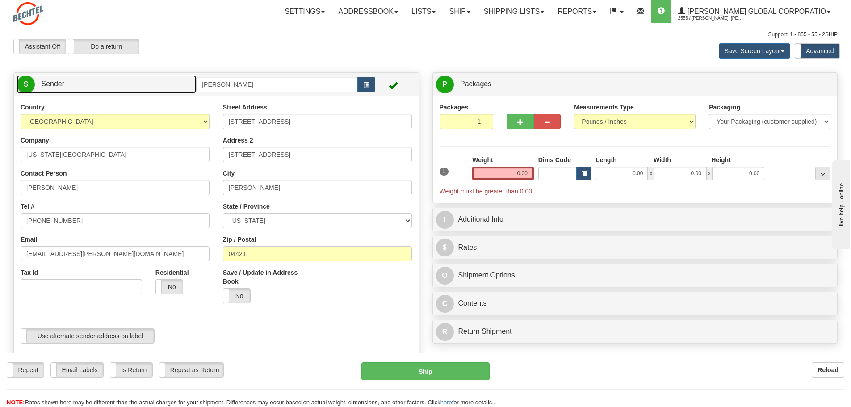
click at [103, 90] on link "S Sender" at bounding box center [106, 84] width 179 height 18
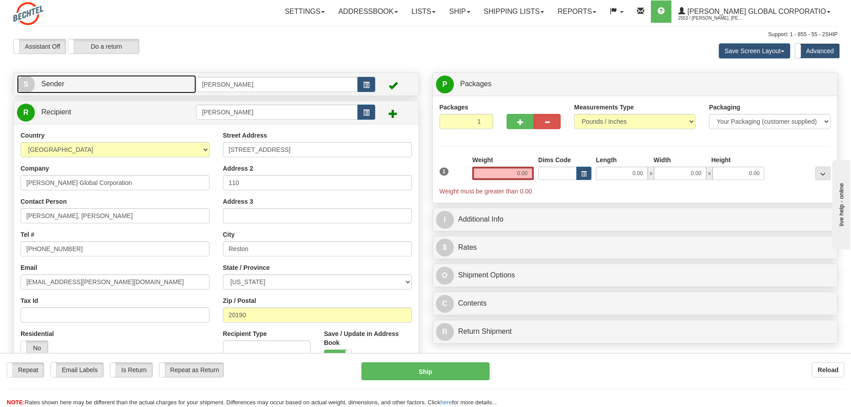
click at [87, 82] on link "S Sender" at bounding box center [106, 84] width 179 height 18
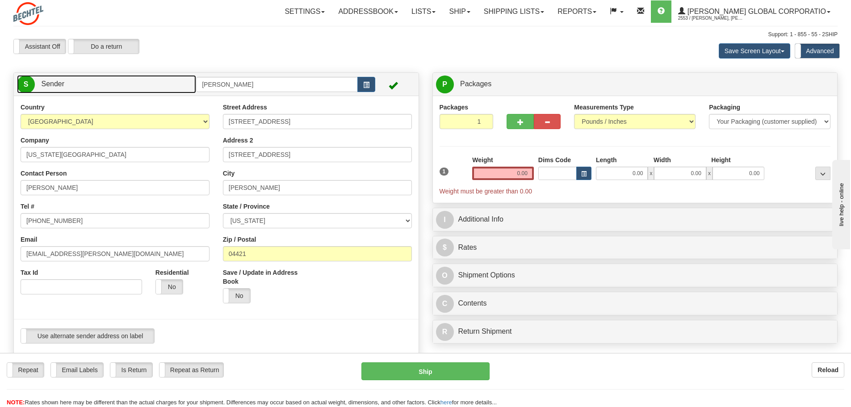
click at [97, 80] on link "S Sender" at bounding box center [106, 84] width 179 height 18
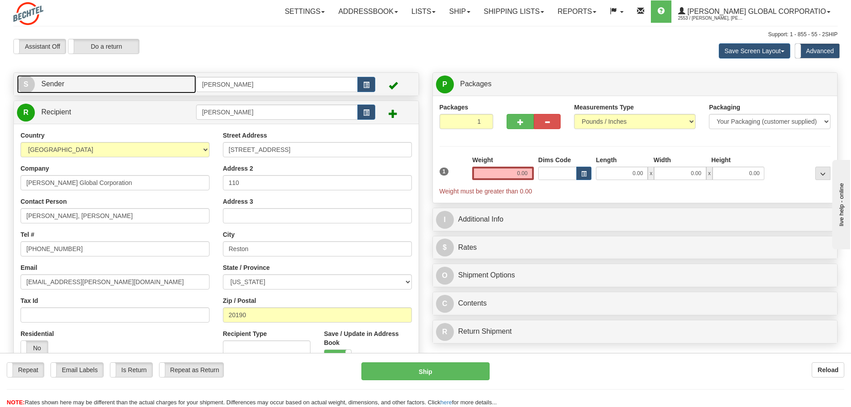
click at [145, 86] on link "S Sender" at bounding box center [106, 84] width 179 height 18
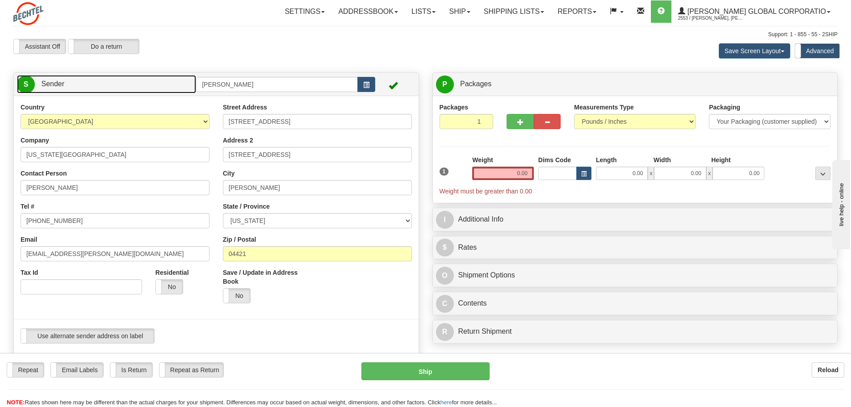
click at [141, 87] on link "S Sender" at bounding box center [106, 84] width 179 height 18
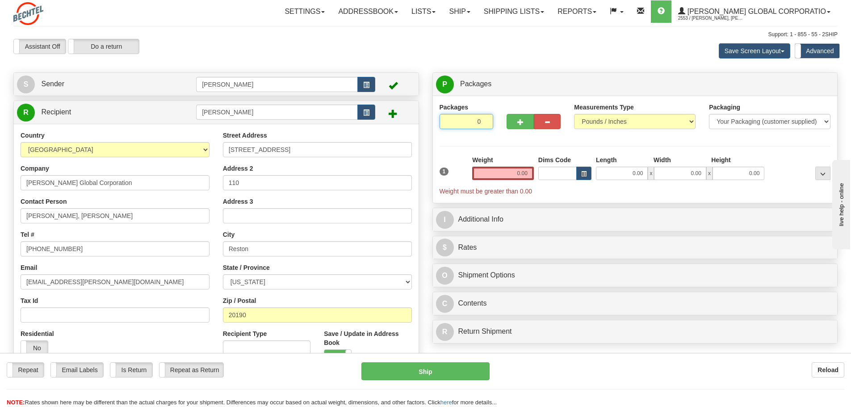
click at [485, 122] on input "0" at bounding box center [467, 121] width 54 height 15
type input "2"
click at [485, 119] on input "2" at bounding box center [467, 121] width 54 height 15
click at [510, 174] on input "0.00" at bounding box center [503, 173] width 62 height 13
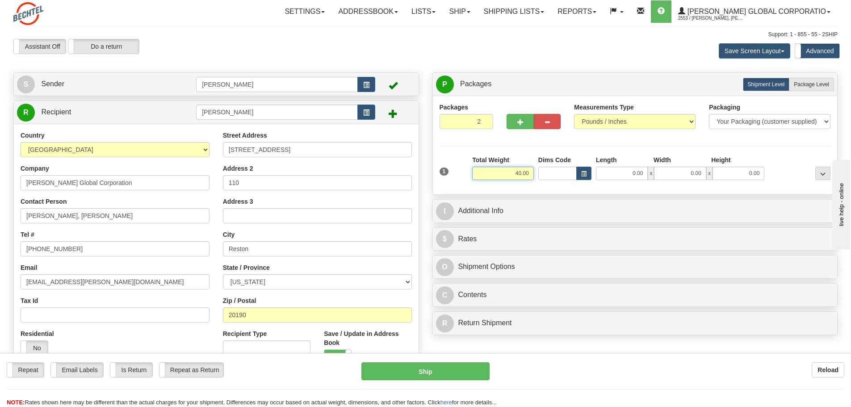
type input "40.00"
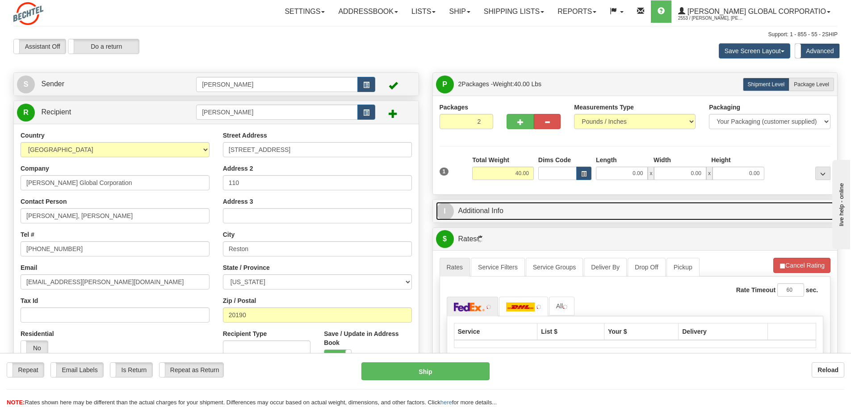
click at [543, 209] on link "I Additional Info" at bounding box center [635, 211] width 398 height 18
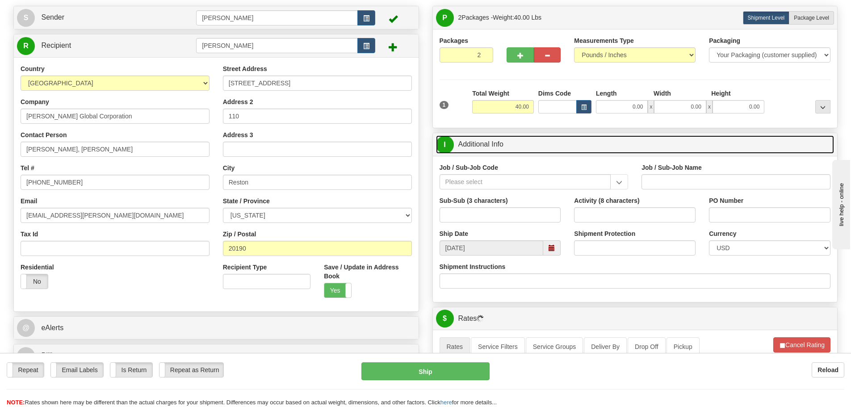
scroll to position [89, 0]
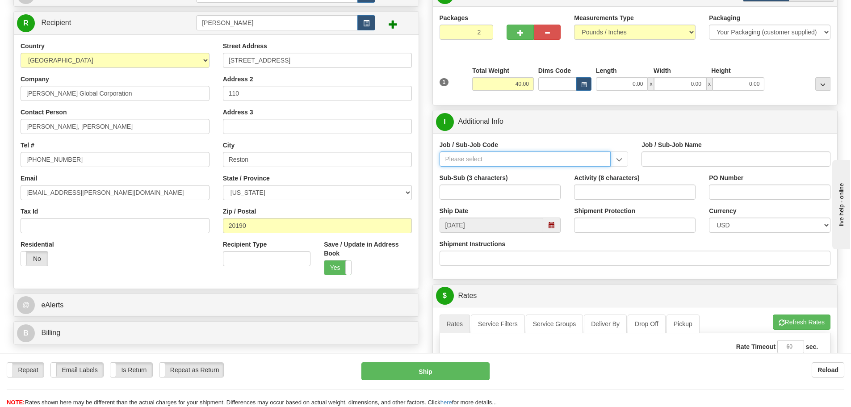
click at [536, 159] on input "Job / Sub-Job Code" at bounding box center [526, 158] width 172 height 15
click at [533, 157] on input "Job / Sub-Job Code" at bounding box center [526, 158] width 172 height 15
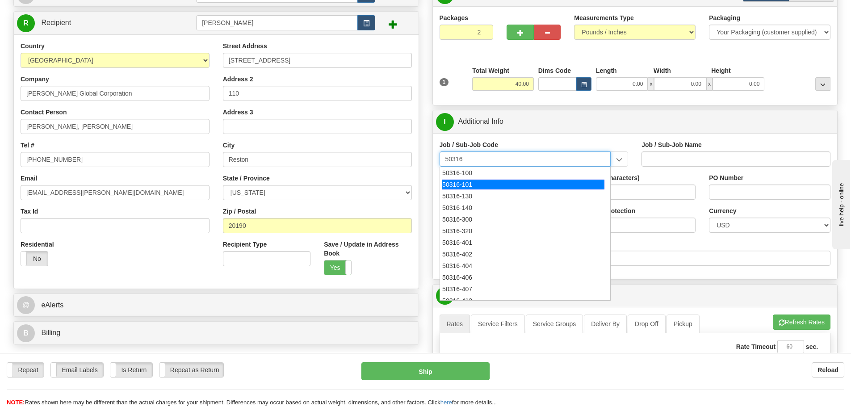
click at [493, 186] on div "50316-101" at bounding box center [523, 185] width 163 height 10
type input "50316-101"
type input "ENG MGMT - MANAGER OF ENGINEERING SUPPORT/ADMIN"
type input "50316-101"
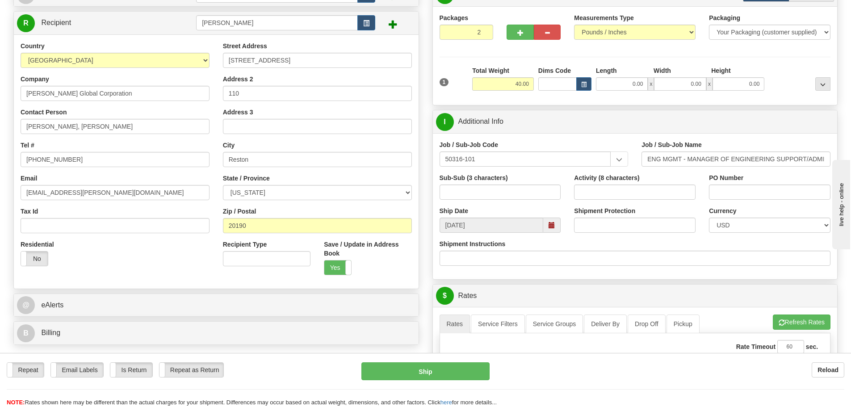
click at [551, 224] on span at bounding box center [552, 225] width 6 height 6
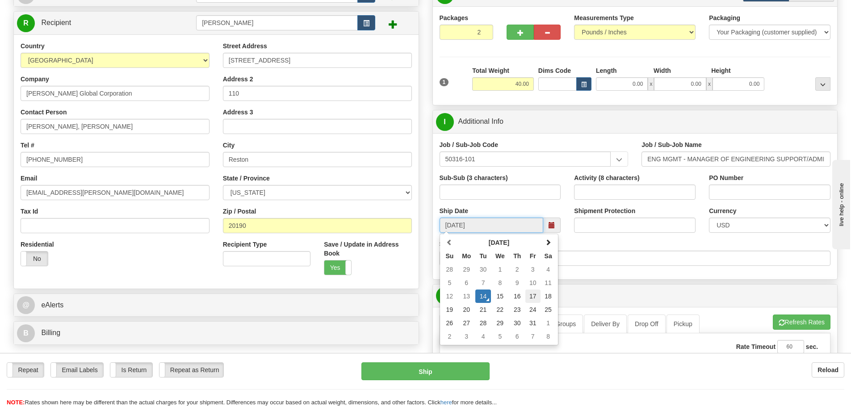
click at [535, 297] on td "17" at bounding box center [532, 295] width 15 height 13
type input "10/17/2025"
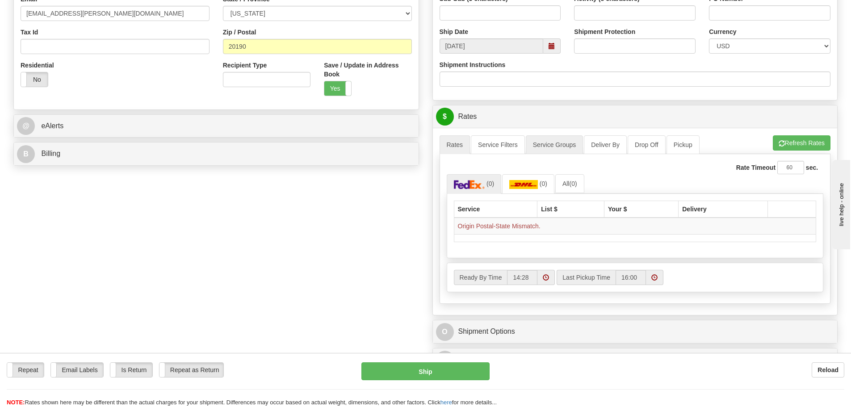
scroll to position [313, 0]
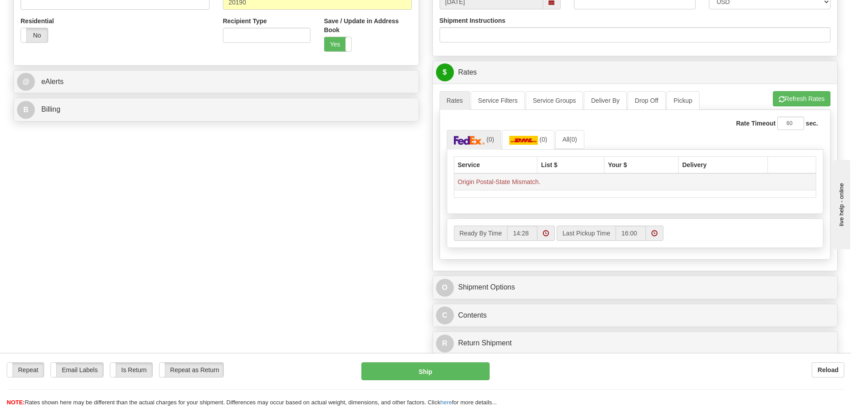
click at [518, 184] on td "Origin Postal-State Mismatch." at bounding box center [635, 181] width 362 height 17
click at [550, 184] on td "Origin Postal-State Mismatch." at bounding box center [635, 181] width 362 height 17
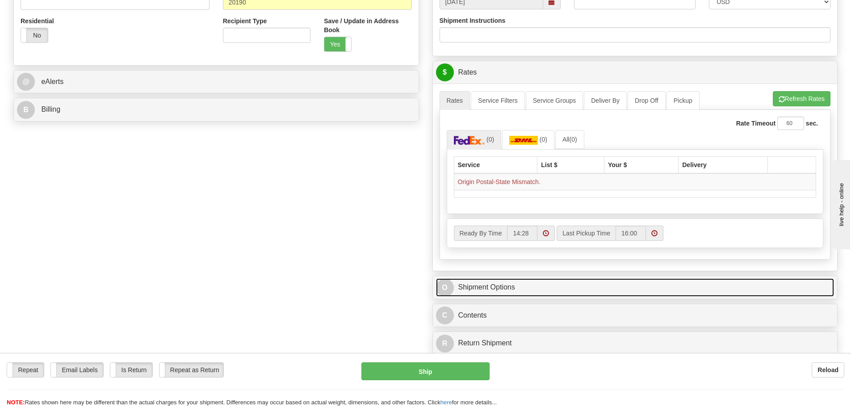
click at [491, 285] on link "O Shipment Options" at bounding box center [635, 287] width 398 height 18
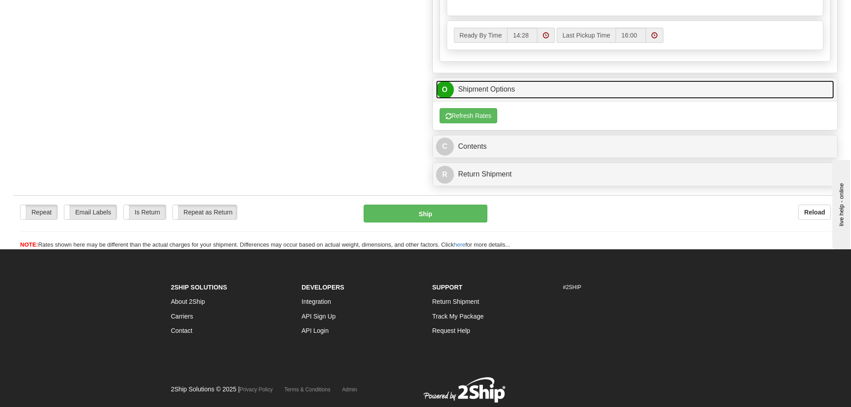
scroll to position [536, 0]
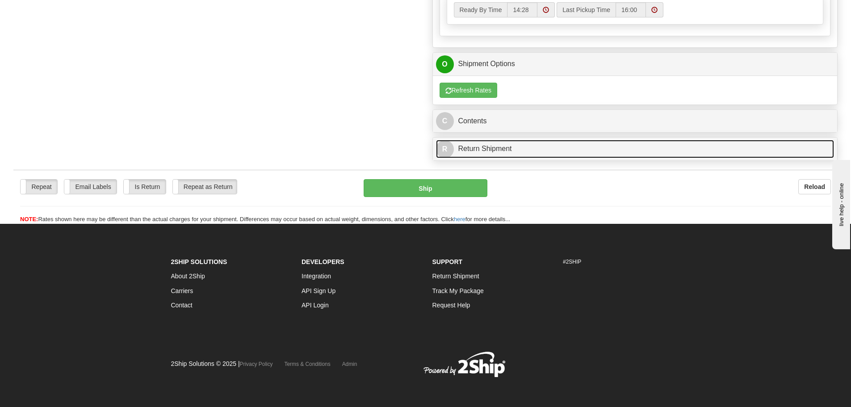
click at [477, 149] on link "R Return Shipment" at bounding box center [635, 149] width 398 height 18
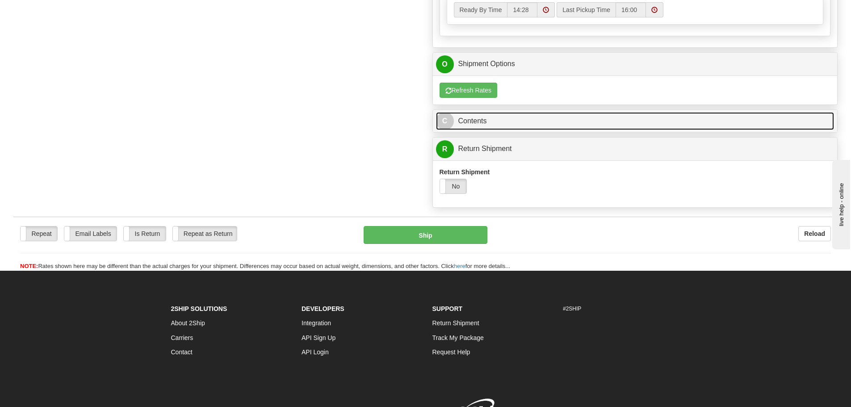
click at [471, 122] on link "C Contents" at bounding box center [635, 121] width 398 height 18
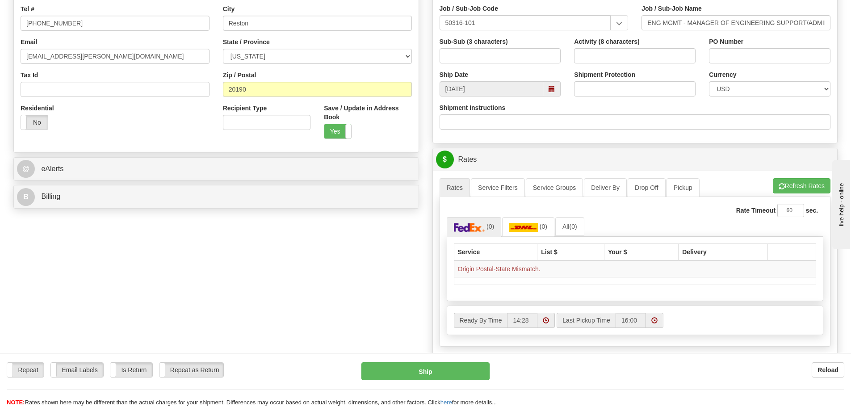
scroll to position [268, 0]
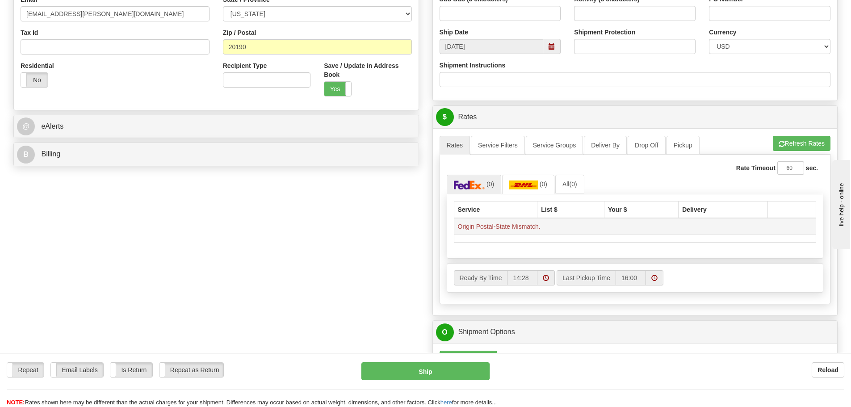
click at [483, 228] on td "Origin Postal-State Mismatch." at bounding box center [635, 226] width 362 height 17
click at [532, 229] on td "Origin Postal-State Mismatch." at bounding box center [635, 226] width 362 height 17
click at [486, 209] on th "Service" at bounding box center [496, 209] width 84 height 17
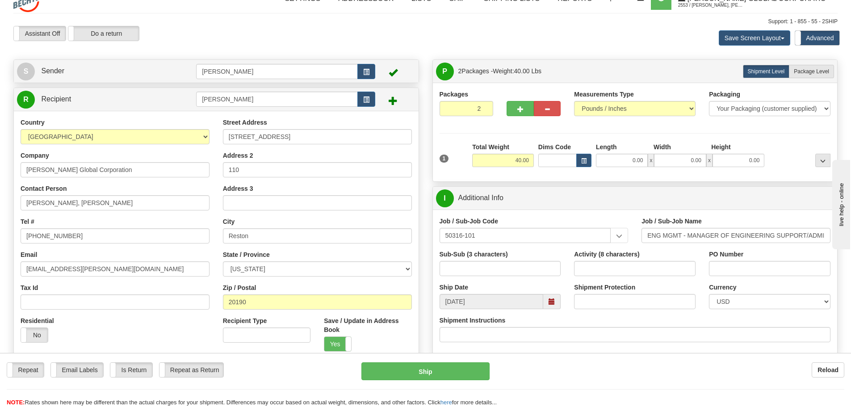
scroll to position [0, 0]
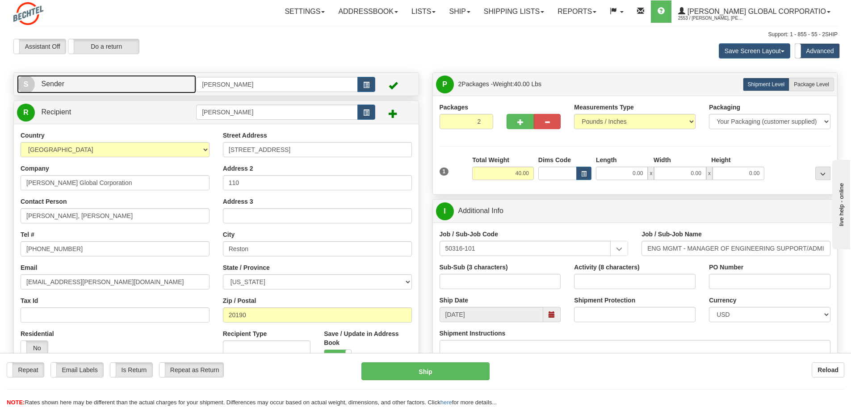
click at [95, 84] on link "S Sender" at bounding box center [106, 84] width 179 height 18
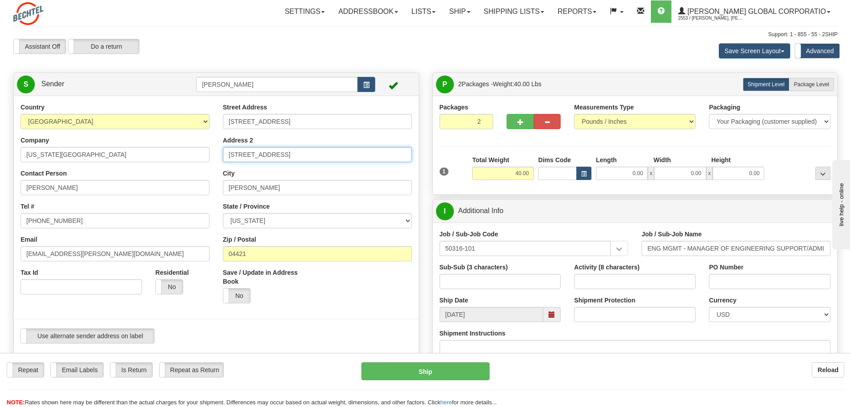
drag, startPoint x: 291, startPoint y: 155, endPoint x: 198, endPoint y: 144, distance: 94.0
click at [198, 144] on div "Country AFGHANISTAN ALAND ISLANDS ALBANIA ALGERIA AMERICAN SAMOA ANDORRA ANGOLA…" at bounding box center [216, 226] width 405 height 247
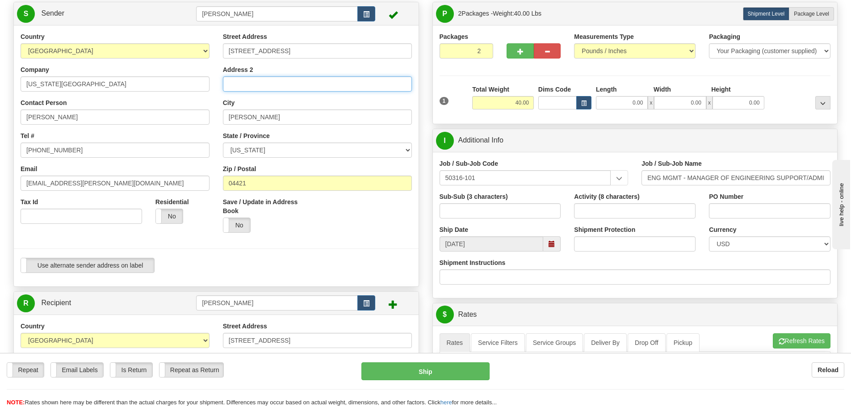
scroll to position [89, 0]
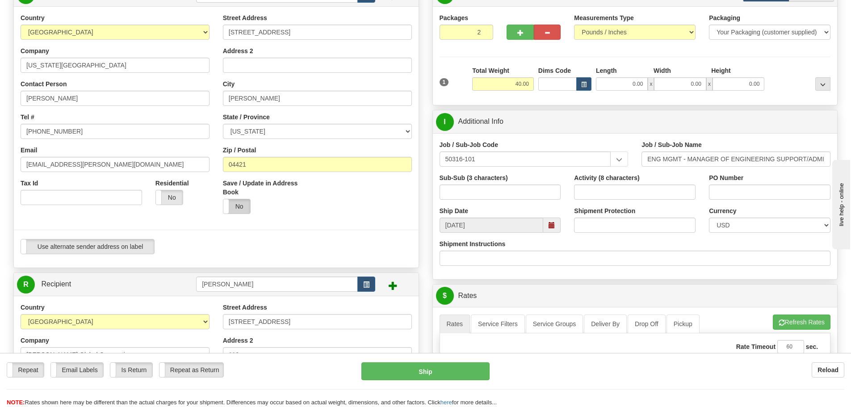
click at [236, 208] on label "No" at bounding box center [236, 206] width 27 height 14
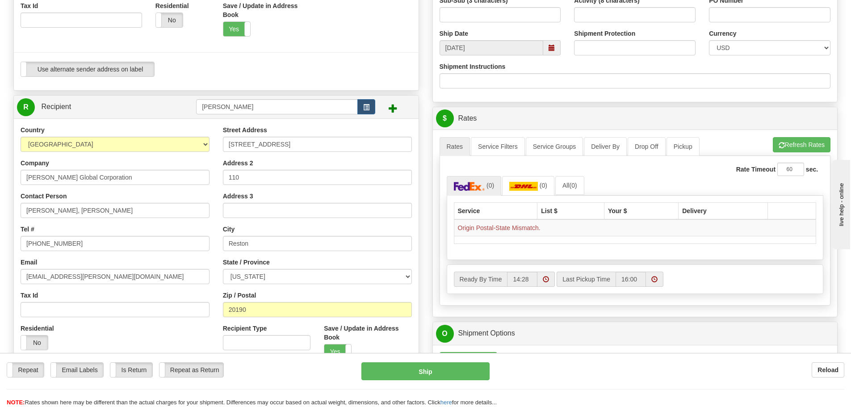
scroll to position [313, 0]
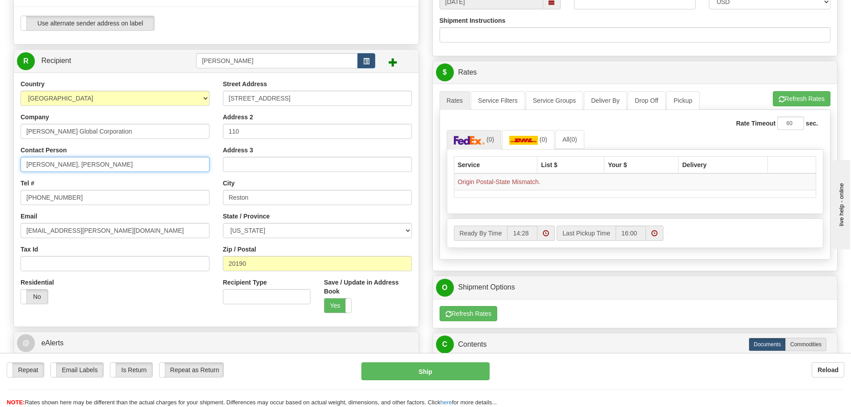
click at [87, 163] on input "Peters, Olga Peters" at bounding box center [115, 164] width 189 height 15
type input "Peters, Olga"
click at [120, 151] on div "Contact Person Peters, Olga" at bounding box center [115, 159] width 189 height 26
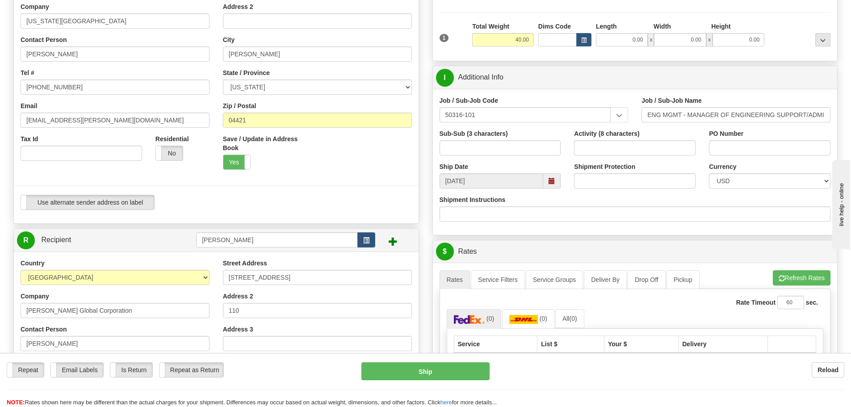
scroll to position [134, 0]
click at [506, 215] on input "Shipment Instructions" at bounding box center [635, 213] width 391 height 15
click at [487, 216] on input "Shipment Instructions" at bounding box center [635, 213] width 391 height 15
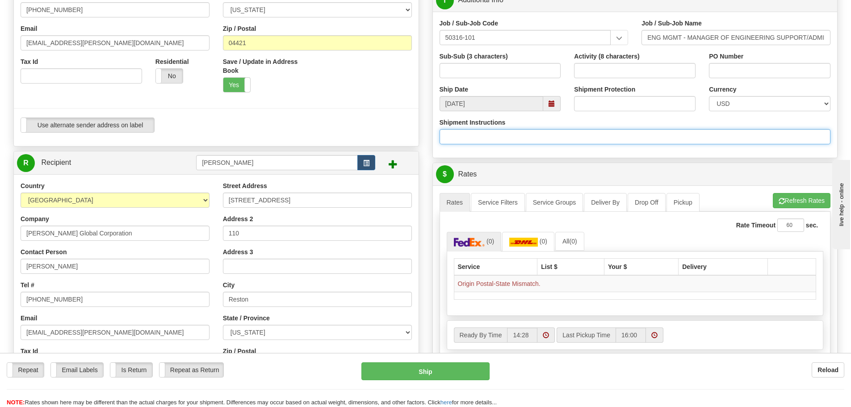
scroll to position [223, 0]
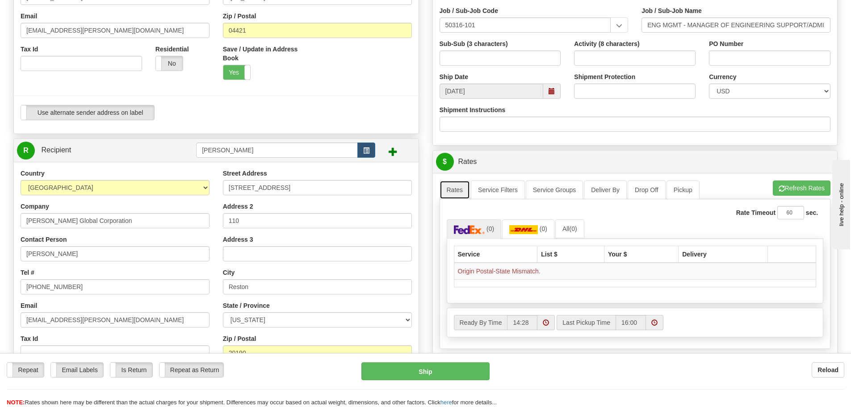
click at [455, 192] on link "Rates" at bounding box center [455, 189] width 31 height 19
click at [499, 191] on link "Service Filters" at bounding box center [498, 189] width 54 height 19
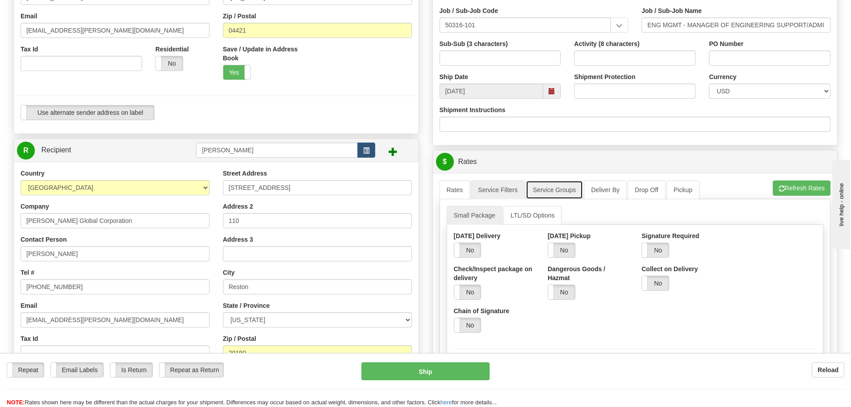
click at [556, 193] on link "Service Groups" at bounding box center [554, 189] width 57 height 19
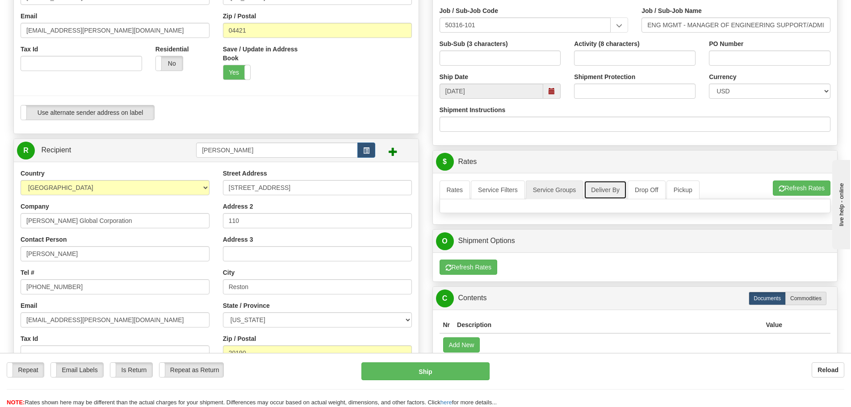
click at [597, 193] on link "Deliver By" at bounding box center [605, 189] width 43 height 19
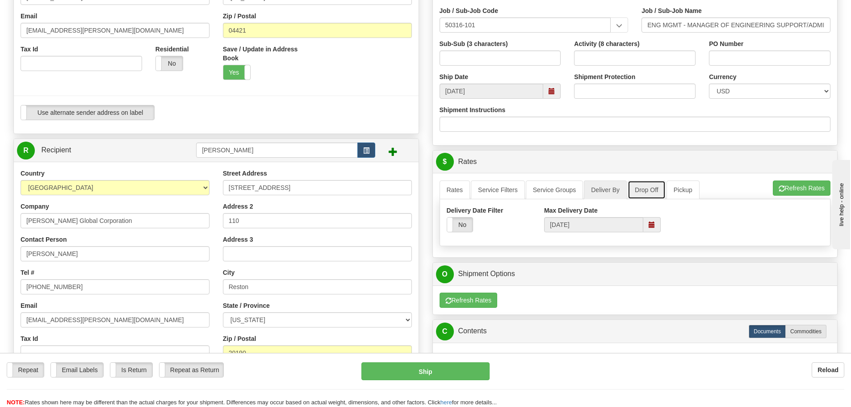
click at [641, 191] on link "Drop Off" at bounding box center [647, 189] width 38 height 19
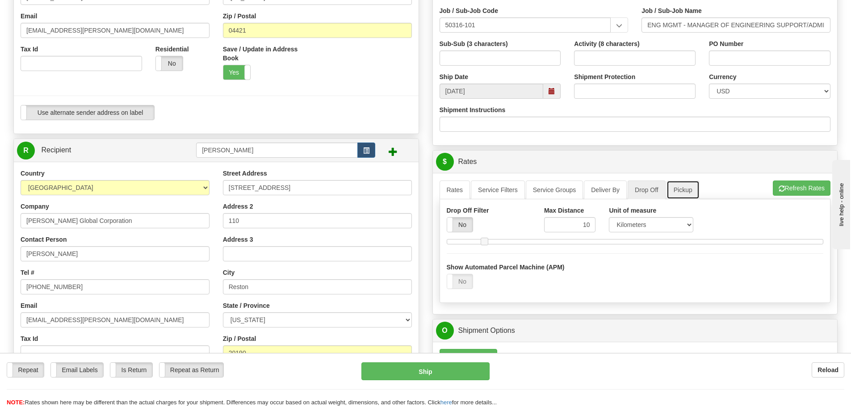
click at [684, 189] on link "Pickup" at bounding box center [682, 189] width 33 height 19
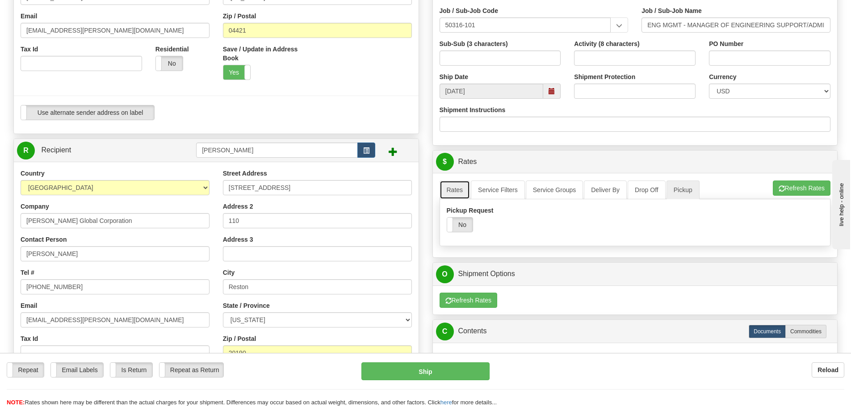
click at [445, 190] on link "Rates" at bounding box center [455, 189] width 31 height 19
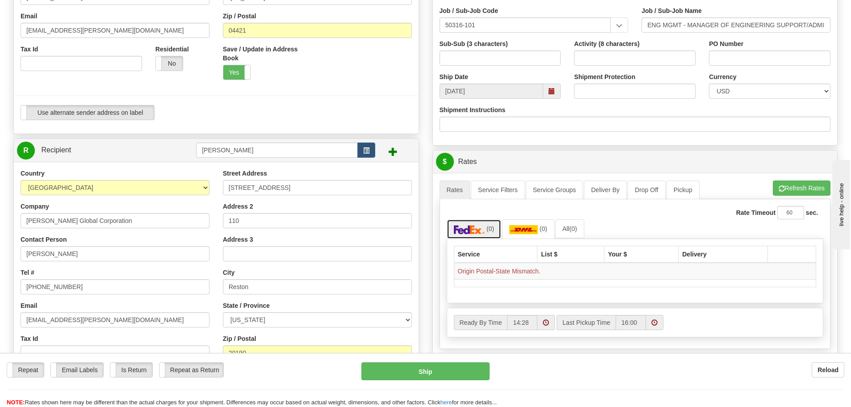
click at [474, 231] on img at bounding box center [469, 229] width 31 height 9
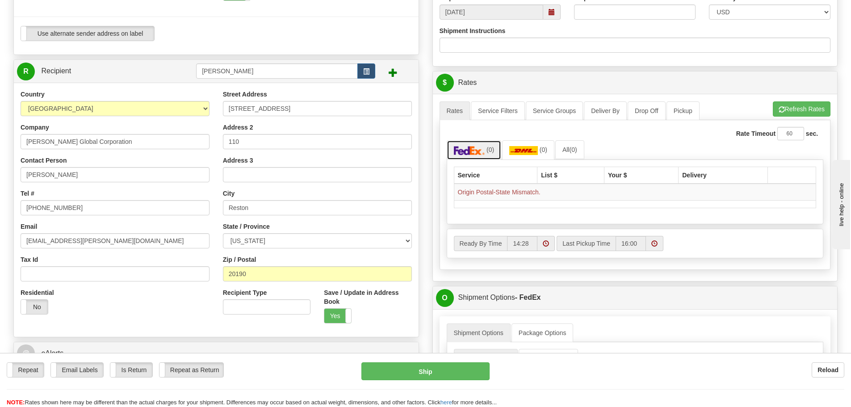
scroll to position [313, 0]
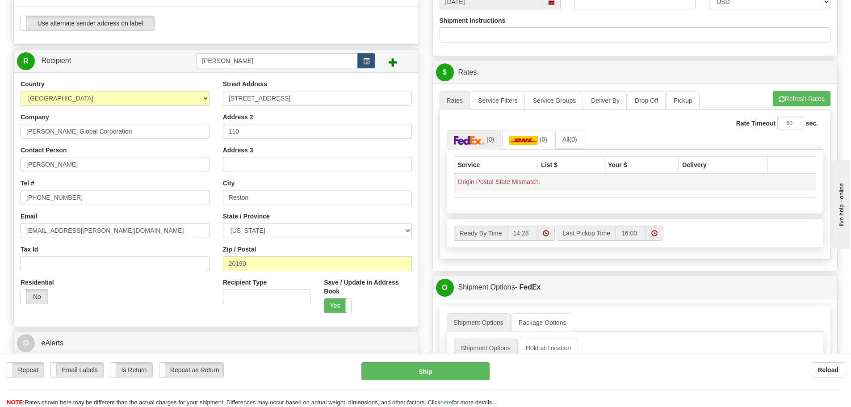
click at [520, 183] on td "Origin Postal-State Mismatch." at bounding box center [635, 181] width 362 height 17
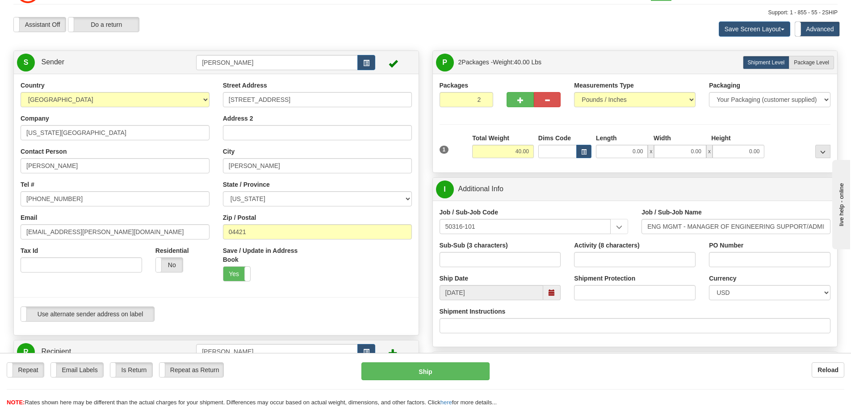
scroll to position [0, 0]
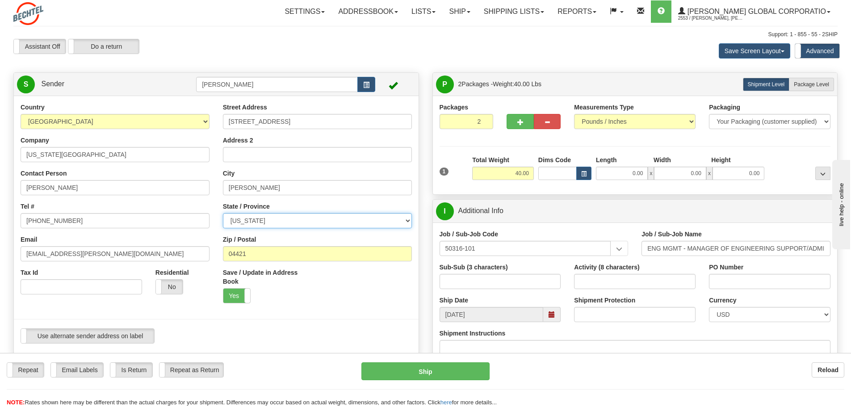
click at [405, 222] on select "ALABAMA ALASKA ARIZONA ARKANSAS Armed Forces America Armed Forces Europe Armed …" at bounding box center [317, 220] width 189 height 15
select select "ME"
click at [223, 213] on select "ALABAMA ALASKA ARIZONA ARKANSAS Armed Forces America Armed Forces Europe Armed …" at bounding box center [317, 220] width 189 height 15
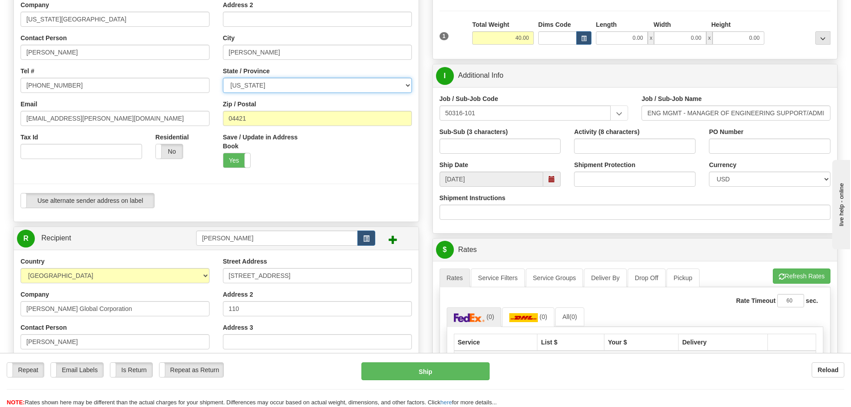
scroll to position [134, 0]
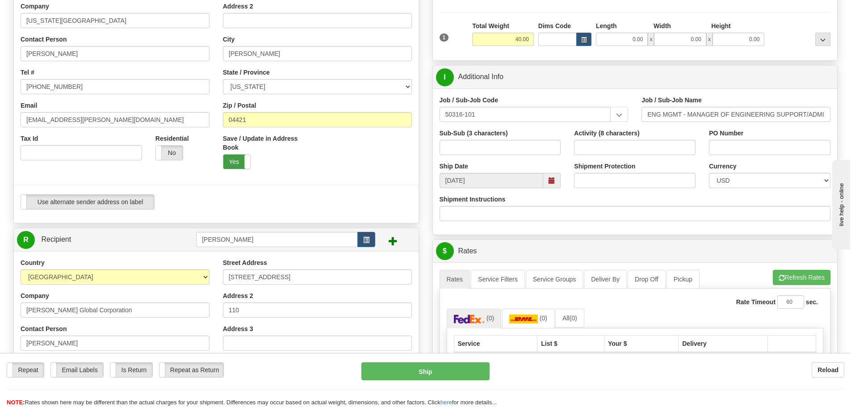
click at [237, 162] on label "Yes" at bounding box center [236, 162] width 27 height 14
click at [237, 163] on label "No" at bounding box center [236, 162] width 27 height 14
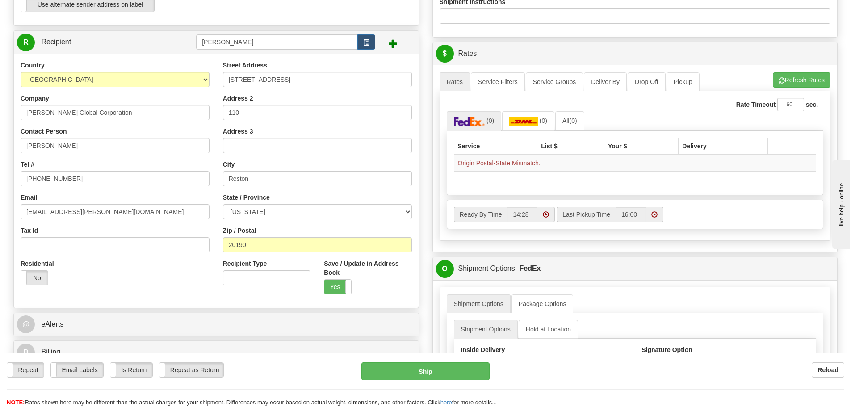
scroll to position [313, 0]
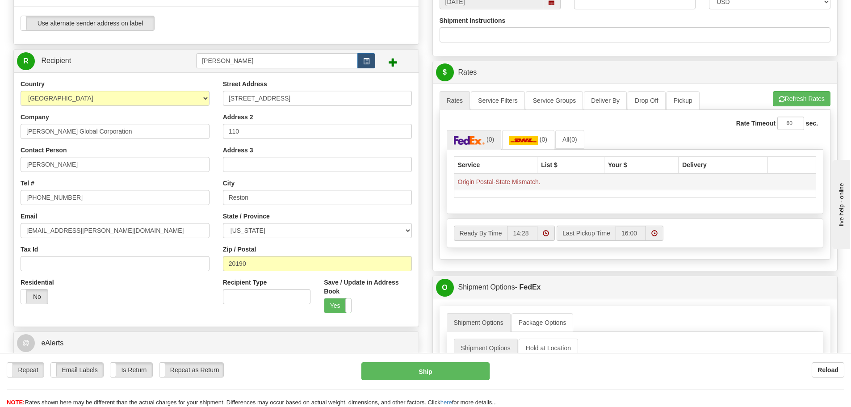
click at [487, 184] on td "Origin Postal-State Mismatch." at bounding box center [635, 181] width 362 height 17
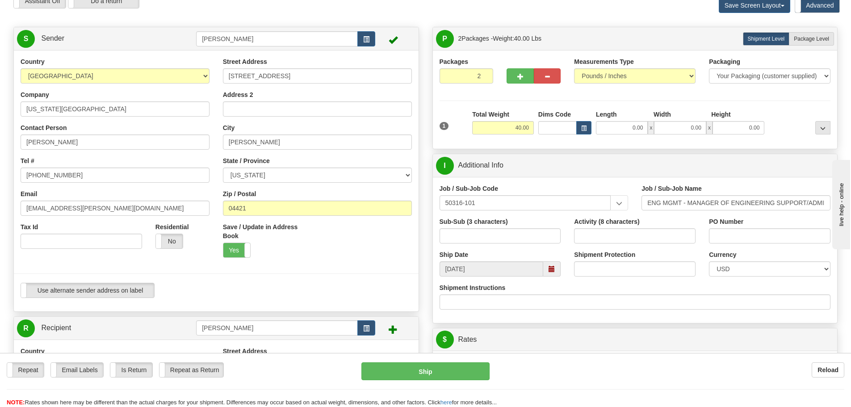
scroll to position [45, 0]
click at [282, 234] on label "Save / Update in Address Book" at bounding box center [267, 232] width 88 height 18
click at [0, 0] on input "Save / Update in Address Book" at bounding box center [0, 0] width 0 height 0
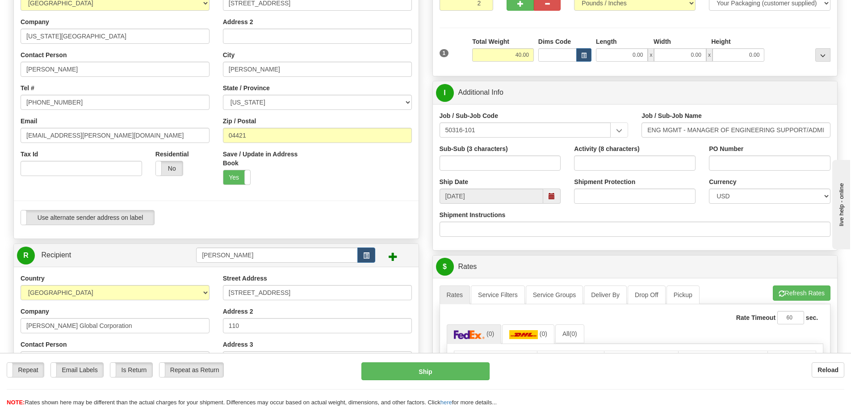
scroll to position [134, 0]
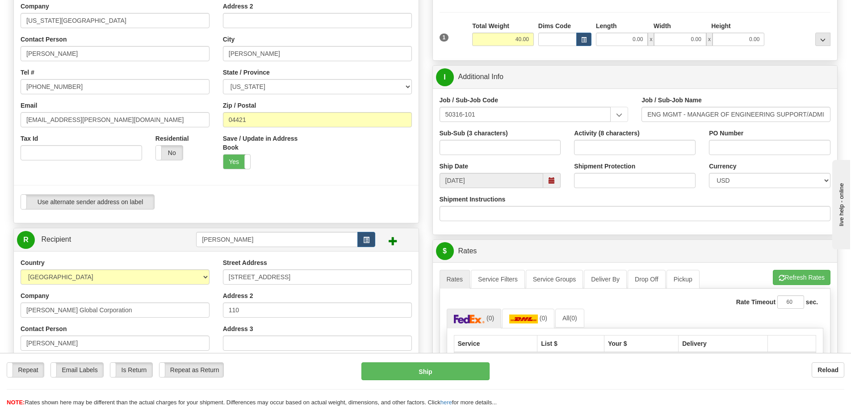
click at [393, 241] on span at bounding box center [393, 240] width 9 height 9
click at [366, 241] on span "button" at bounding box center [366, 240] width 6 height 6
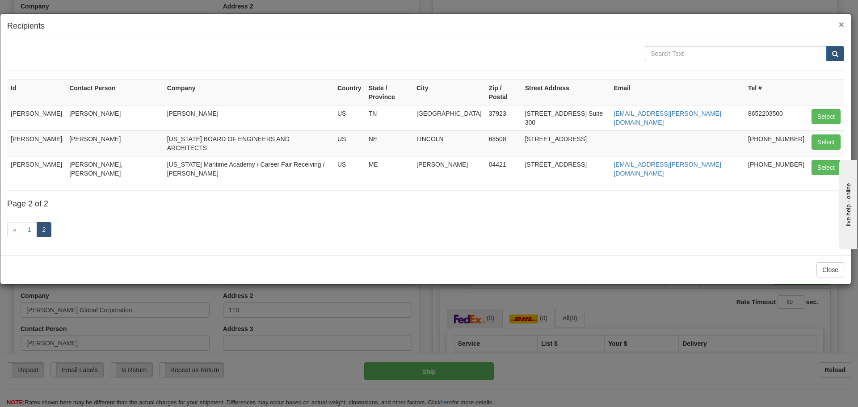
click at [841, 24] on span "×" at bounding box center [840, 24] width 5 height 10
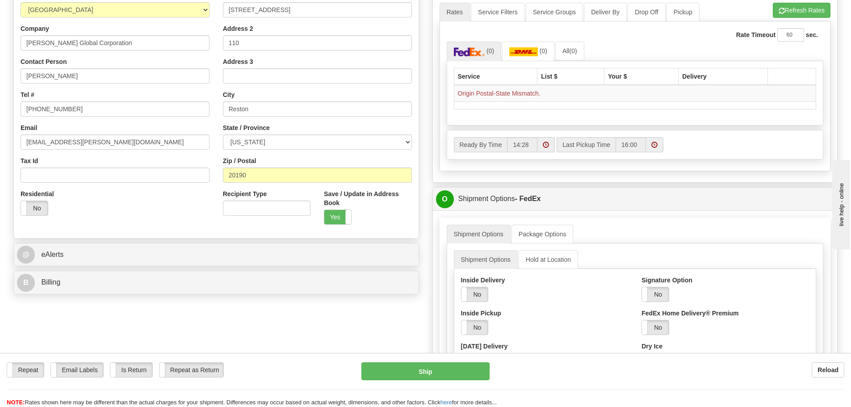
scroll to position [402, 0]
click at [488, 144] on label "Ready By Time" at bounding box center [481, 143] width 54 height 15
click at [507, 144] on input "14:28" at bounding box center [522, 143] width 30 height 15
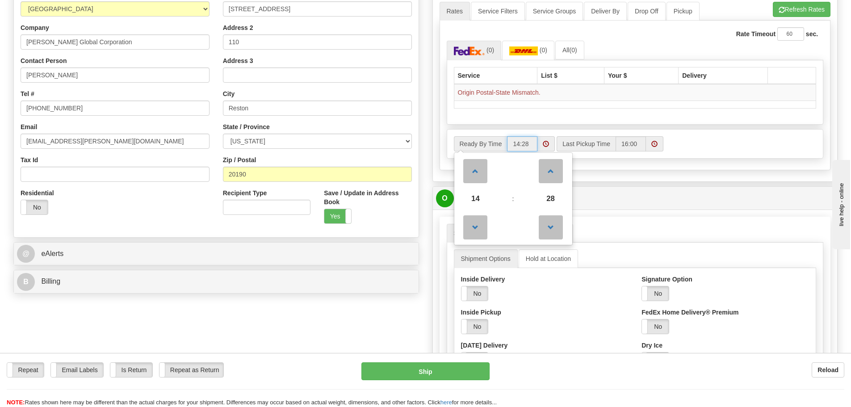
click at [488, 144] on label "Ready By Time" at bounding box center [481, 143] width 54 height 15
click at [507, 144] on input "14:28" at bounding box center [522, 143] width 30 height 15
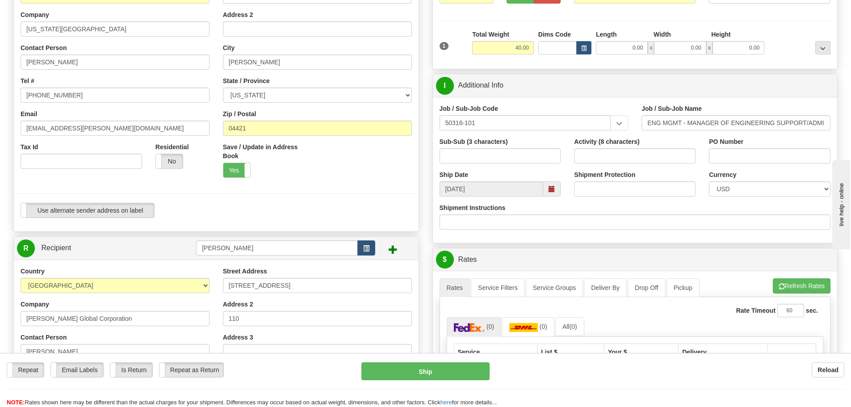
scroll to position [0, 0]
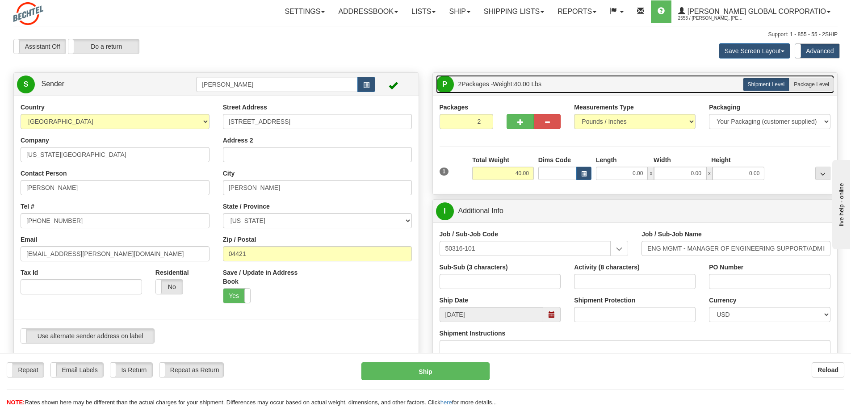
click at [542, 86] on span "Lbs" at bounding box center [537, 83] width 10 height 7
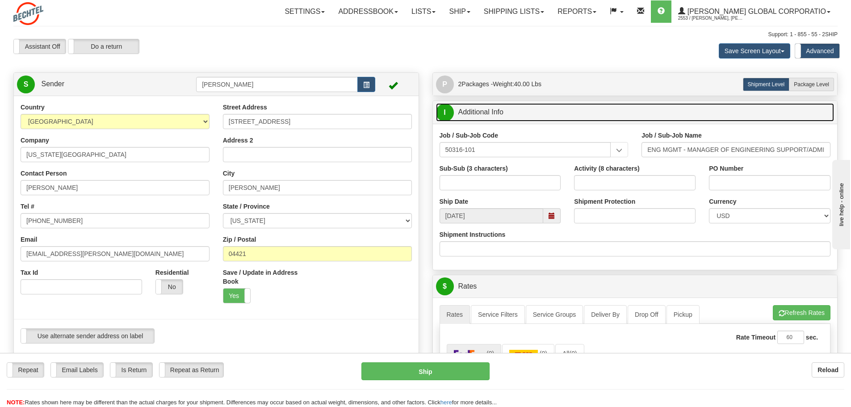
click at [490, 112] on link "I Additional Info" at bounding box center [635, 112] width 398 height 18
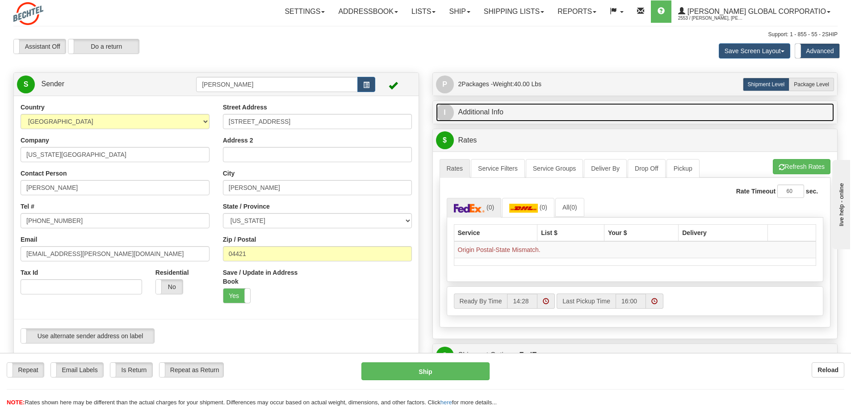
click at [490, 112] on link "I Additional Info" at bounding box center [635, 112] width 398 height 18
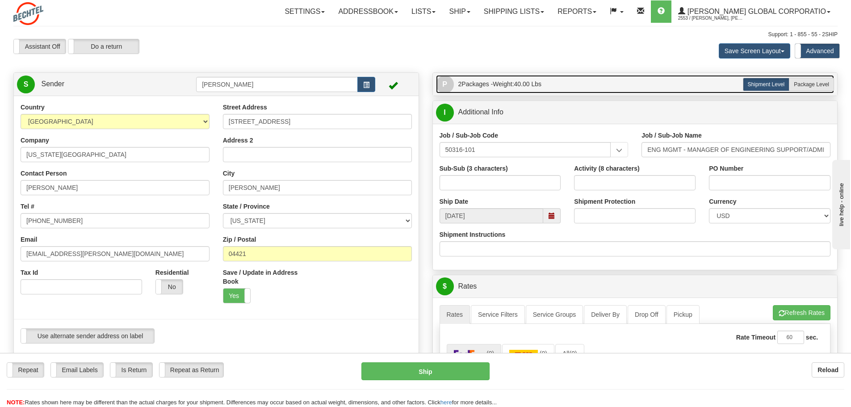
click at [480, 86] on span "2 Packages - Weight: 40.00 Lbs" at bounding box center [500, 84] width 84 height 18
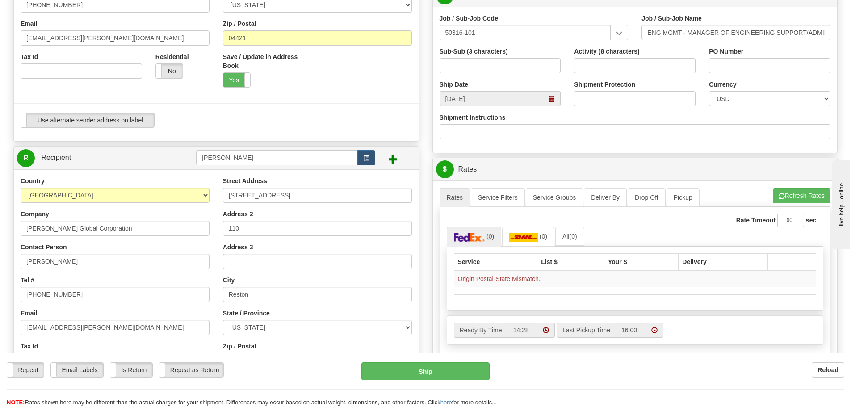
scroll to position [134, 0]
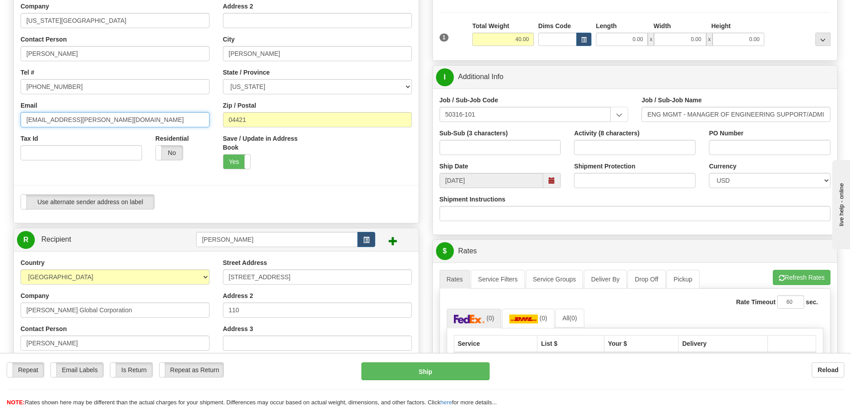
drag, startPoint x: 96, startPoint y: 124, endPoint x: -16, endPoint y: 114, distance: 112.5
click at [0, 114] on html "Training Course Close Toggle navigation Settings Shipping Preferences New Sende…" at bounding box center [425, 69] width 851 height 407
click at [308, 193] on div at bounding box center [216, 185] width 418 height 18
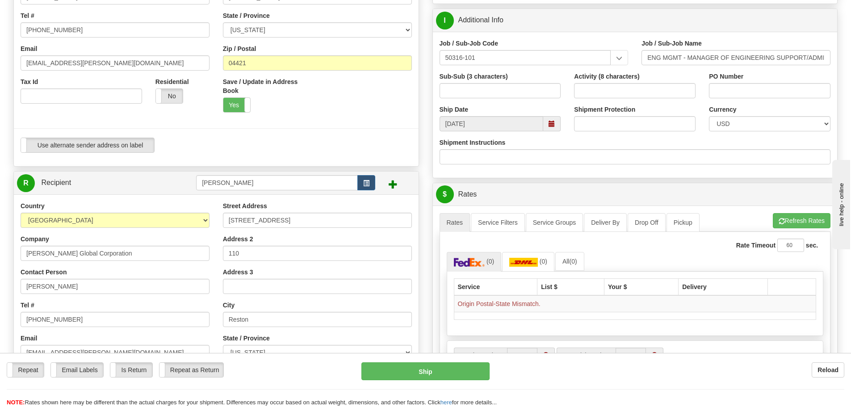
scroll to position [179, 0]
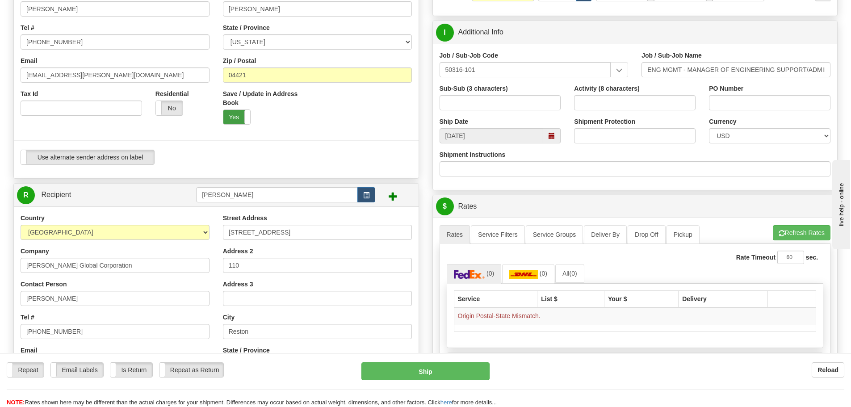
click at [231, 117] on label "Yes" at bounding box center [236, 117] width 27 height 14
click at [235, 117] on label "No" at bounding box center [236, 117] width 27 height 14
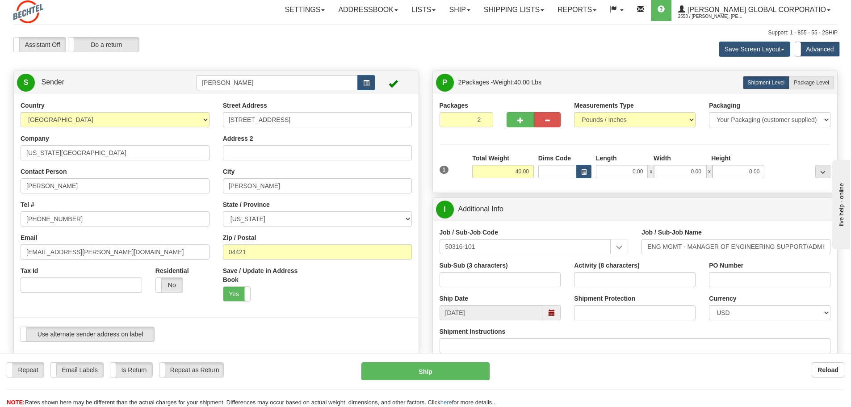
scroll to position [0, 0]
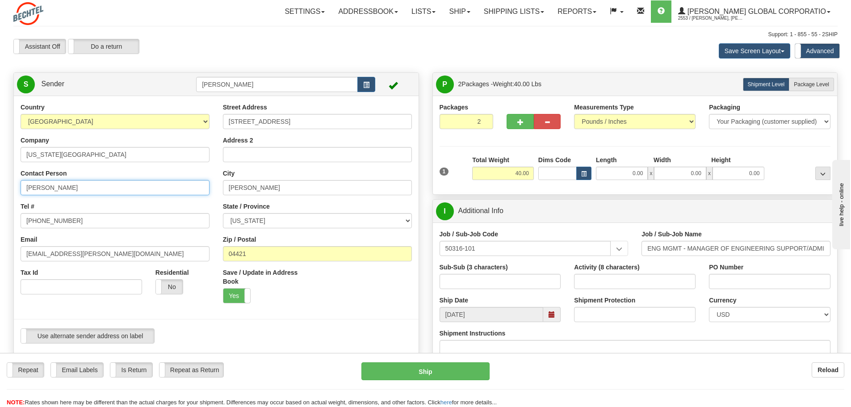
click at [67, 187] on input "Vin Narayan" at bounding box center [115, 187] width 189 height 15
click at [90, 256] on input "vnaraya2@bechtel.us" at bounding box center [115, 253] width 189 height 15
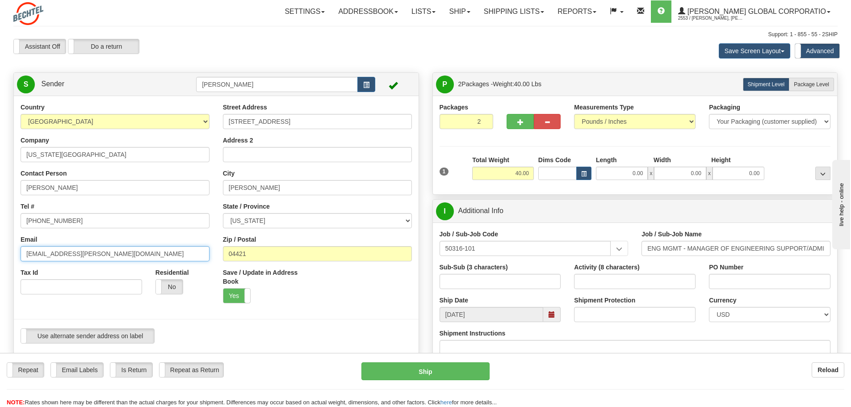
type input "ofpeters@bechtel.us"
click at [168, 286] on label "No" at bounding box center [169, 287] width 27 height 14
click at [166, 287] on label "Yes" at bounding box center [169, 287] width 27 height 14
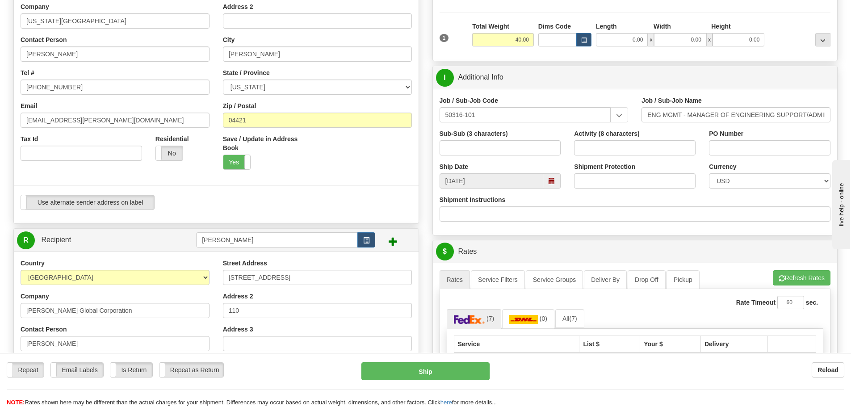
scroll to position [134, 0]
click at [285, 239] on input "Olga Peters" at bounding box center [277, 239] width 162 height 15
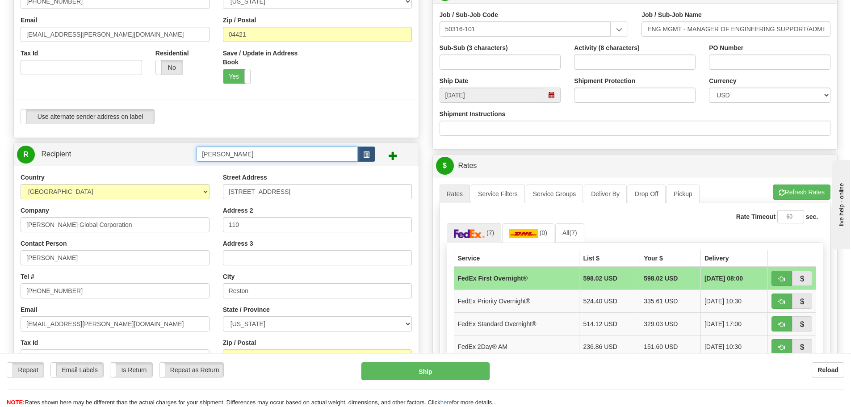
scroll to position [313, 0]
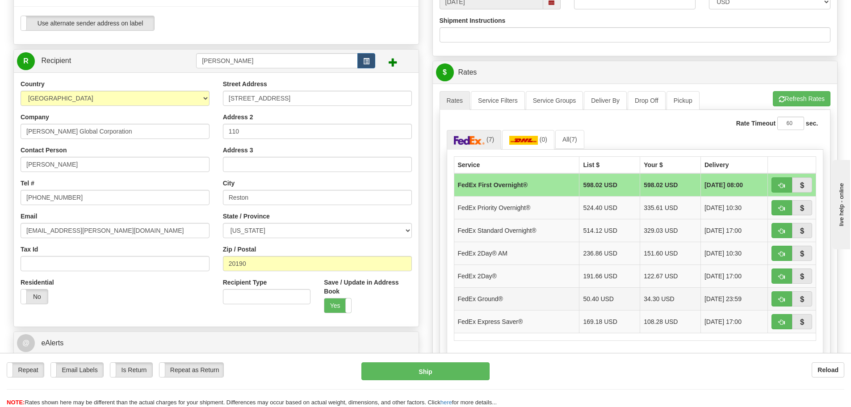
click at [648, 301] on td "34.30 USD" at bounding box center [670, 298] width 61 height 23
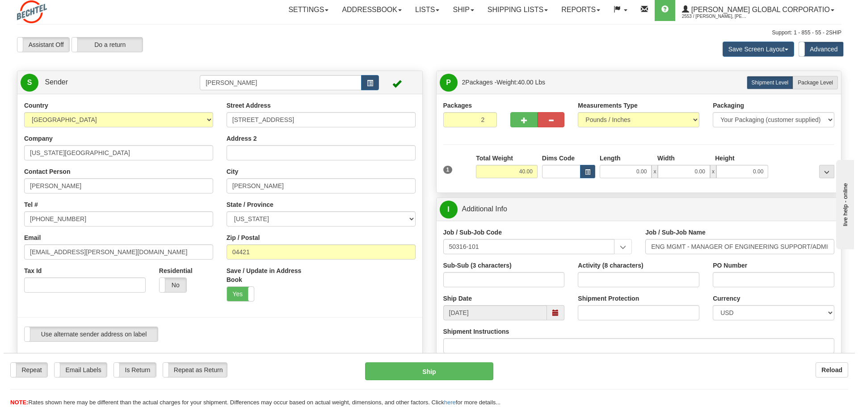
scroll to position [0, 0]
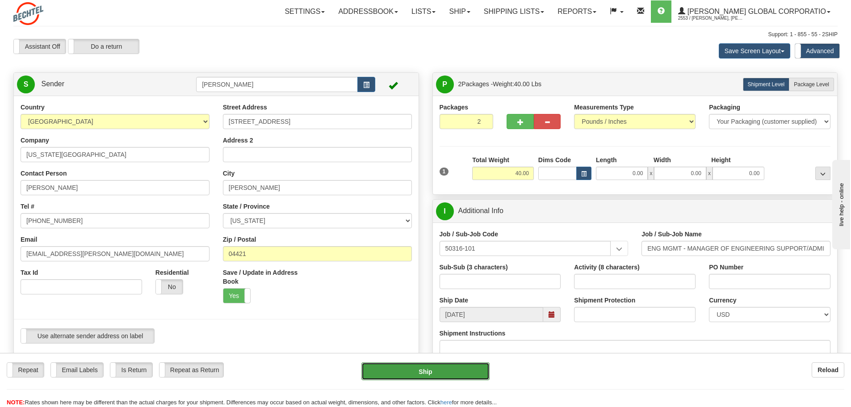
click at [426, 371] on button "Ship" at bounding box center [425, 371] width 128 height 18
type input "92"
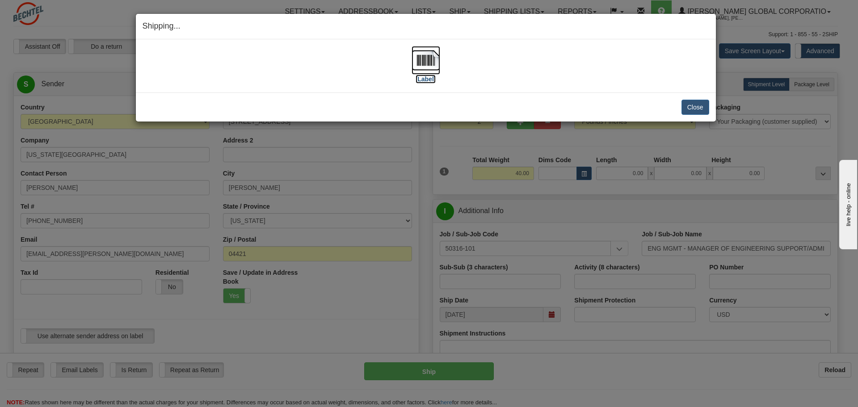
click at [430, 62] on img at bounding box center [425, 60] width 29 height 29
click at [697, 105] on button "Close" at bounding box center [695, 107] width 28 height 15
